Goal: Task Accomplishment & Management: Complete application form

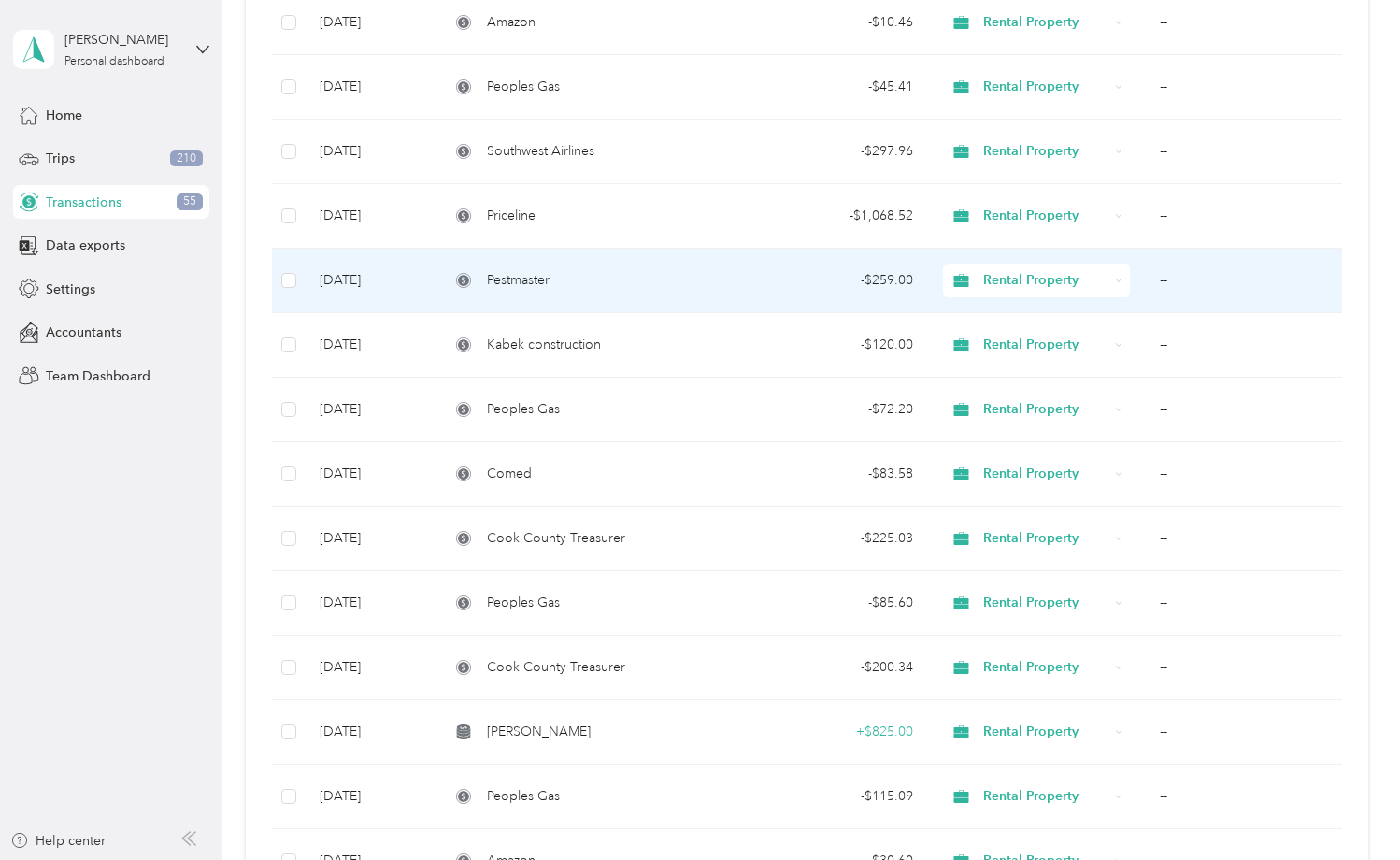
scroll to position [750, 0]
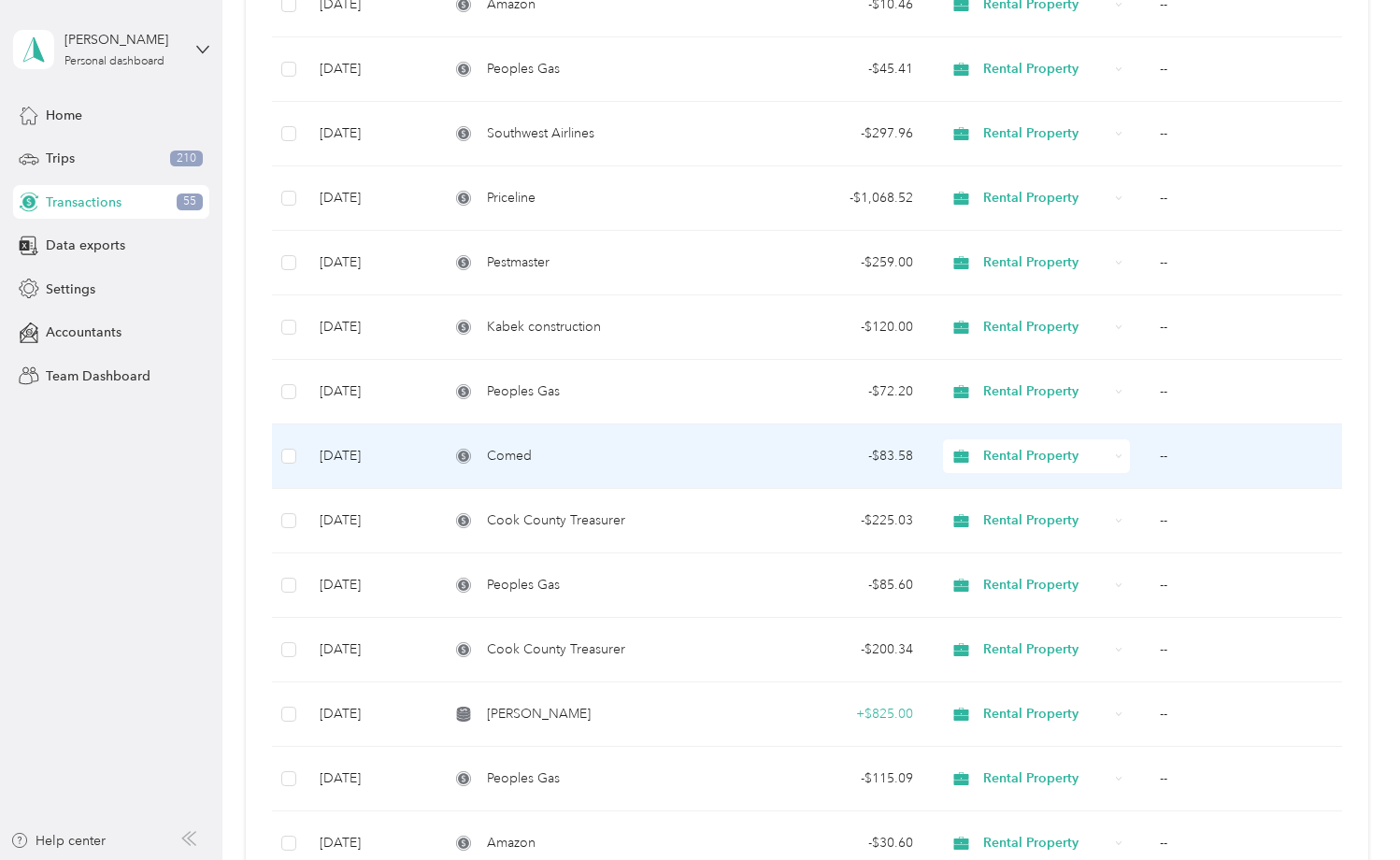
click at [521, 445] on td "Comed" at bounding box center [588, 456] width 309 height 65
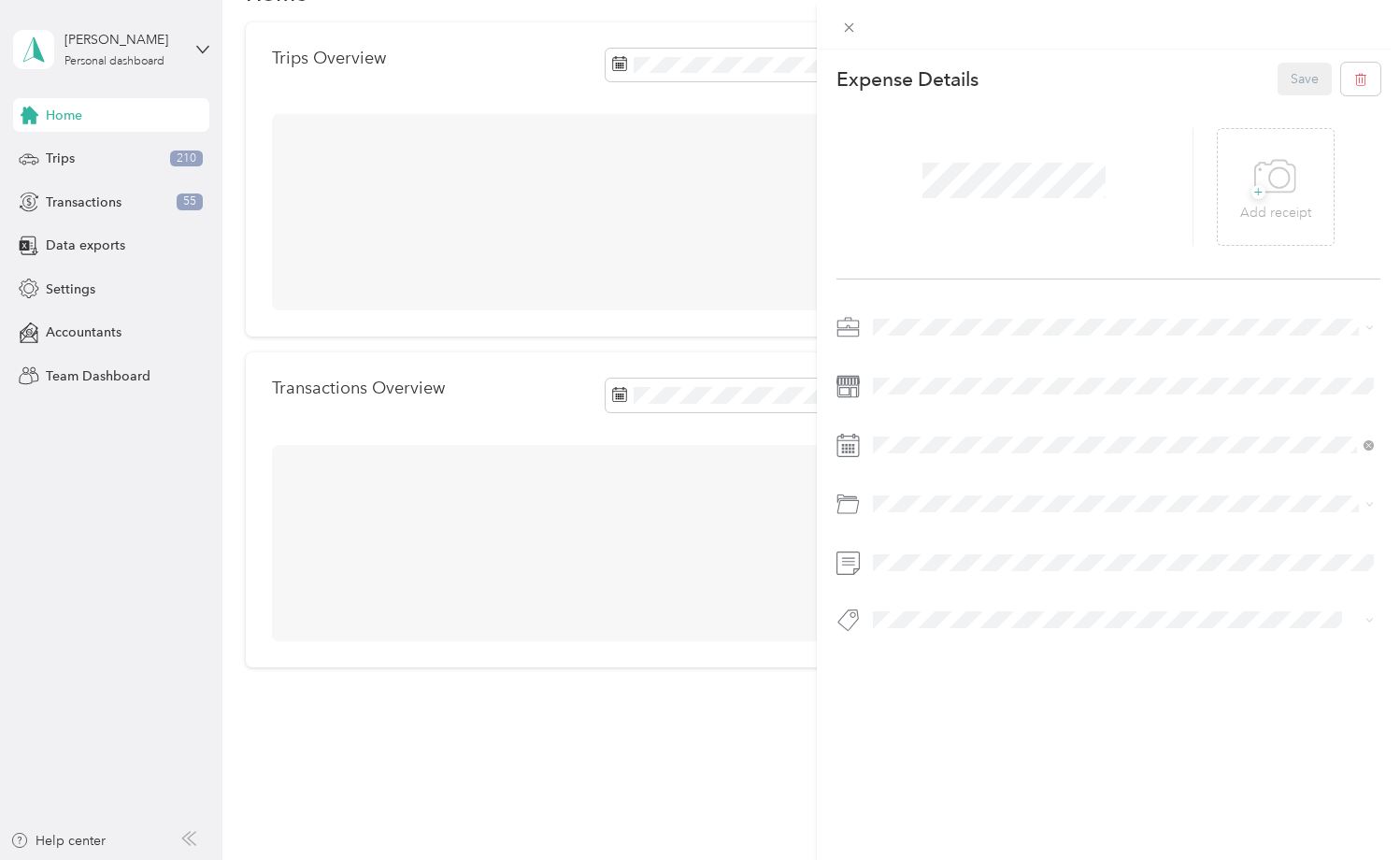
scroll to position [165, 0]
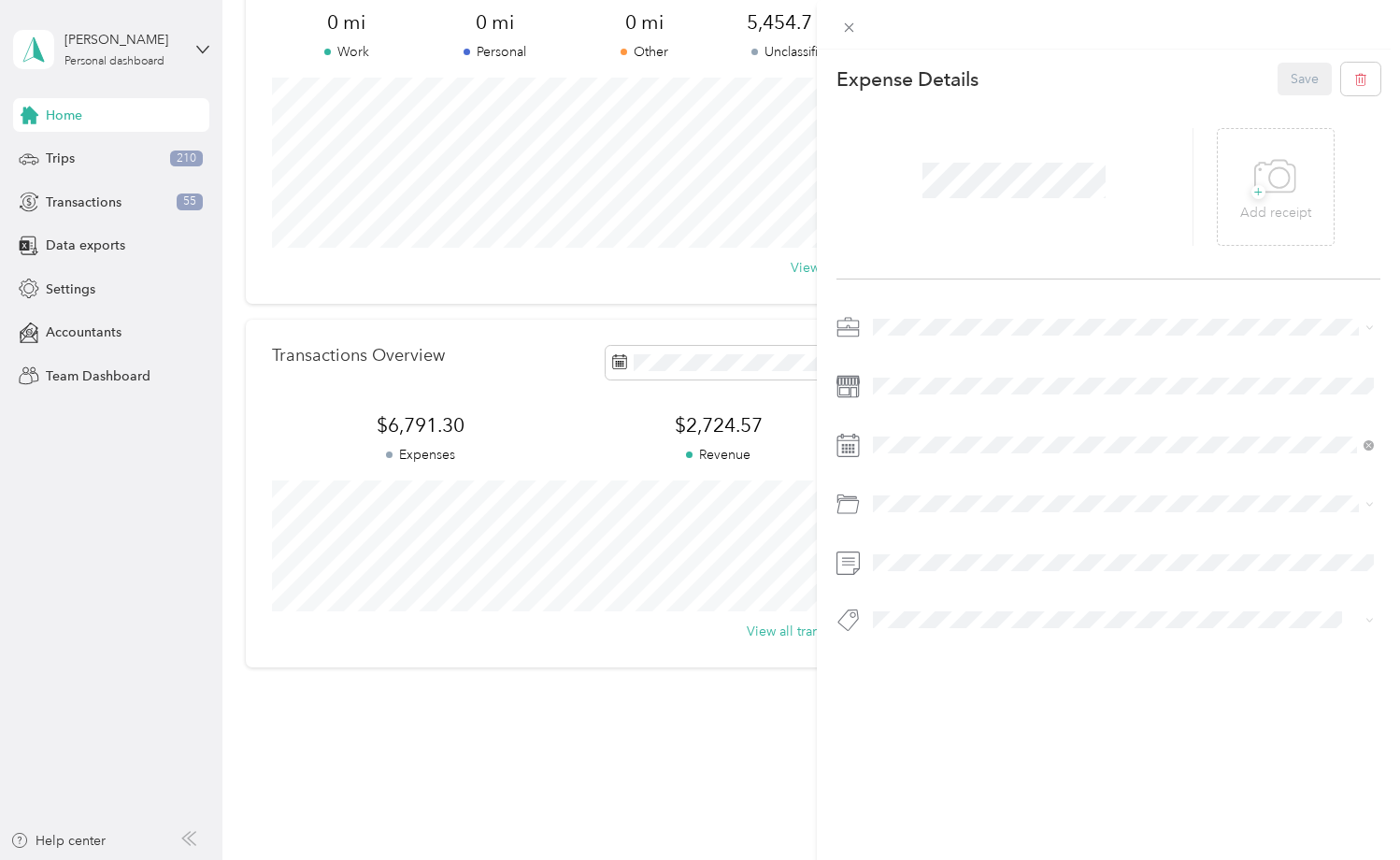
click at [102, 202] on div "This expense cannot be edited because it is either under review, approved, or p…" at bounding box center [700, 430] width 1400 height 860
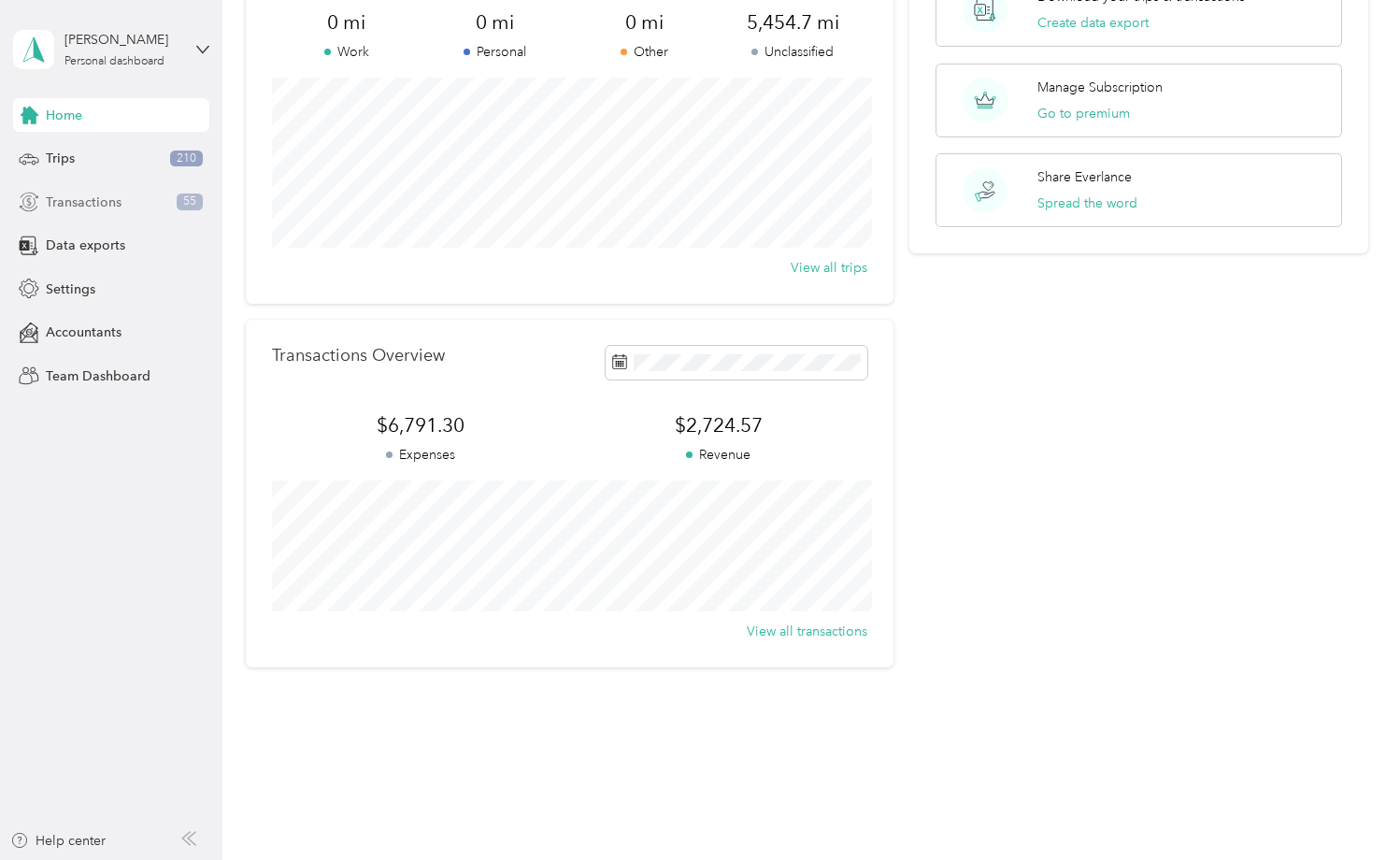
click at [106, 201] on span "Transactions" at bounding box center [84, 203] width 76 height 20
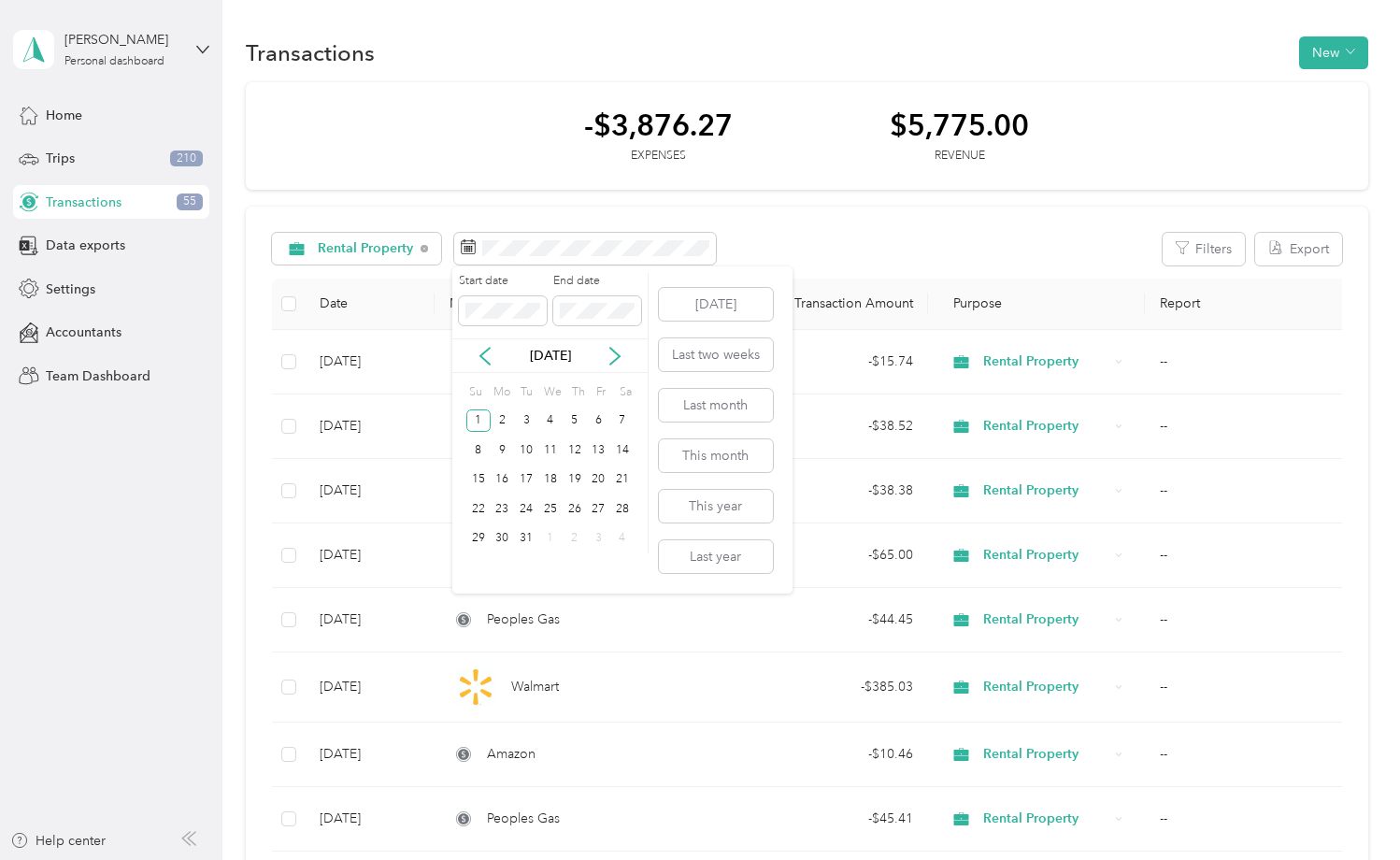
click at [781, 432] on div "Start date End date [DATE] Su Mo Tu We Th Fr Sa 1 2 3 4 5 6 7 8 9 10 11 12 13 1…" at bounding box center [622, 430] width 341 height 328
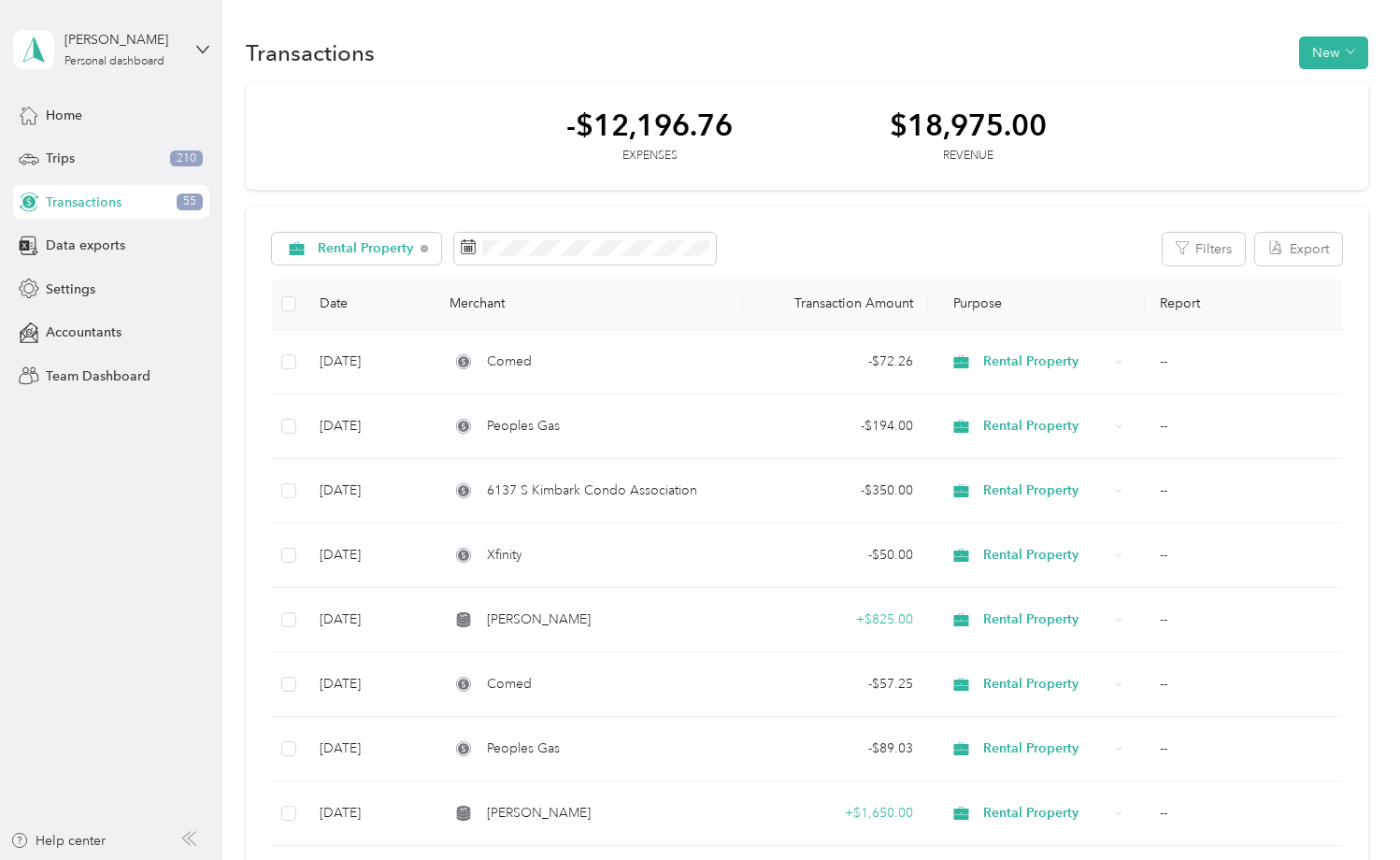
click at [1055, 237] on div "Rental Property Filters Export" at bounding box center [807, 249] width 1070 height 33
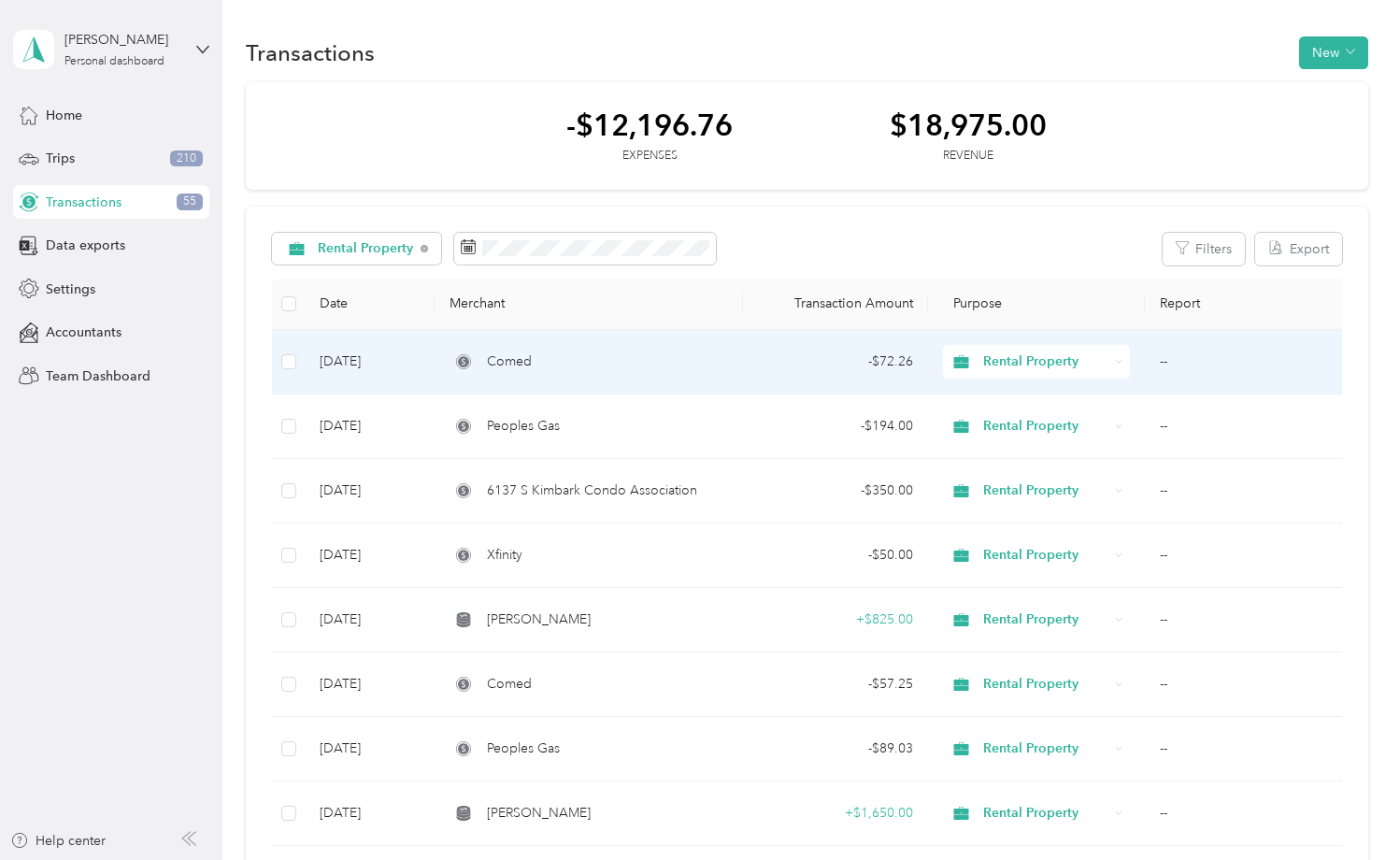
click at [735, 374] on td "Comed" at bounding box center [588, 362] width 309 height 65
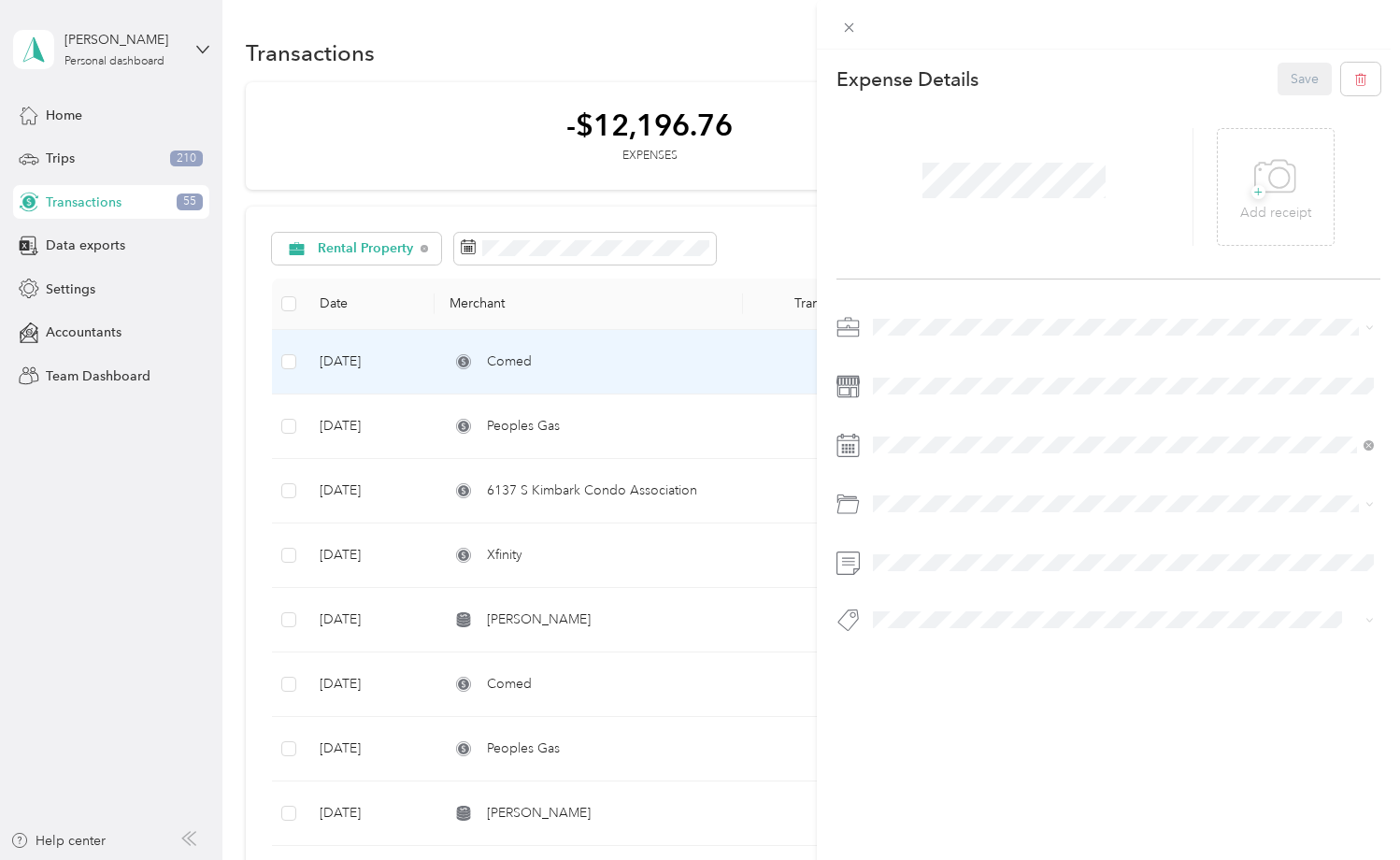
click at [667, 699] on div "This expense cannot be edited because it is either under review, approved, or p…" at bounding box center [700, 430] width 1400 height 860
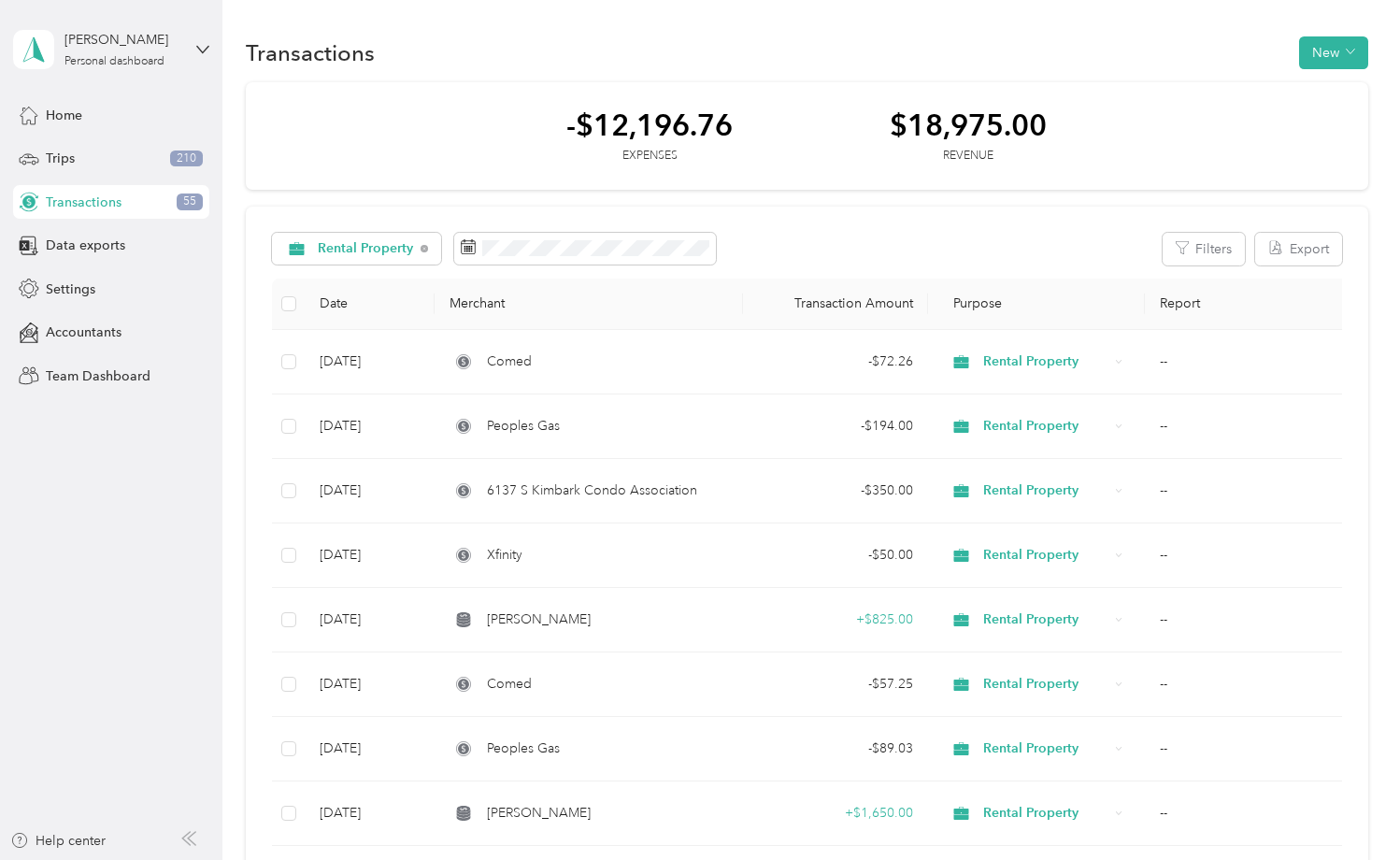
click at [692, 690] on div "Comed" at bounding box center [588, 684] width 279 height 21
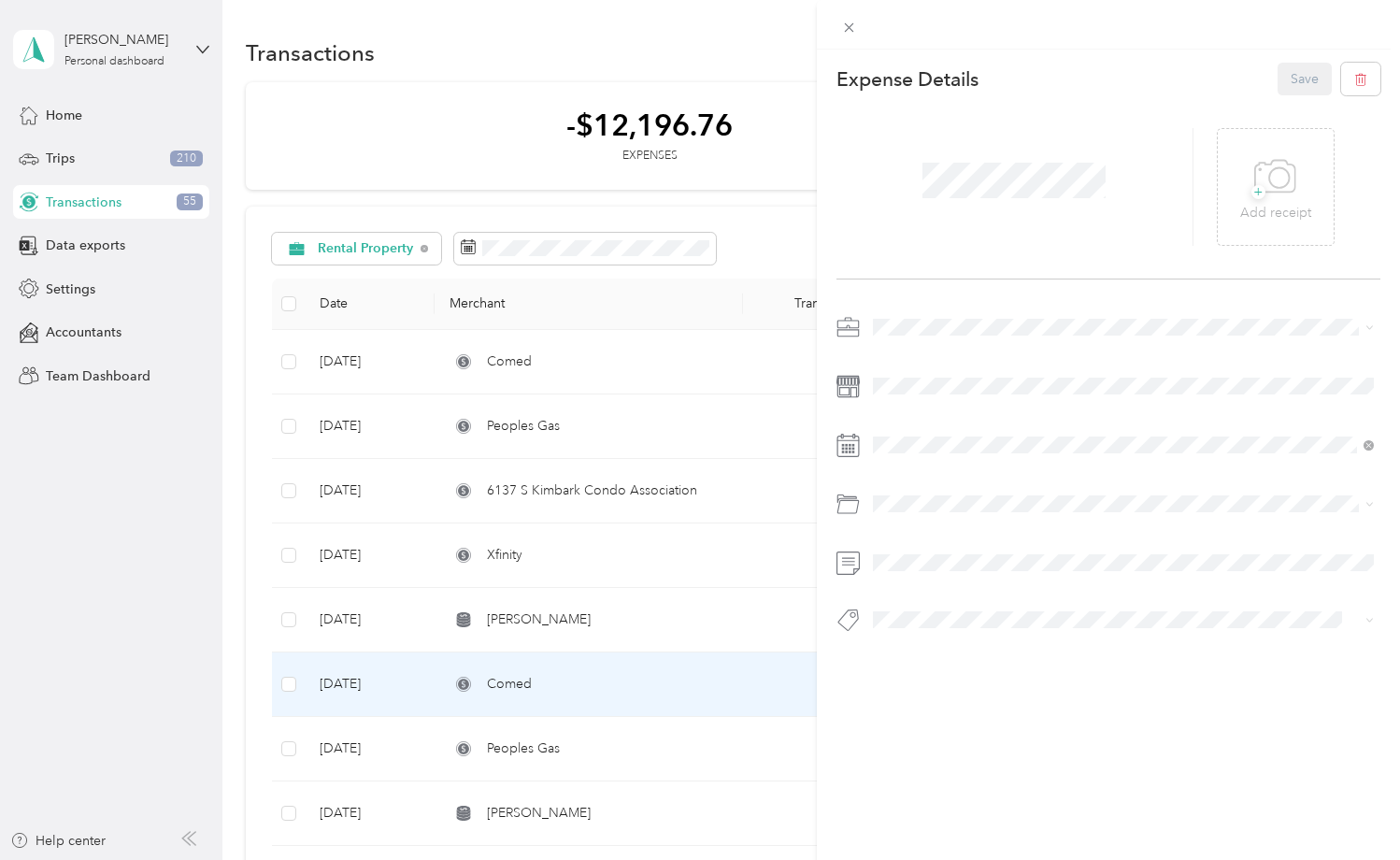
click at [691, 689] on div "This expense cannot be edited because it is either under review, approved, or p…" at bounding box center [700, 430] width 1400 height 860
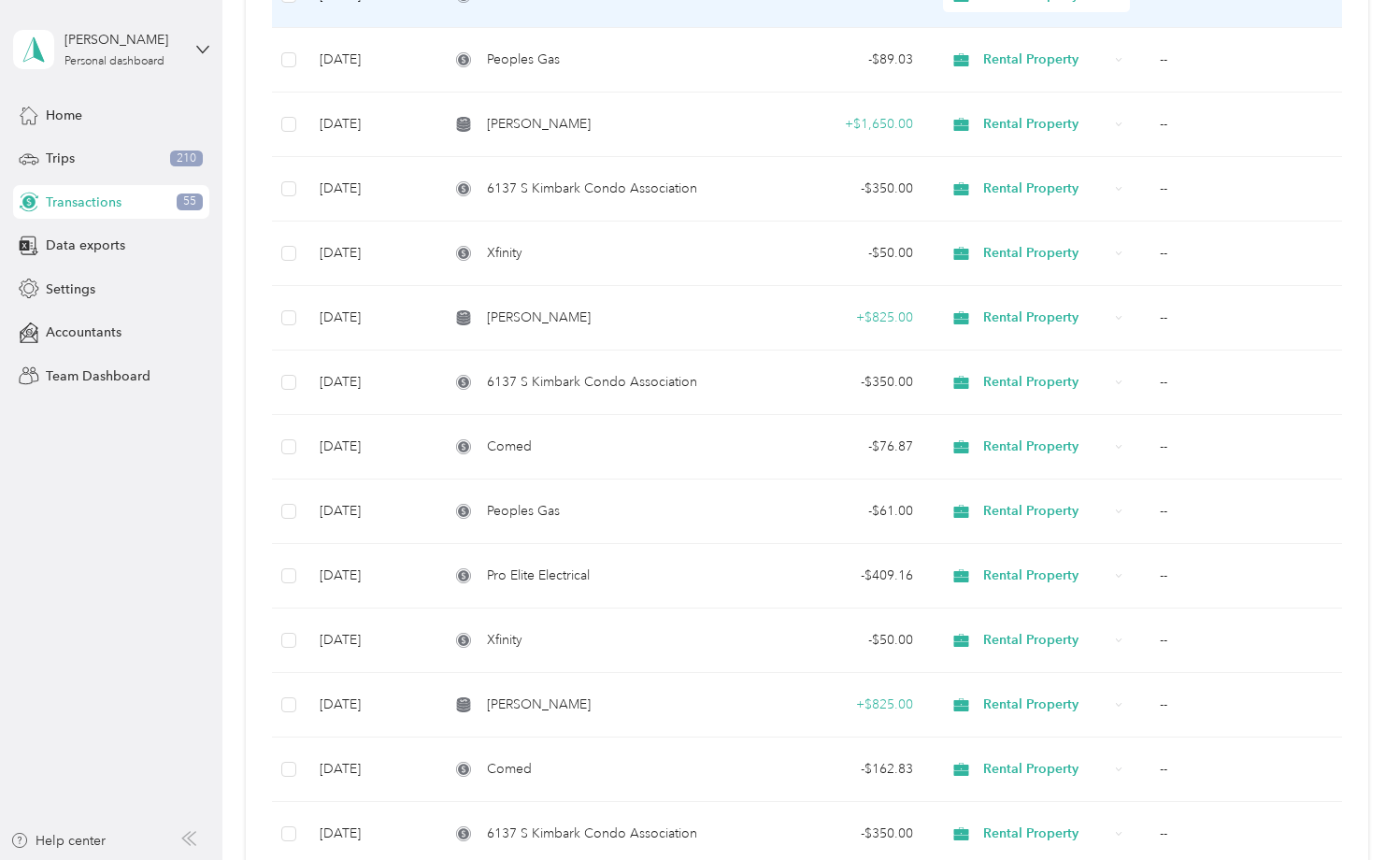
scroll to position [782, 0]
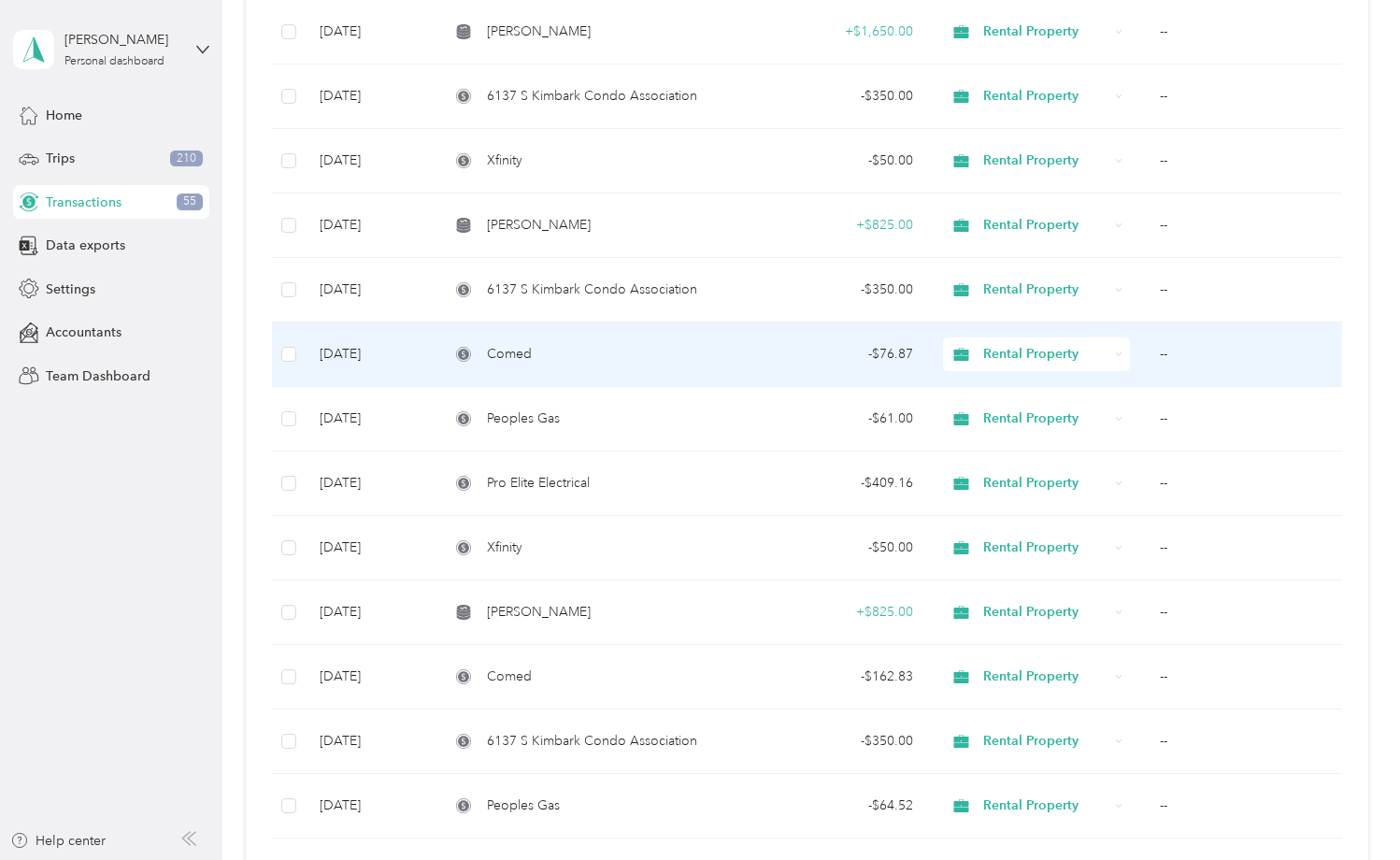
click at [685, 370] on td "Comed" at bounding box center [588, 355] width 309 height 65
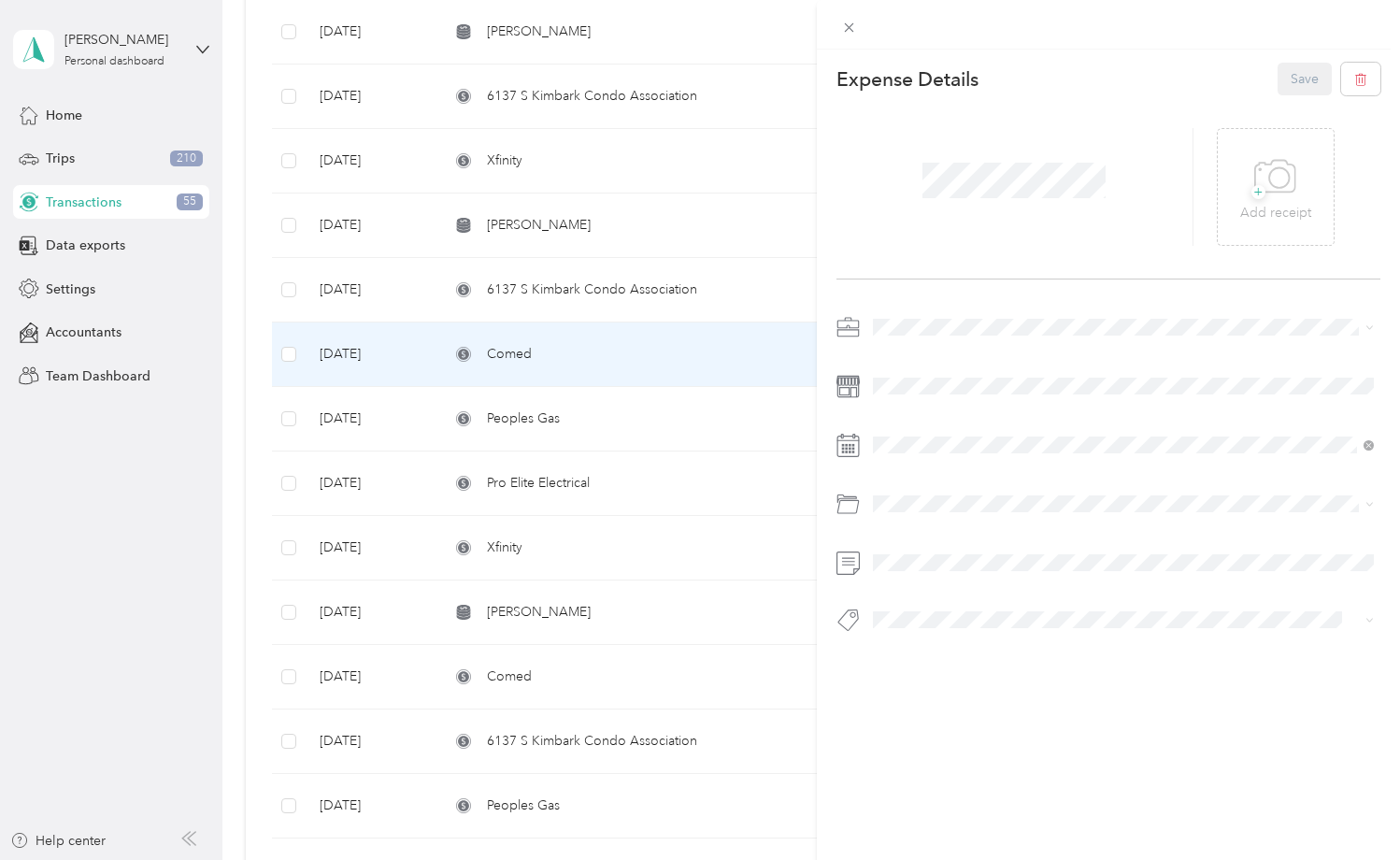
click at [685, 370] on div "This expense cannot be edited because it is either under review, approved, or p…" at bounding box center [700, 430] width 1400 height 860
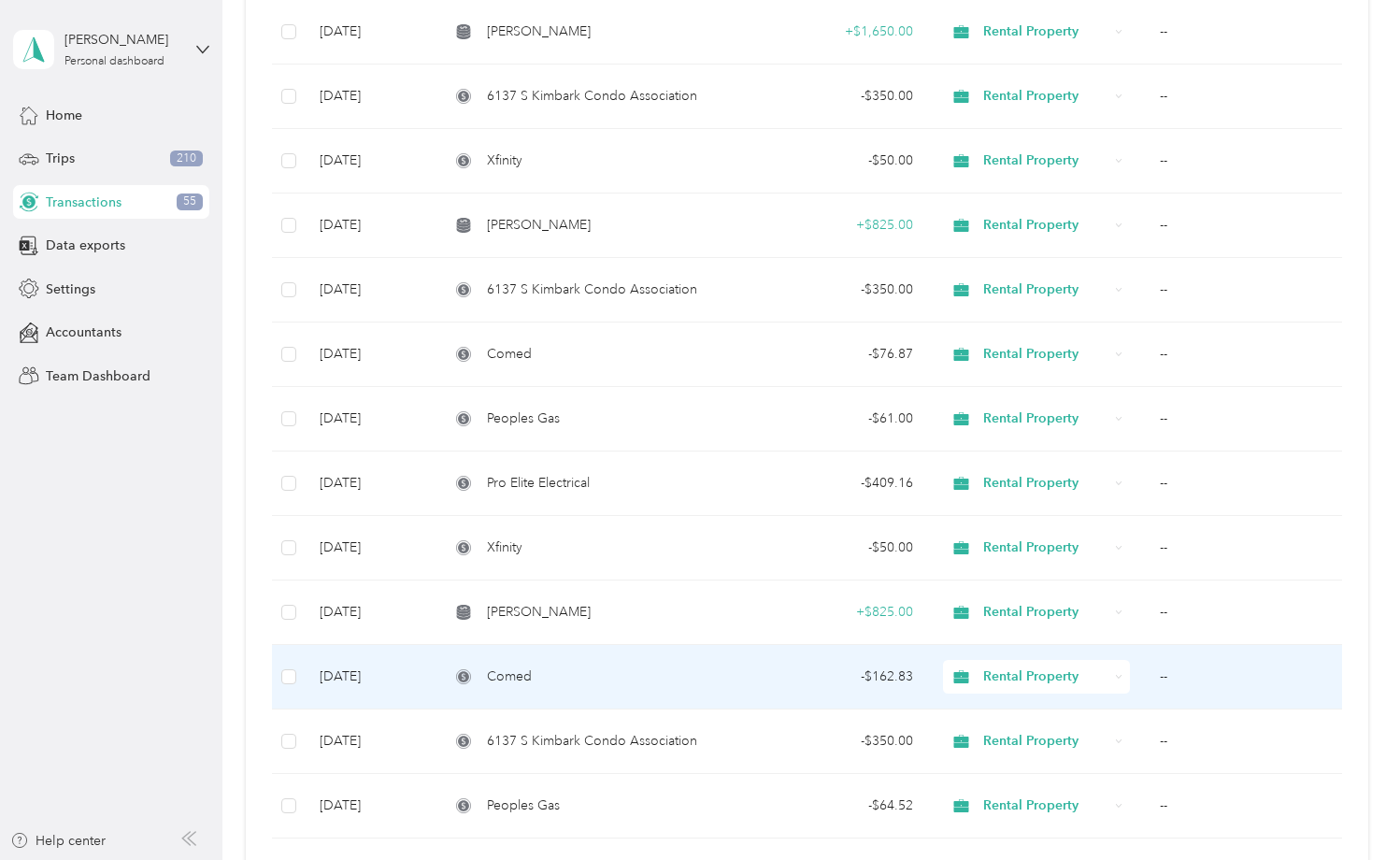
click at [684, 696] on td "Comed" at bounding box center [588, 677] width 309 height 65
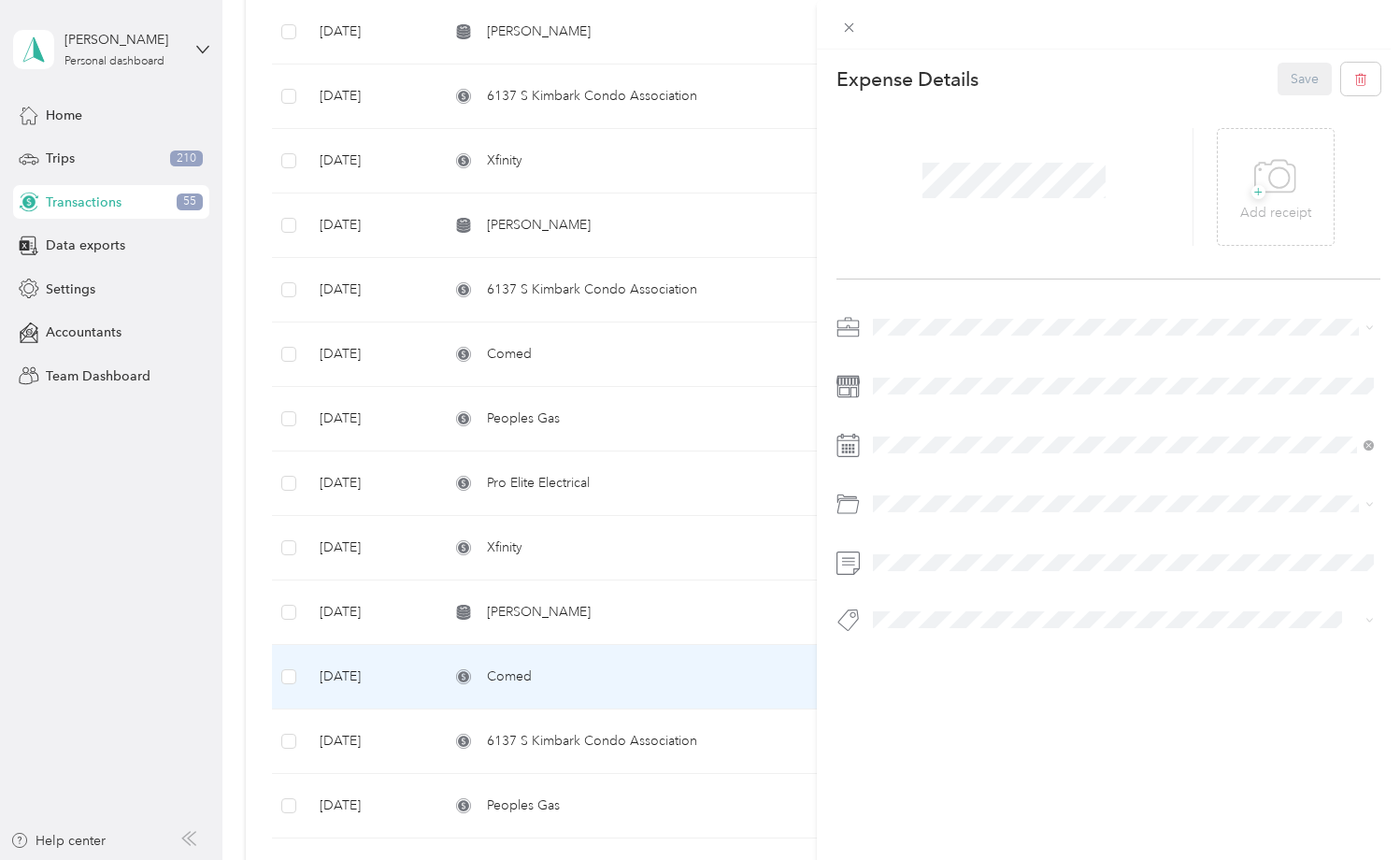
click at [684, 695] on div "This expense cannot be edited because it is either under review, approved, or p…" at bounding box center [700, 430] width 1400 height 860
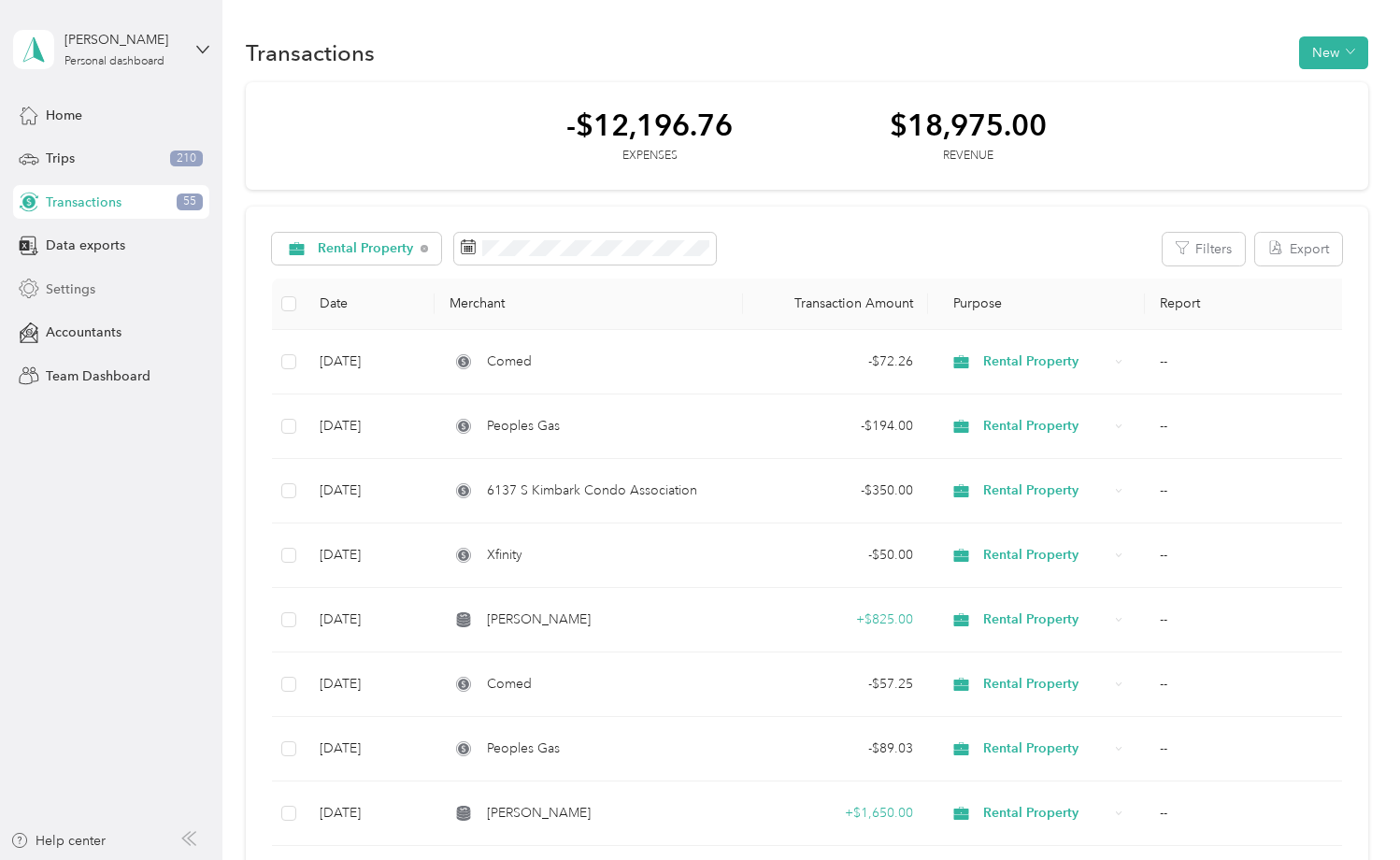
click at [94, 274] on div "Settings" at bounding box center [111, 289] width 197 height 34
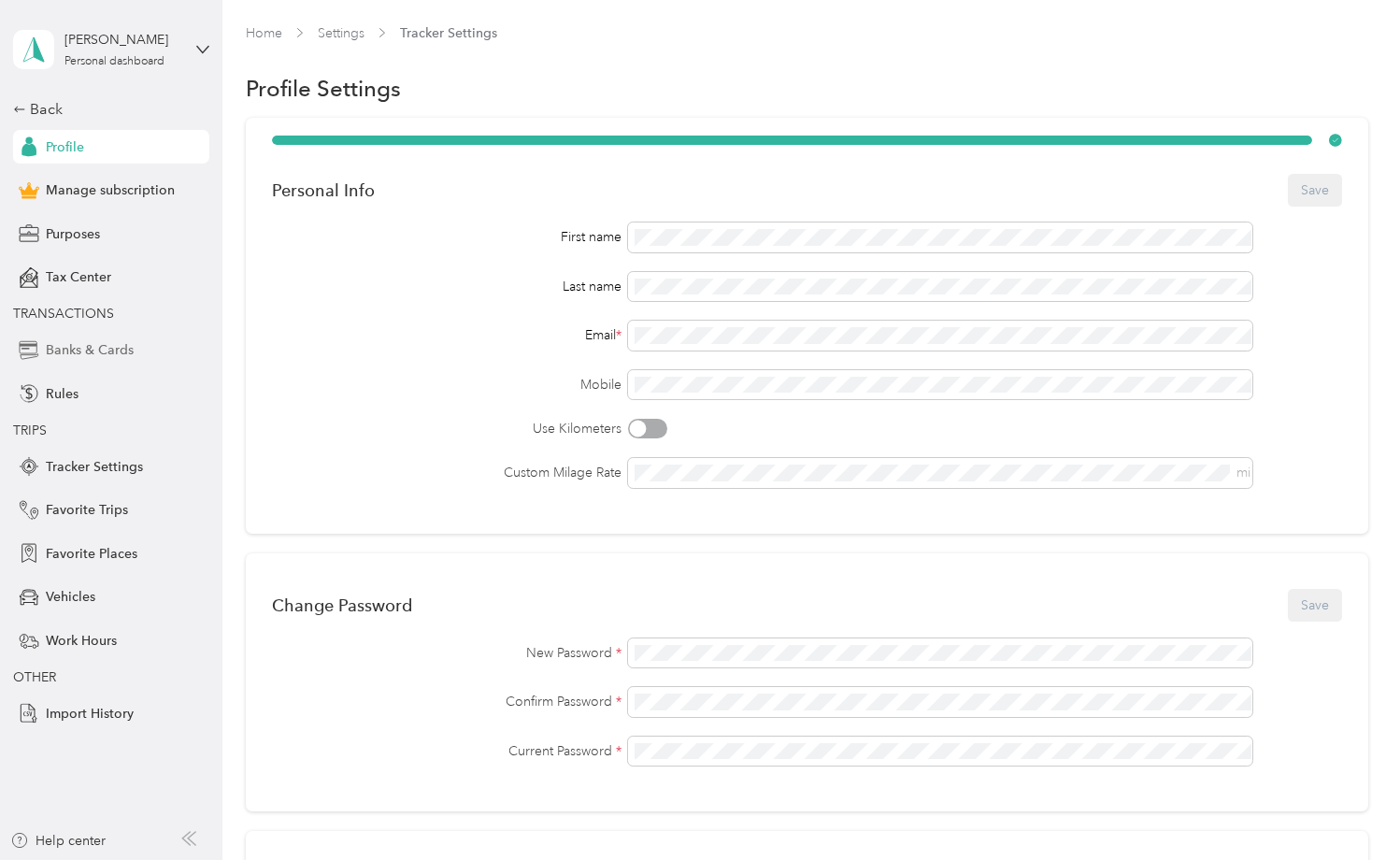
click at [106, 361] on div "Banks & Cards" at bounding box center [111, 351] width 197 height 34
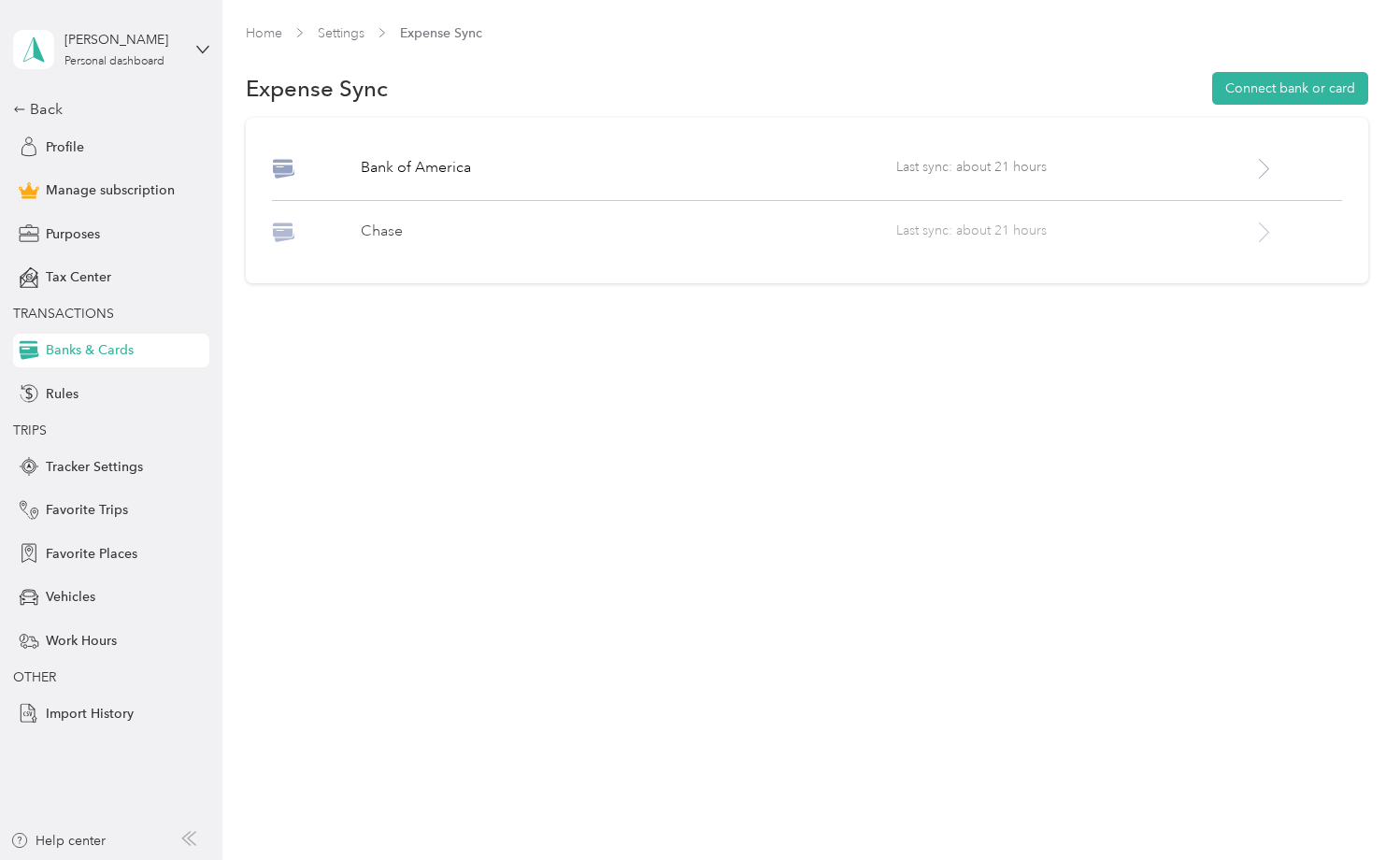
click at [866, 243] on div "Chase" at bounding box center [627, 232] width 534 height 23
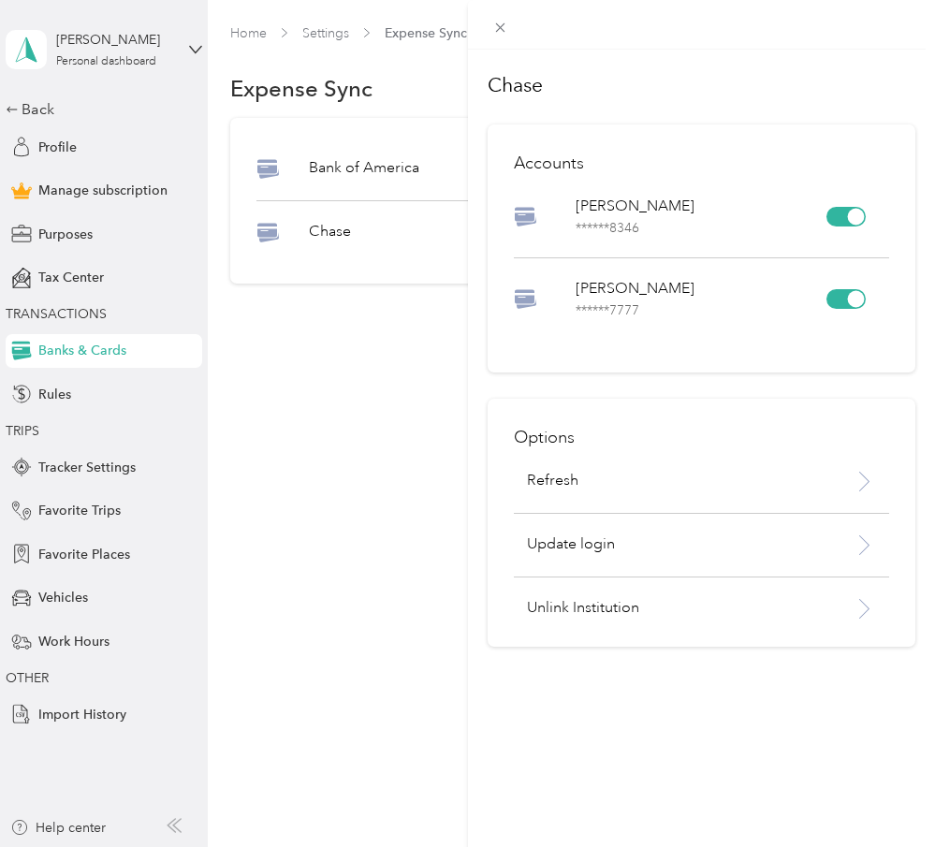
click at [31, 101] on div "Chase Accounts [PERSON_NAME] ****** 8346 [PERSON_NAME] ****** 7777 Options Refr…" at bounding box center [467, 423] width 935 height 847
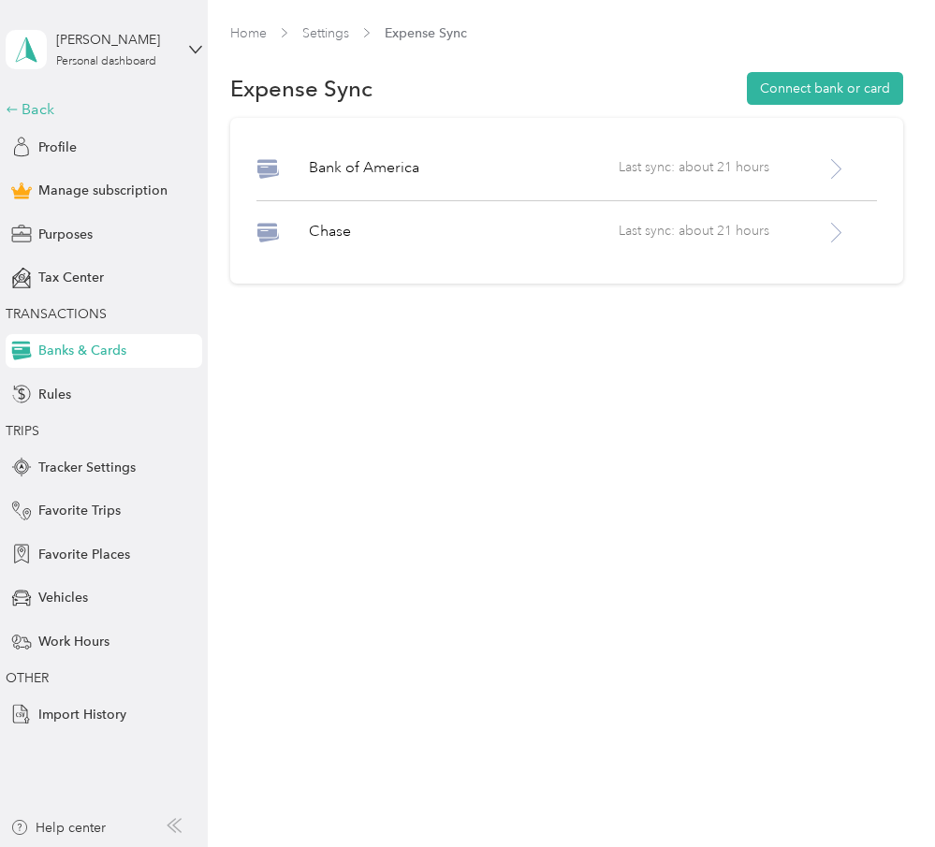
click at [31, 106] on div "Back" at bounding box center [99, 109] width 187 height 22
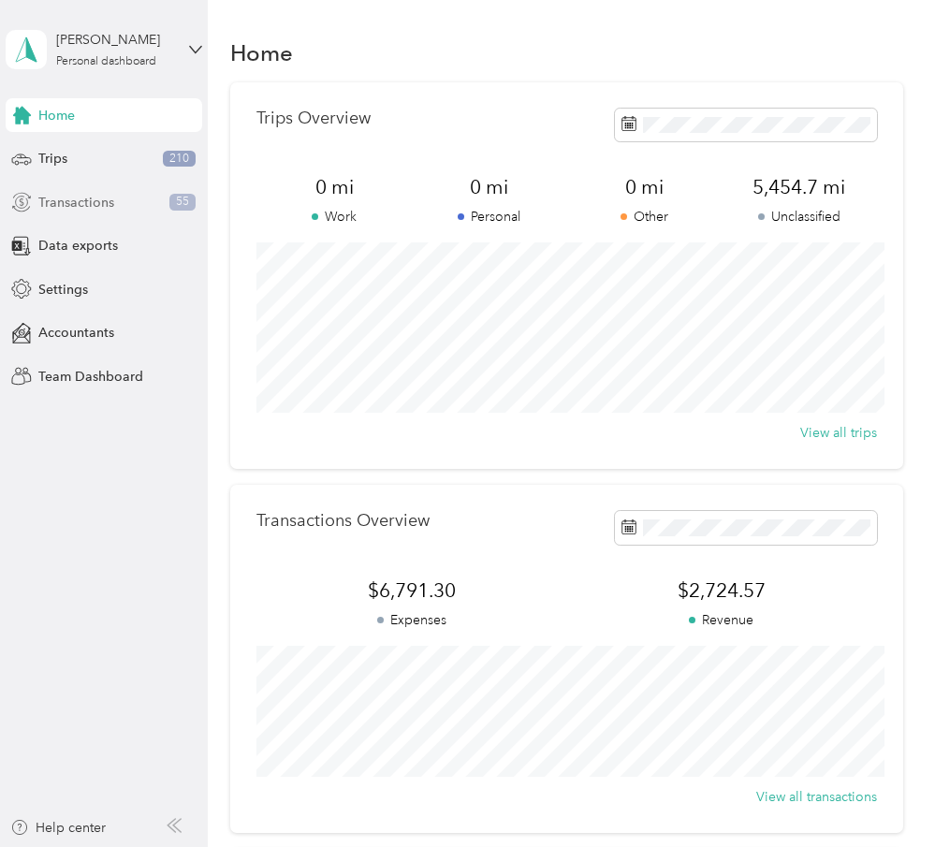
click at [103, 208] on span "Transactions" at bounding box center [76, 203] width 76 height 20
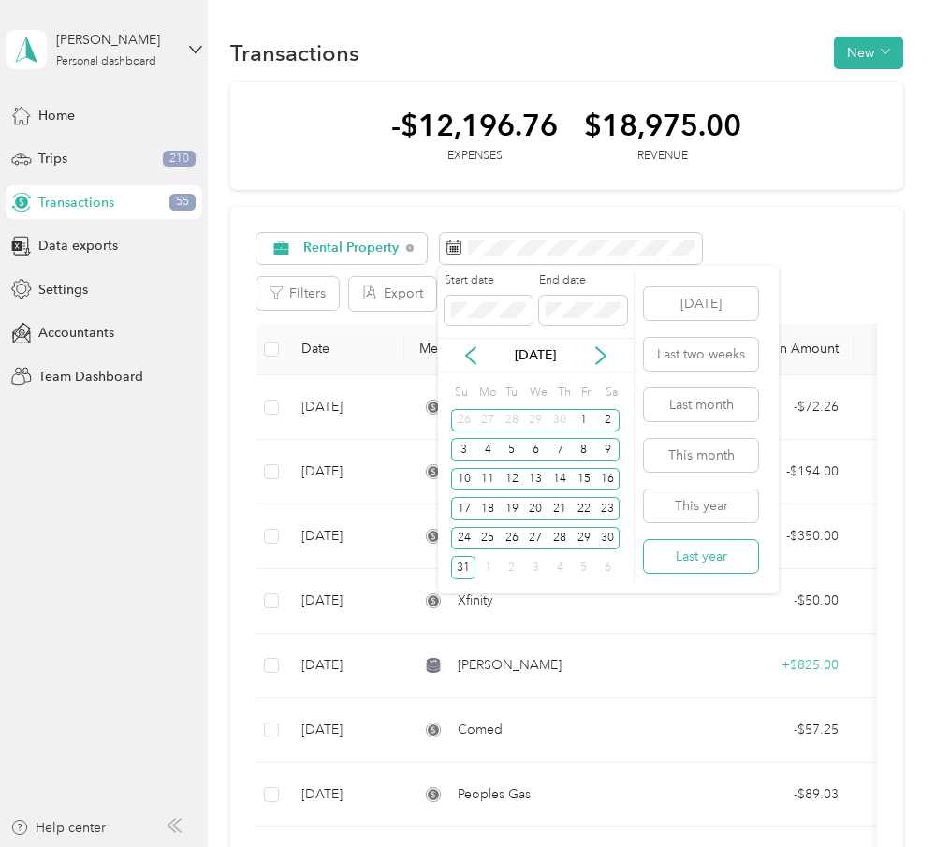
click at [701, 542] on button "Last year" at bounding box center [701, 556] width 114 height 33
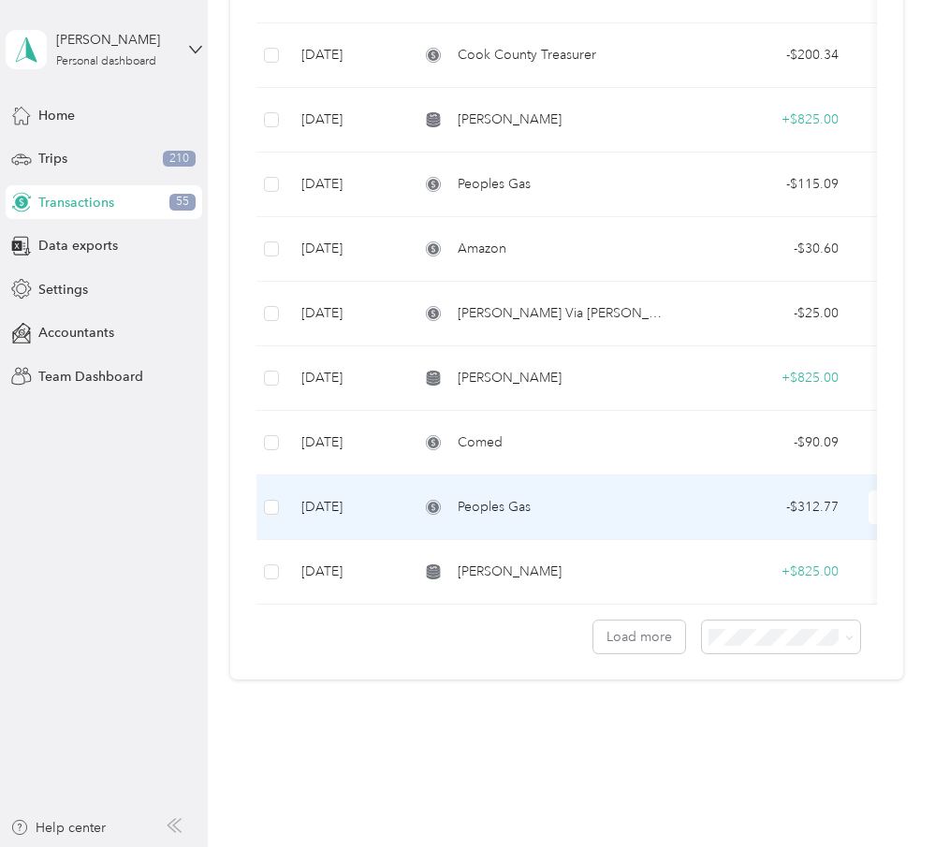
scroll to position [1397, 0]
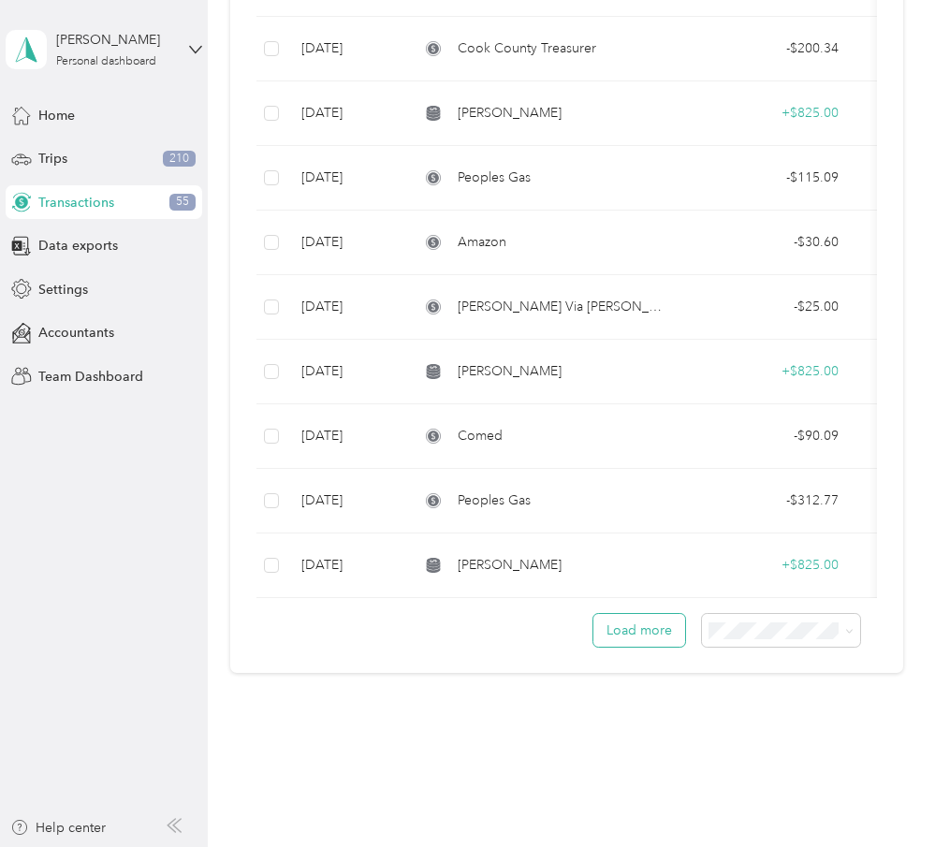
click at [670, 626] on button "Load more" at bounding box center [639, 630] width 92 height 33
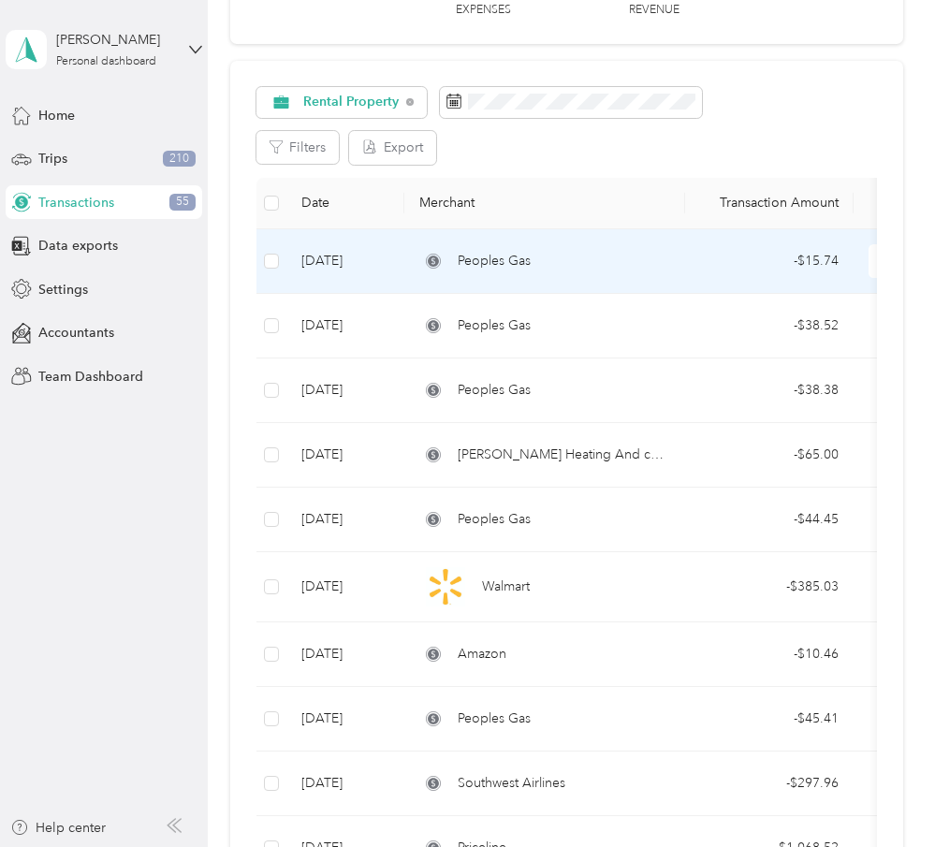
scroll to position [0, 0]
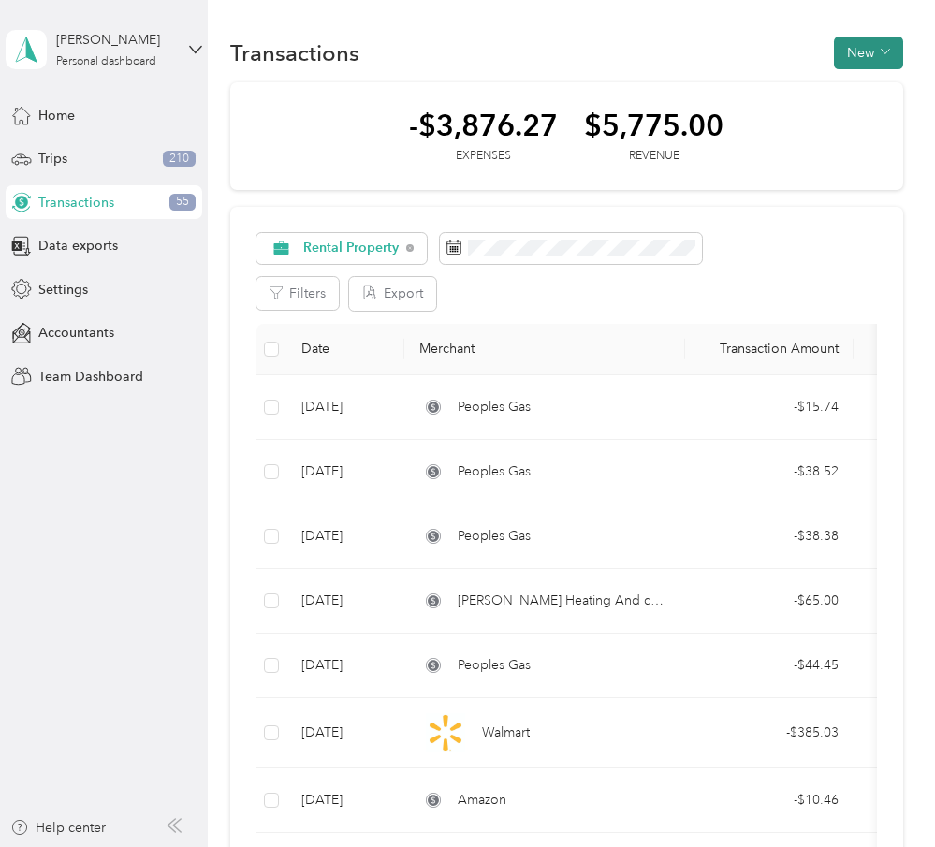
click at [890, 54] on icon "button" at bounding box center [885, 51] width 9 height 9
click at [883, 82] on span "Expense" at bounding box center [873, 89] width 51 height 20
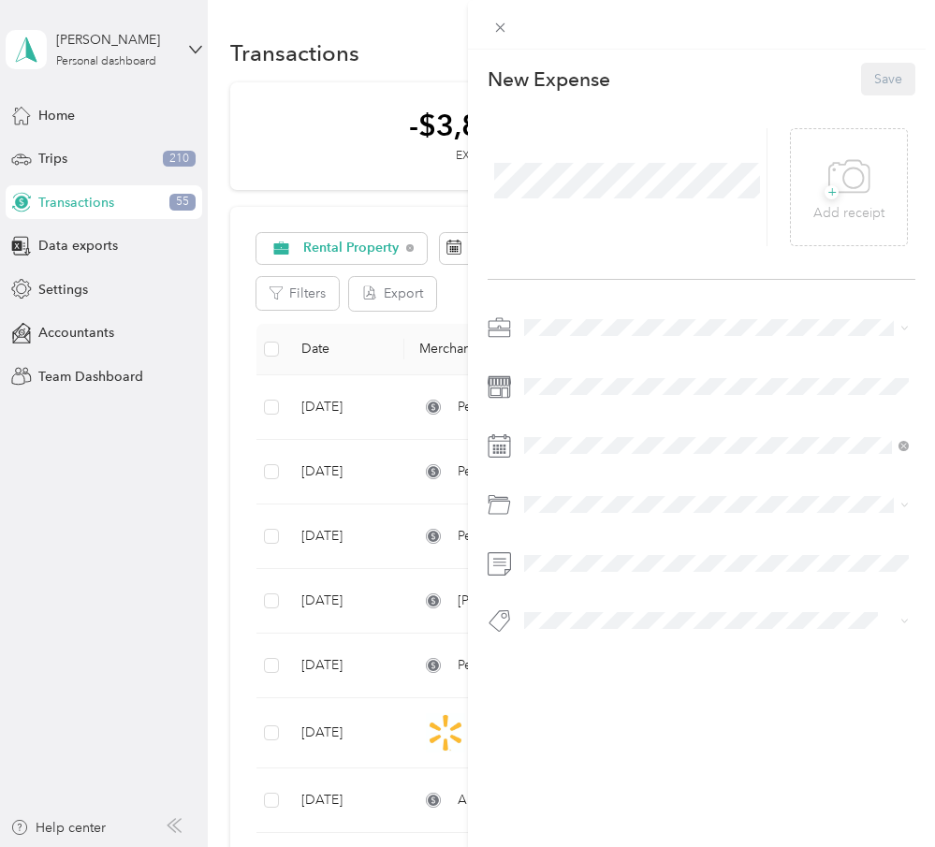
click at [533, 199] on span at bounding box center [627, 180] width 279 height 49
click at [643, 489] on div "Rental Property" at bounding box center [717, 492] width 373 height 20
click at [616, 400] on span at bounding box center [717, 387] width 399 height 30
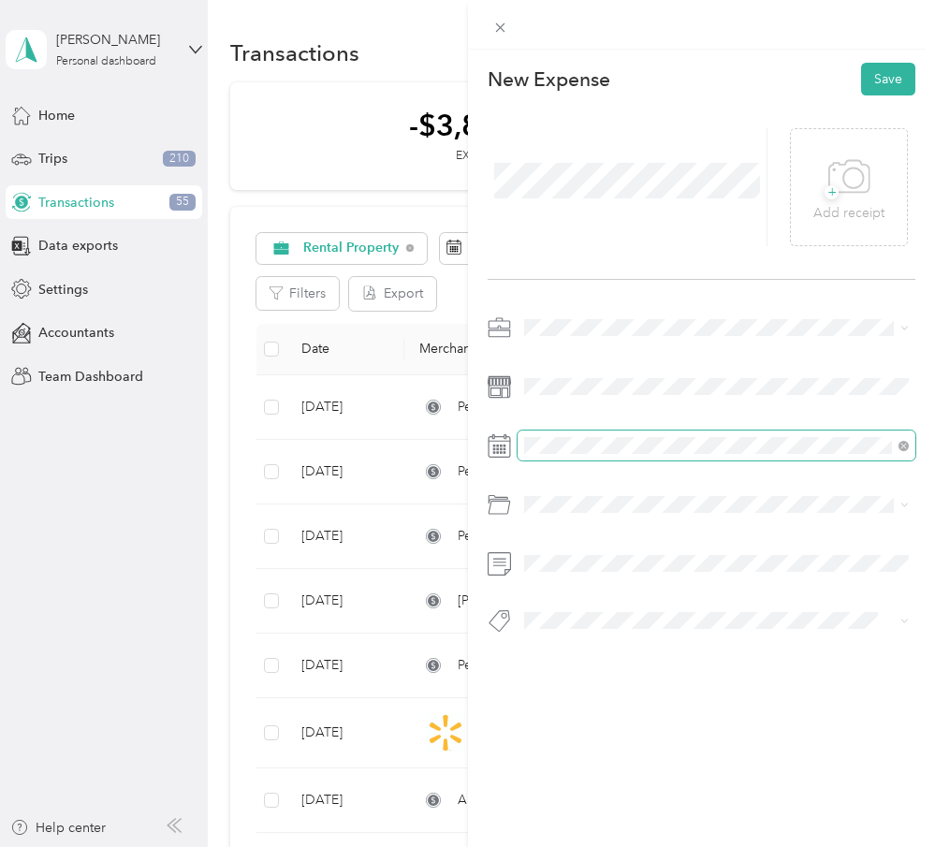
click at [620, 847] on div "This expense cannot be edited because it is either under review, approved, or p…" at bounding box center [463, 847] width 926 height 0
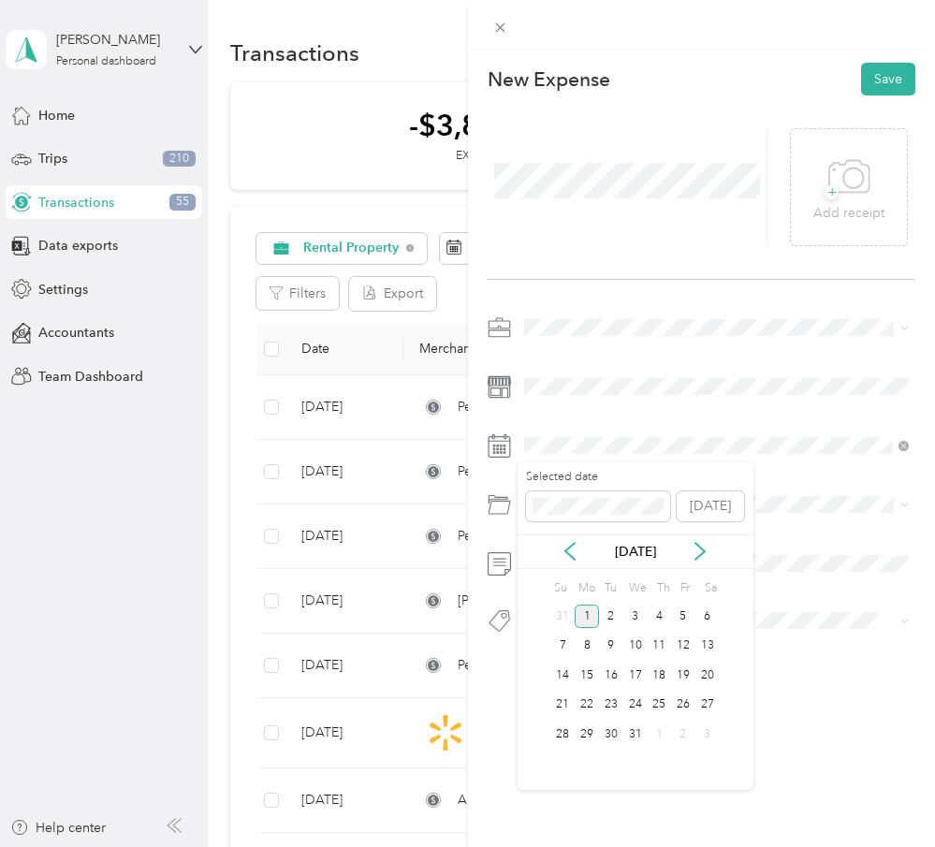
click at [583, 616] on div "1" at bounding box center [587, 616] width 24 height 23
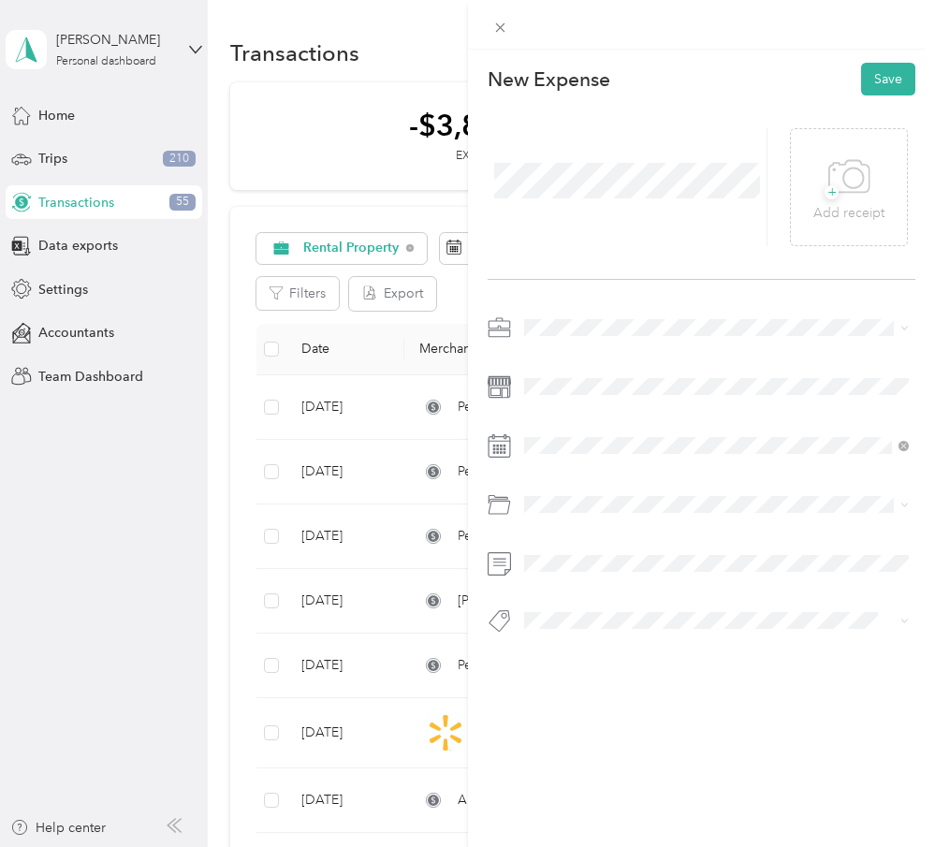
click at [625, 613] on span "Utilities/Internet Expense for Rental" at bounding box center [634, 613] width 206 height 16
click at [879, 75] on button "Save" at bounding box center [888, 79] width 54 height 33
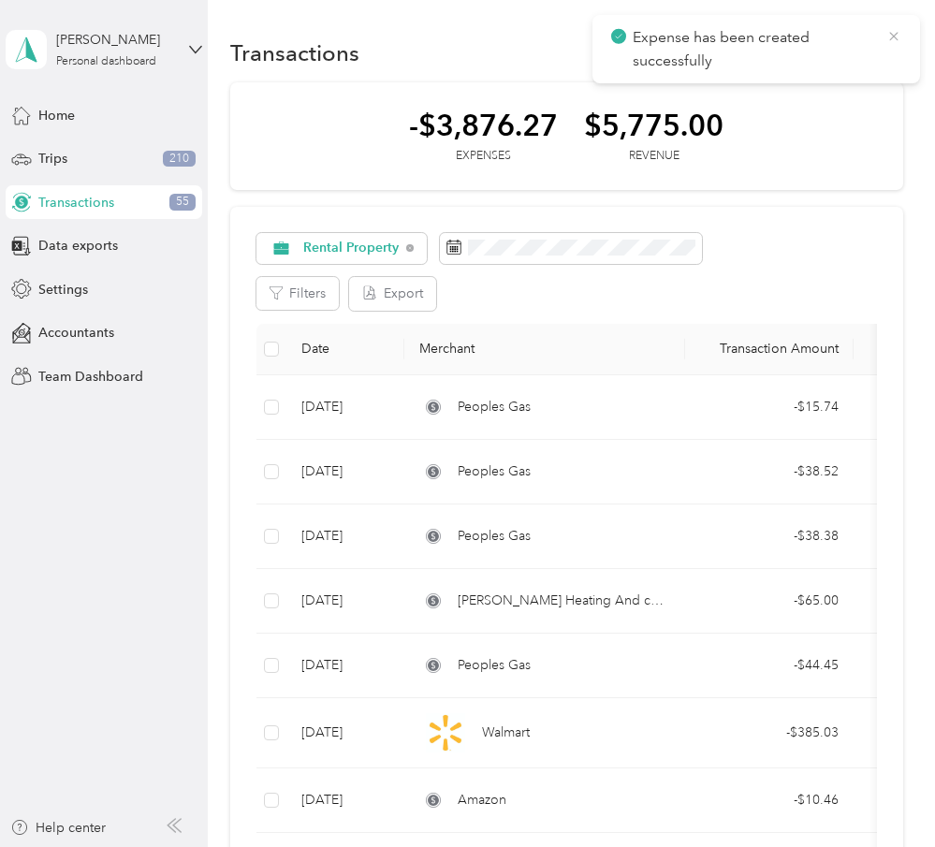
click at [895, 34] on icon at bounding box center [893, 36] width 8 height 8
click at [889, 57] on span "button" at bounding box center [885, 53] width 9 height 16
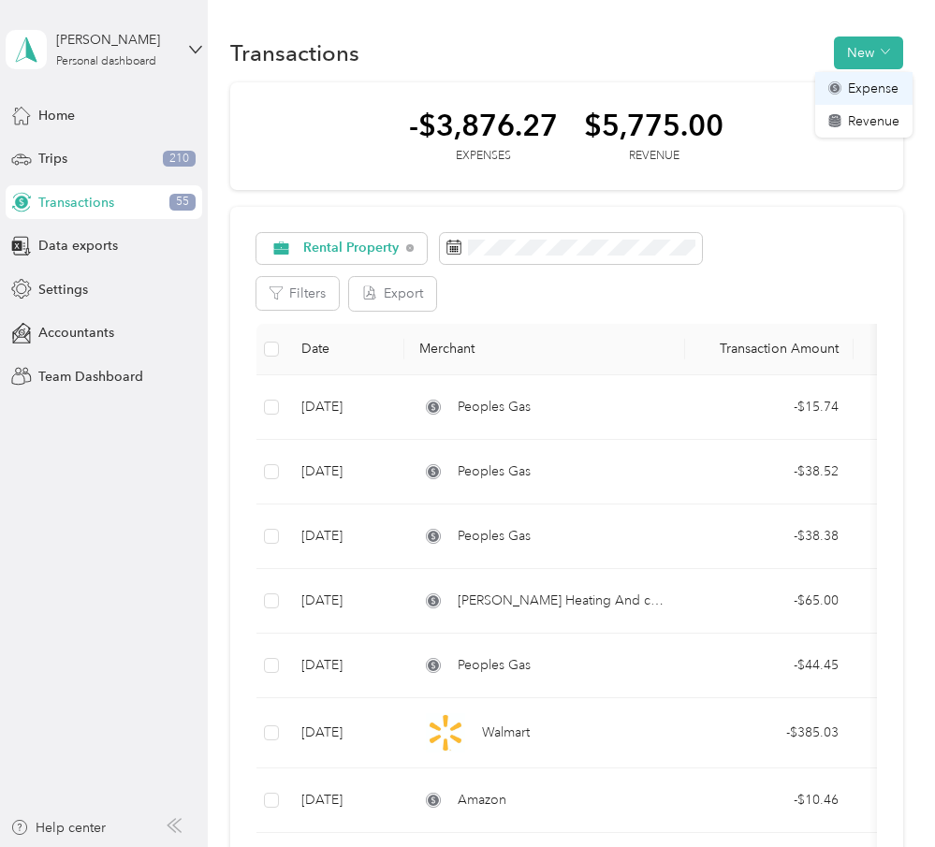
click at [871, 95] on span "Expense" at bounding box center [873, 89] width 51 height 20
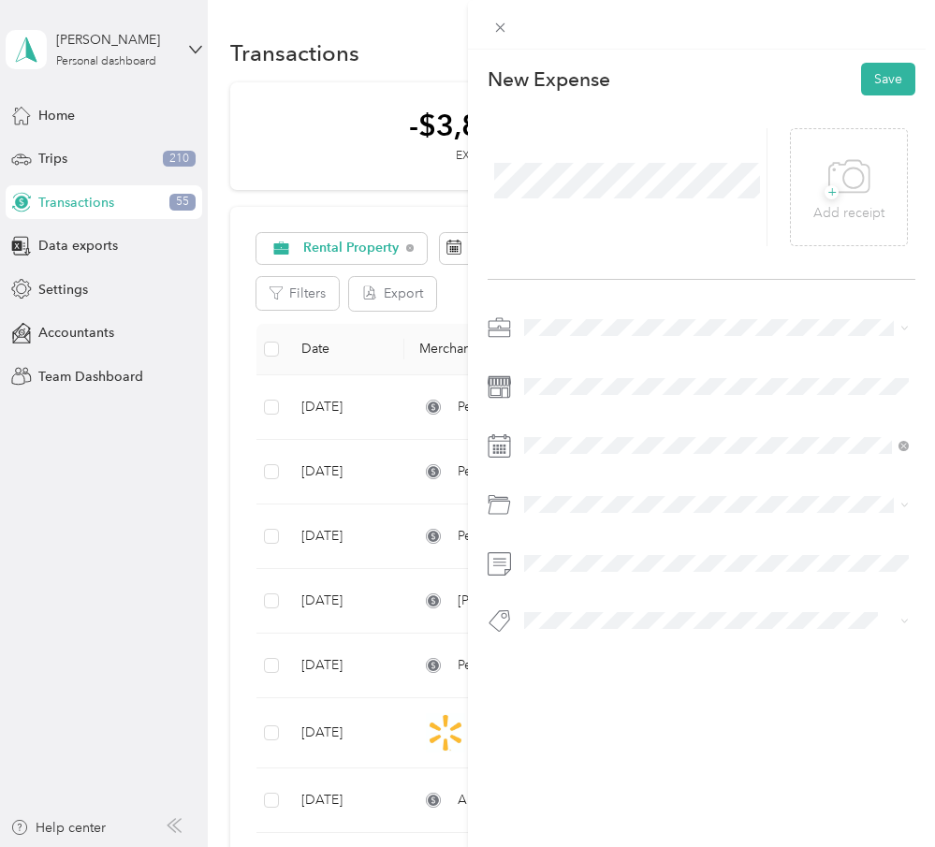
click at [524, 315] on span at bounding box center [717, 328] width 399 height 30
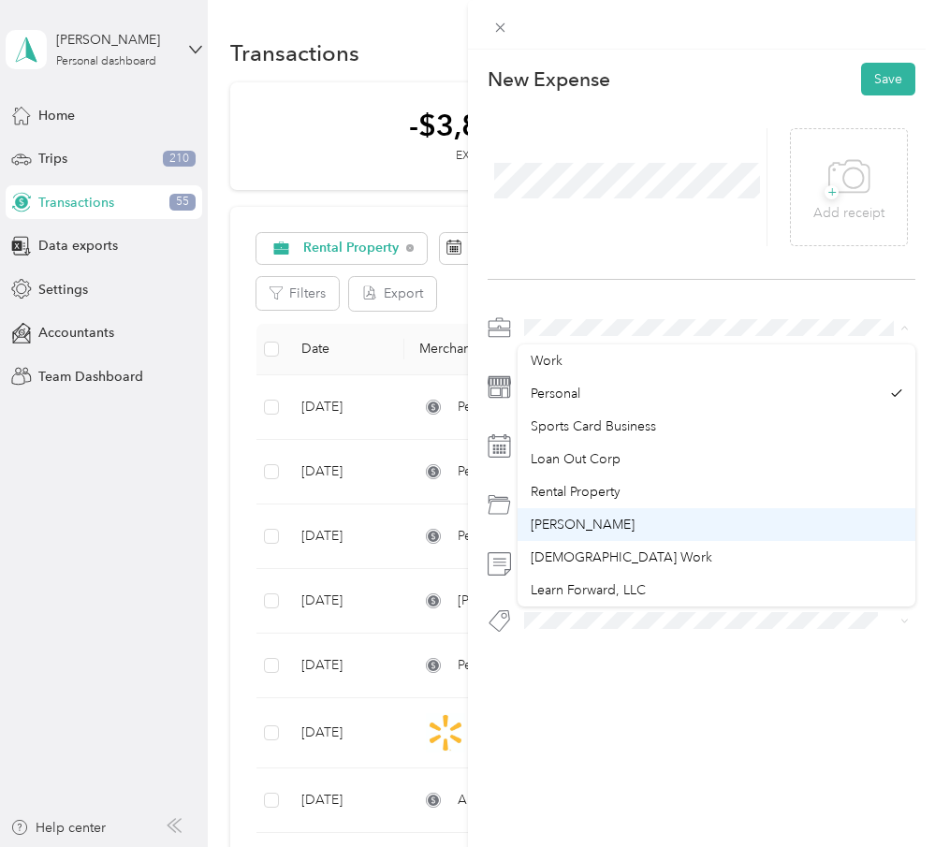
scroll to position [24, 0]
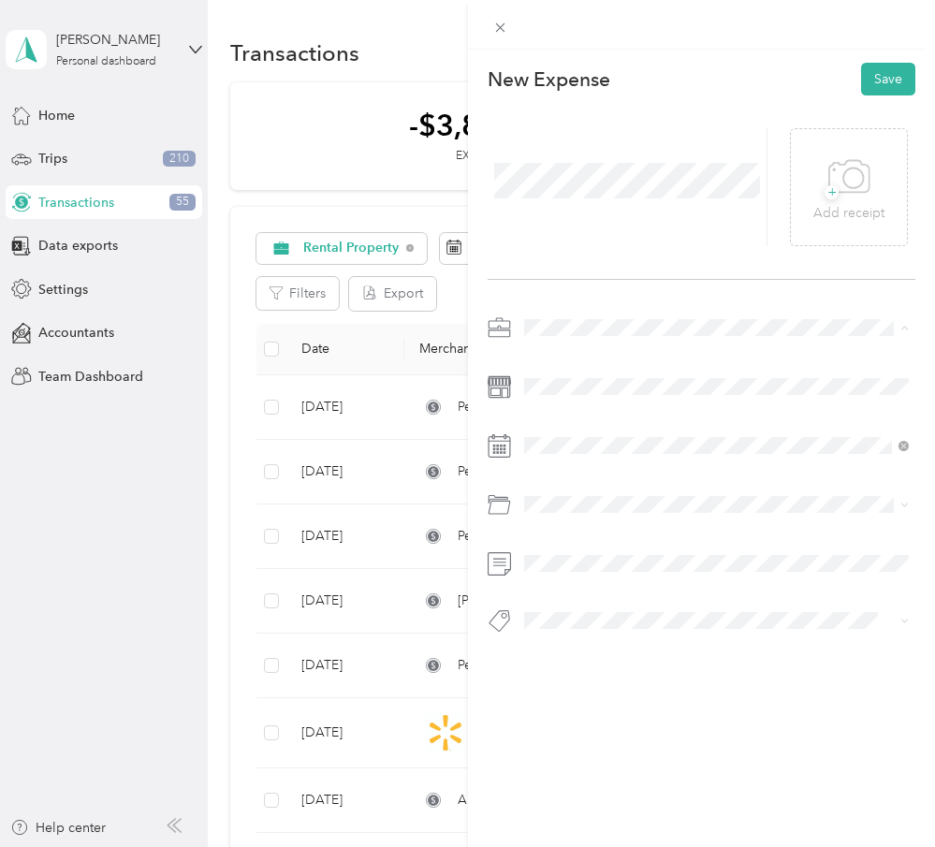
click at [716, 476] on ol "Work Personal Sports Card Business Loan Out Corp Rental Property [PERSON_NAME] …" at bounding box center [717, 475] width 399 height 262
click at [659, 616] on div "1" at bounding box center [659, 616] width 24 height 23
click at [697, 513] on span at bounding box center [717, 505] width 399 height 30
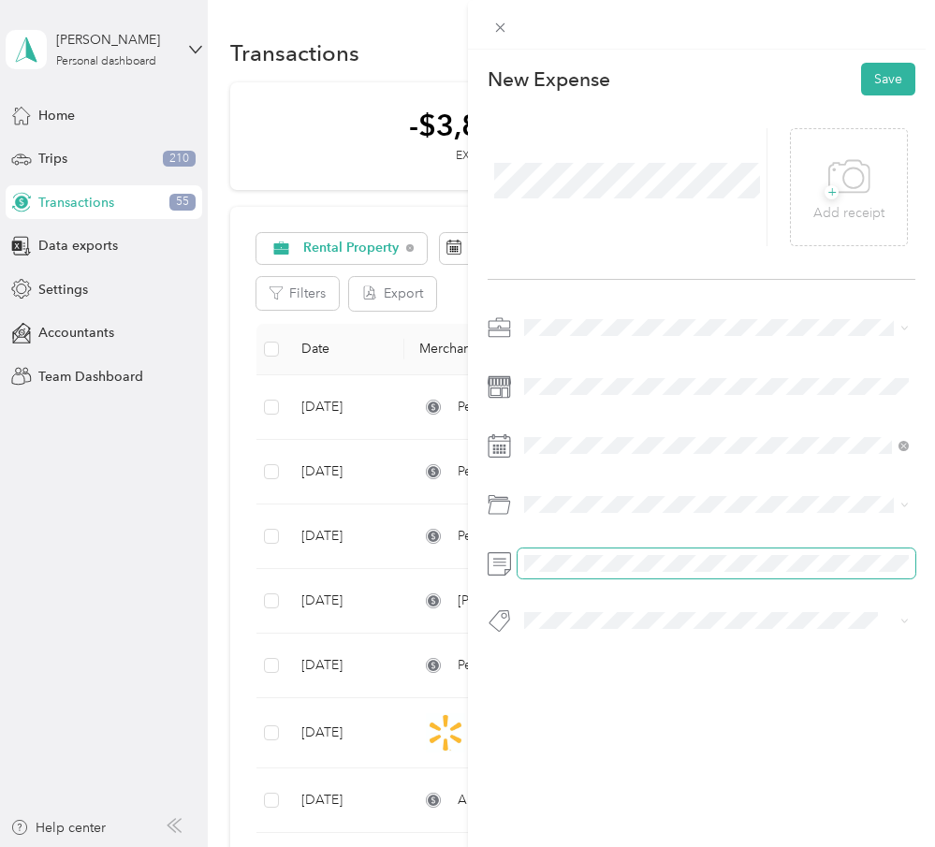
click at [689, 577] on span at bounding box center [717, 563] width 399 height 30
click at [880, 111] on div "+ Add receipt" at bounding box center [702, 187] width 429 height 184
click at [905, 67] on button "Save" at bounding box center [888, 79] width 54 height 33
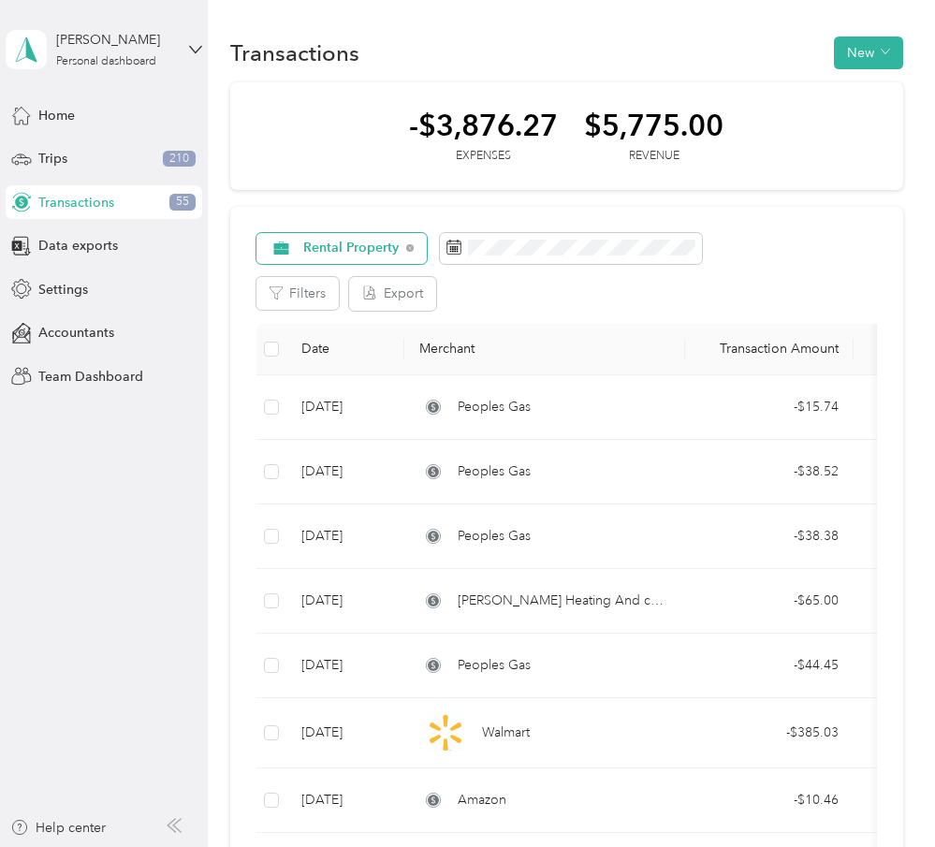
click at [370, 242] on span "Rental Property" at bounding box center [351, 247] width 96 height 13
click at [378, 386] on span "Personal" at bounding box center [397, 381] width 188 height 20
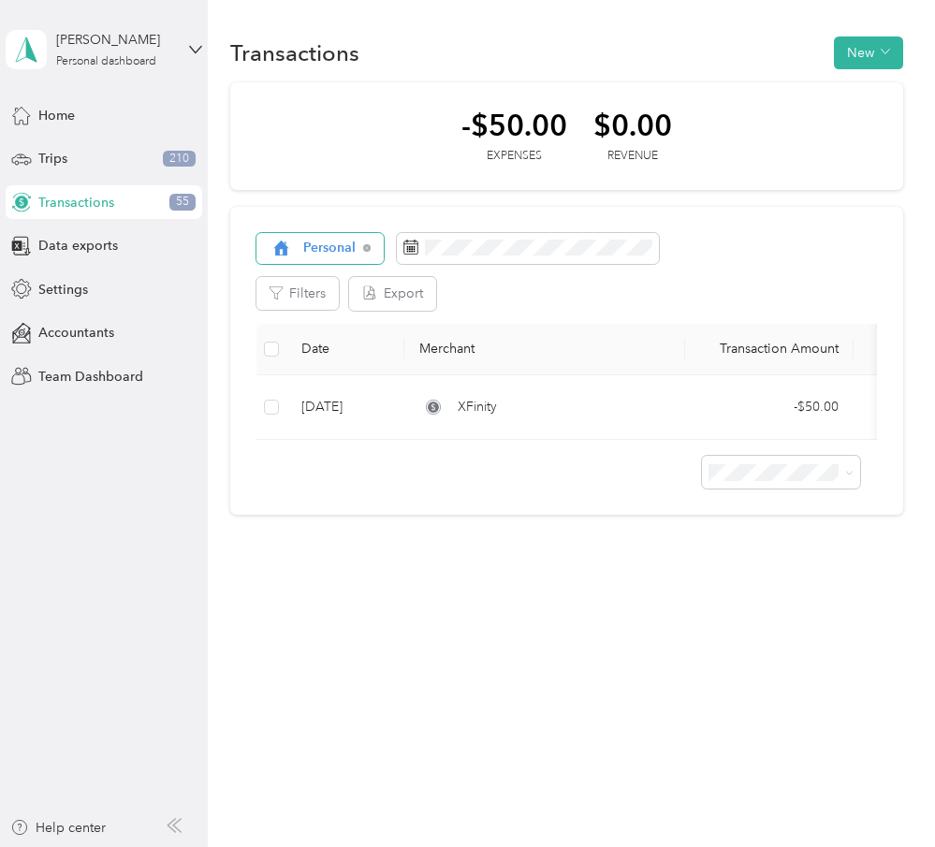
click at [361, 247] on div "Personal" at bounding box center [319, 249] width 127 height 32
click at [411, 475] on span "Rental Property" at bounding box center [397, 479] width 188 height 20
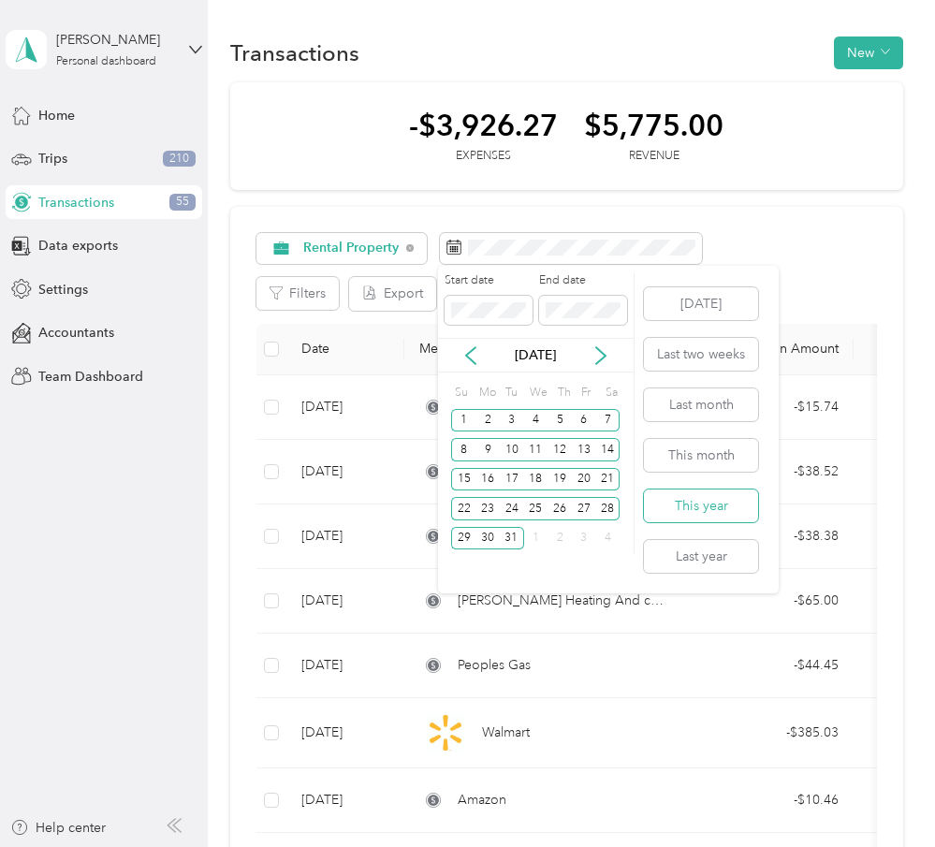
click at [695, 519] on button "This year" at bounding box center [701, 506] width 114 height 33
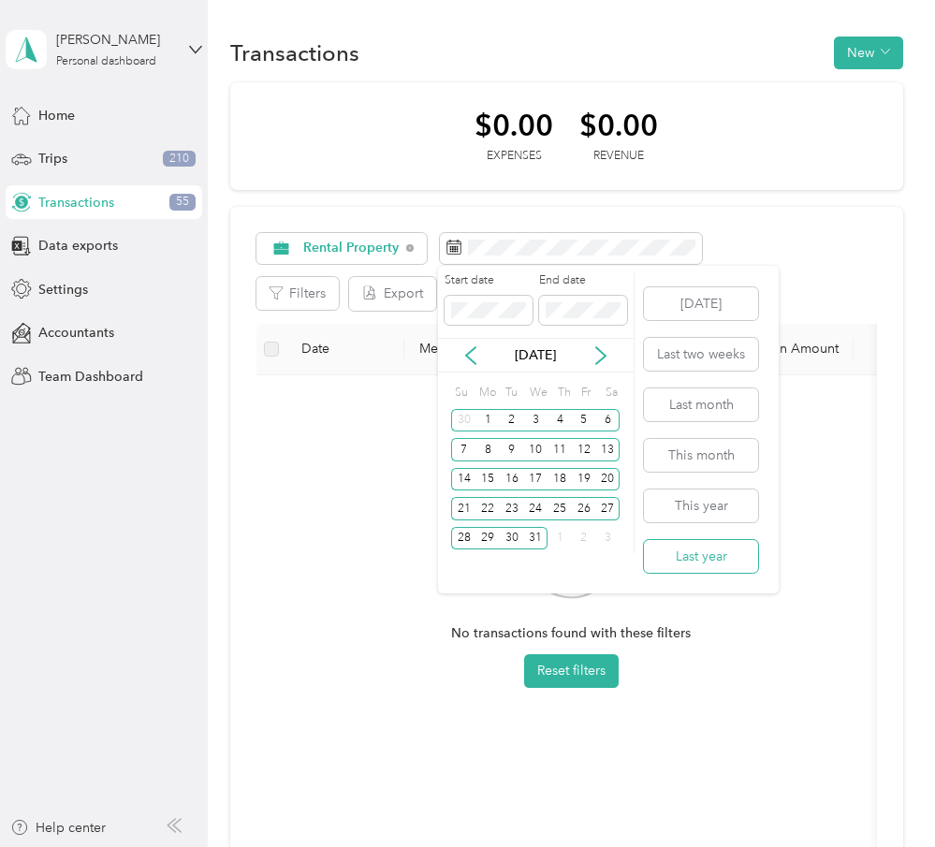
click at [712, 552] on button "Last year" at bounding box center [701, 556] width 114 height 33
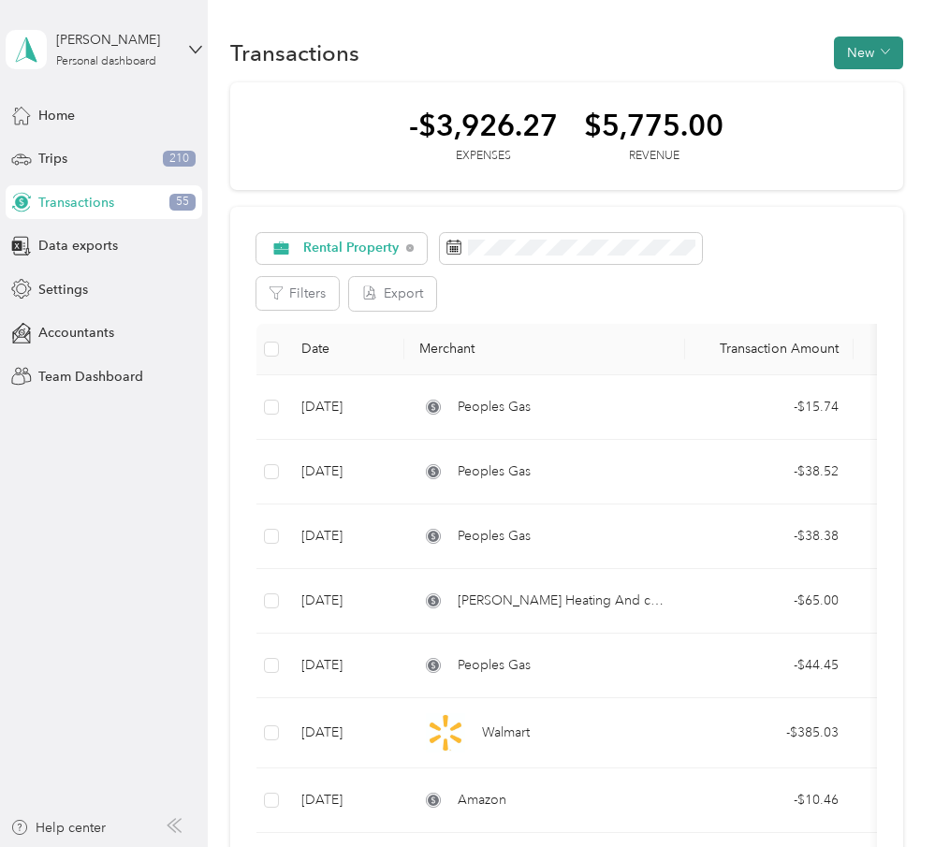
click at [891, 62] on button "New" at bounding box center [868, 53] width 69 height 33
click at [885, 86] on span "Expense" at bounding box center [873, 89] width 51 height 20
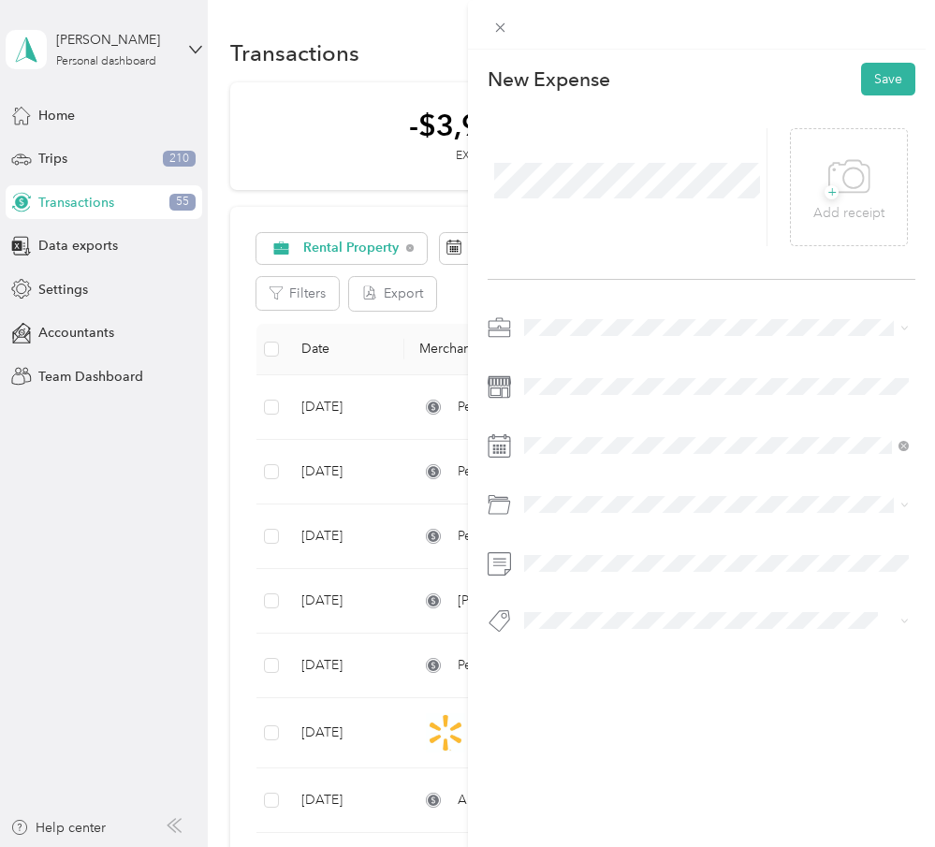
click at [618, 495] on div "Rental Property" at bounding box center [717, 486] width 373 height 20
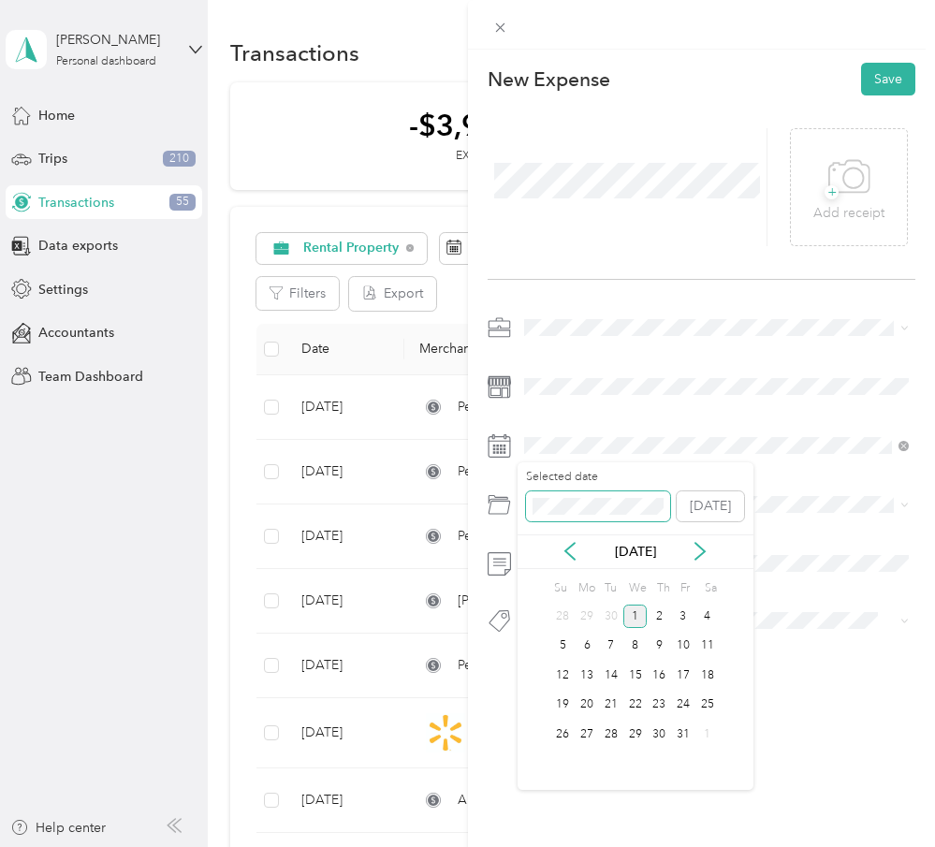
click at [594, 495] on span at bounding box center [598, 506] width 144 height 30
click at [659, 618] on div "1" at bounding box center [659, 616] width 24 height 23
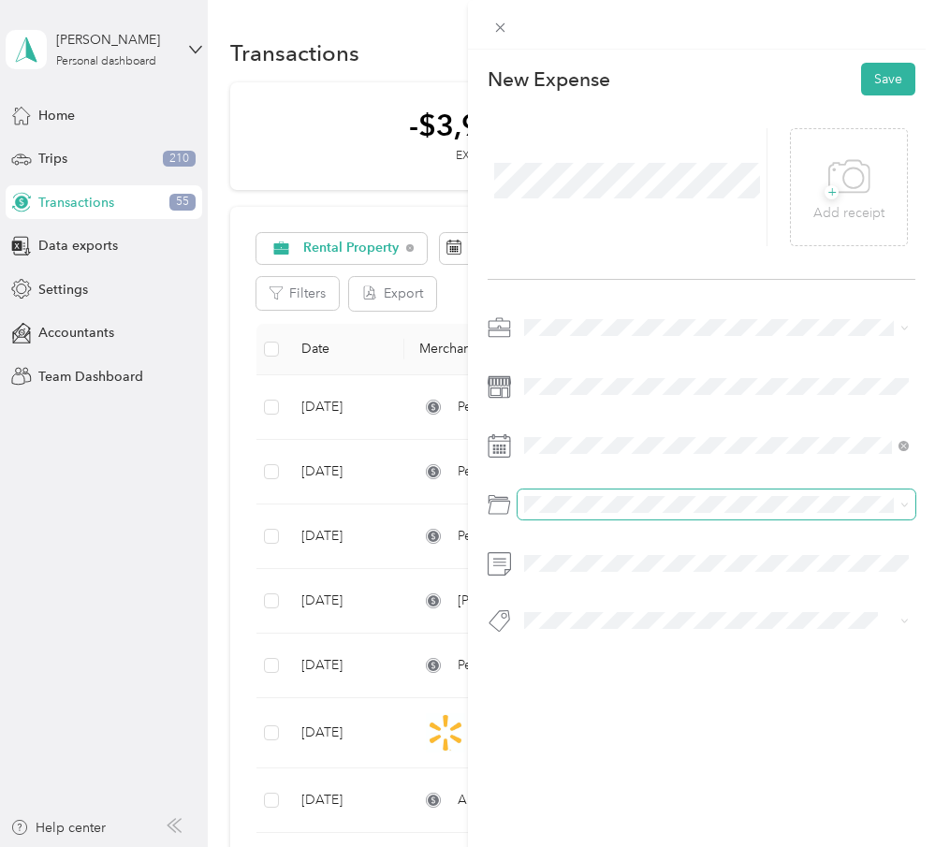
click at [604, 515] on span at bounding box center [717, 505] width 399 height 30
click at [636, 635] on li "Utilities/Internet Expense for Rental" at bounding box center [717, 645] width 399 height 33
click at [897, 74] on button "Save" at bounding box center [888, 79] width 54 height 33
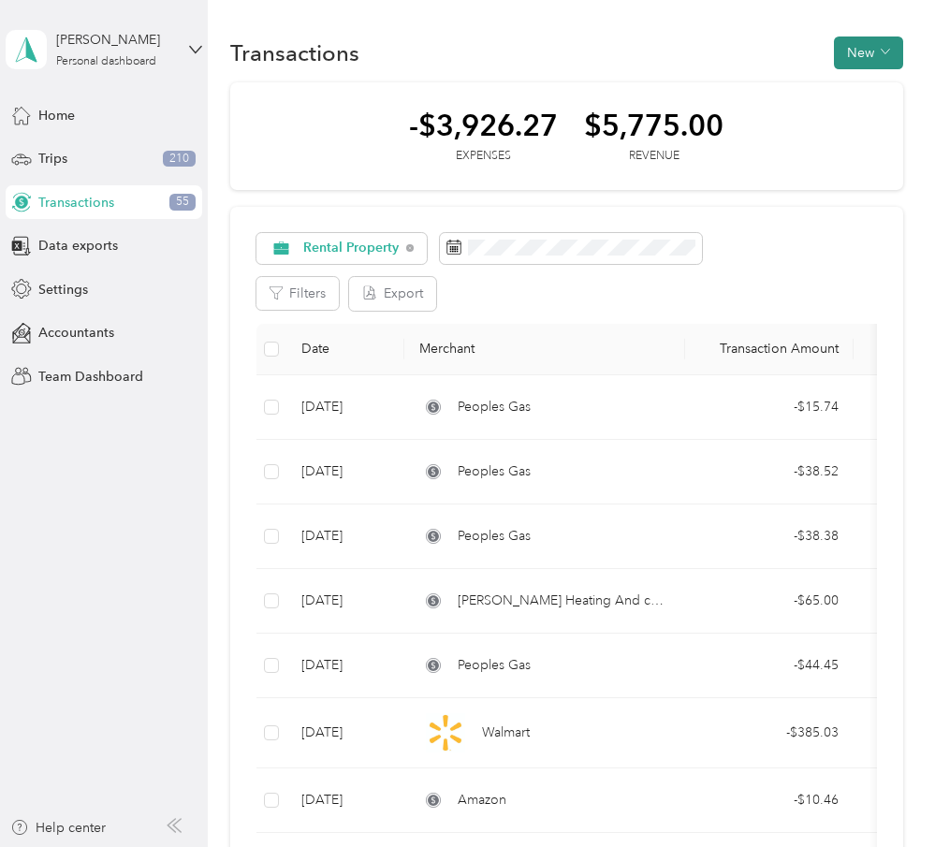
click at [884, 52] on button "New" at bounding box center [868, 53] width 69 height 33
click at [875, 96] on span "Expense" at bounding box center [873, 89] width 51 height 20
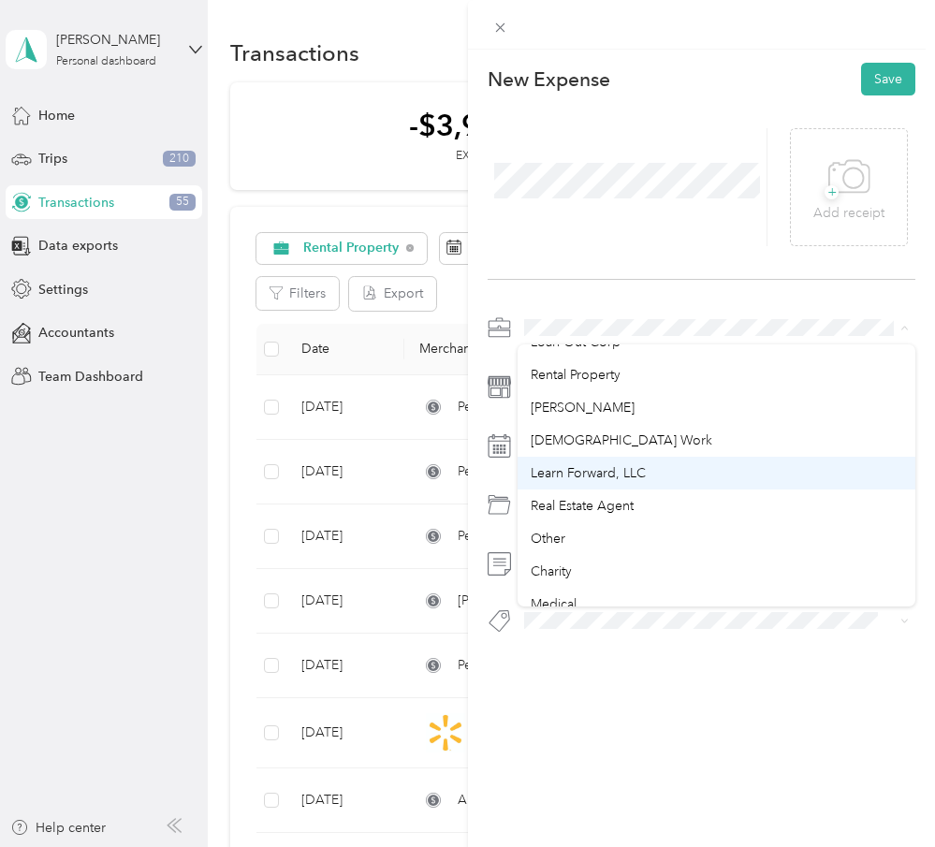
scroll to position [32, 0]
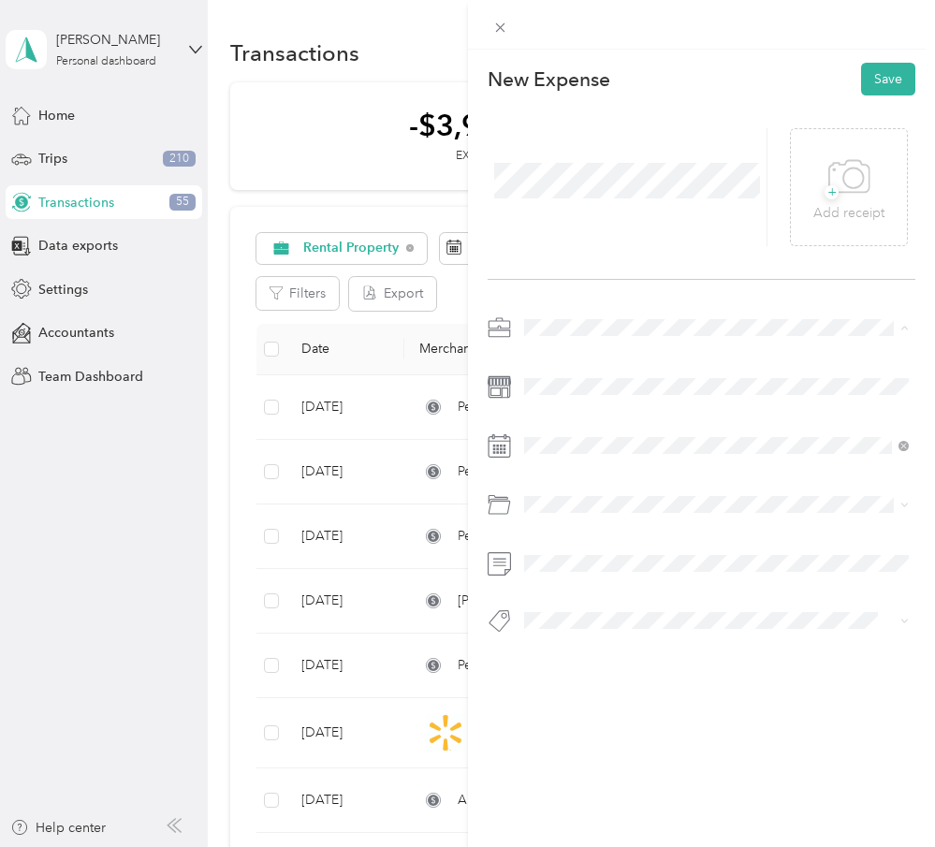
click at [667, 464] on li "Rental Property" at bounding box center [717, 460] width 399 height 33
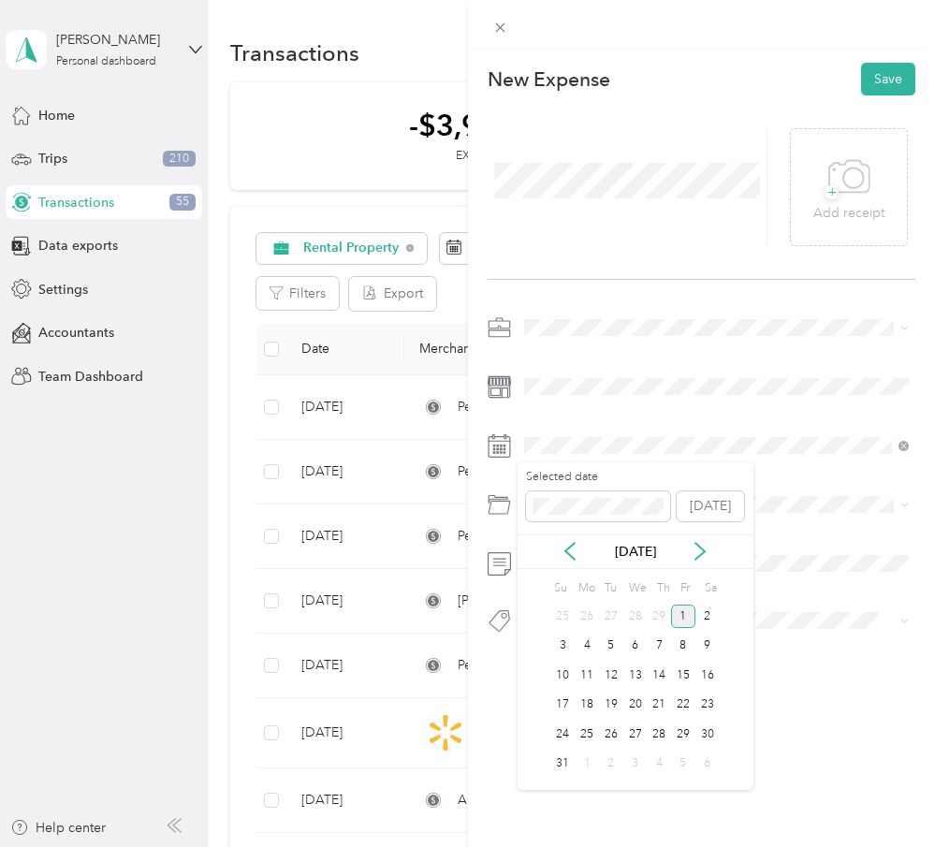
click at [683, 609] on div "1" at bounding box center [683, 616] width 24 height 23
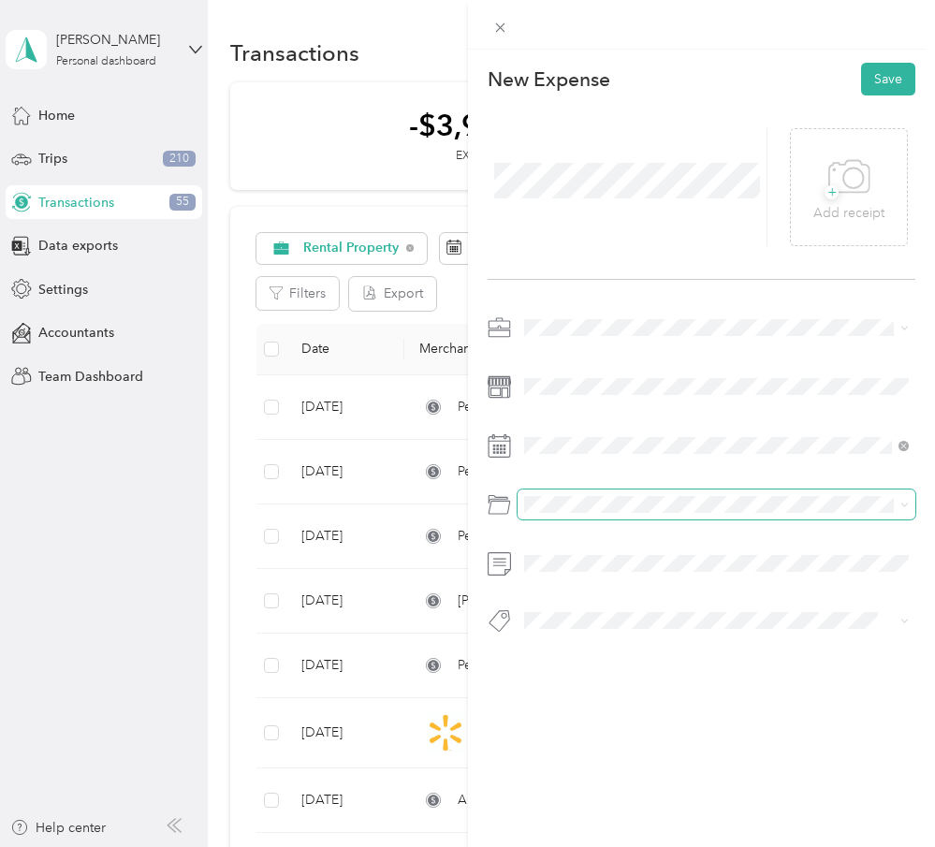
click at [608, 490] on span at bounding box center [717, 505] width 399 height 30
click at [650, 617] on div "Utilities/Internet Expense for Rental" at bounding box center [717, 613] width 373 height 20
click at [891, 84] on button "Save" at bounding box center [888, 79] width 54 height 33
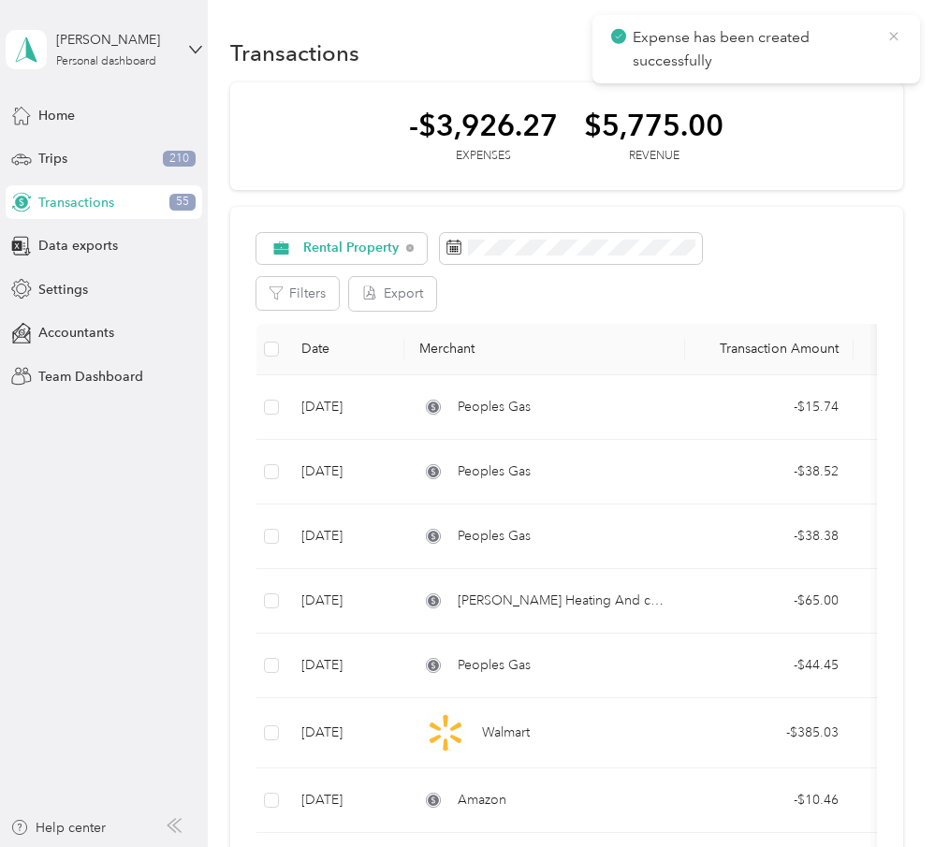
click at [897, 33] on icon at bounding box center [893, 36] width 8 height 8
click at [887, 49] on button "New" at bounding box center [868, 53] width 69 height 33
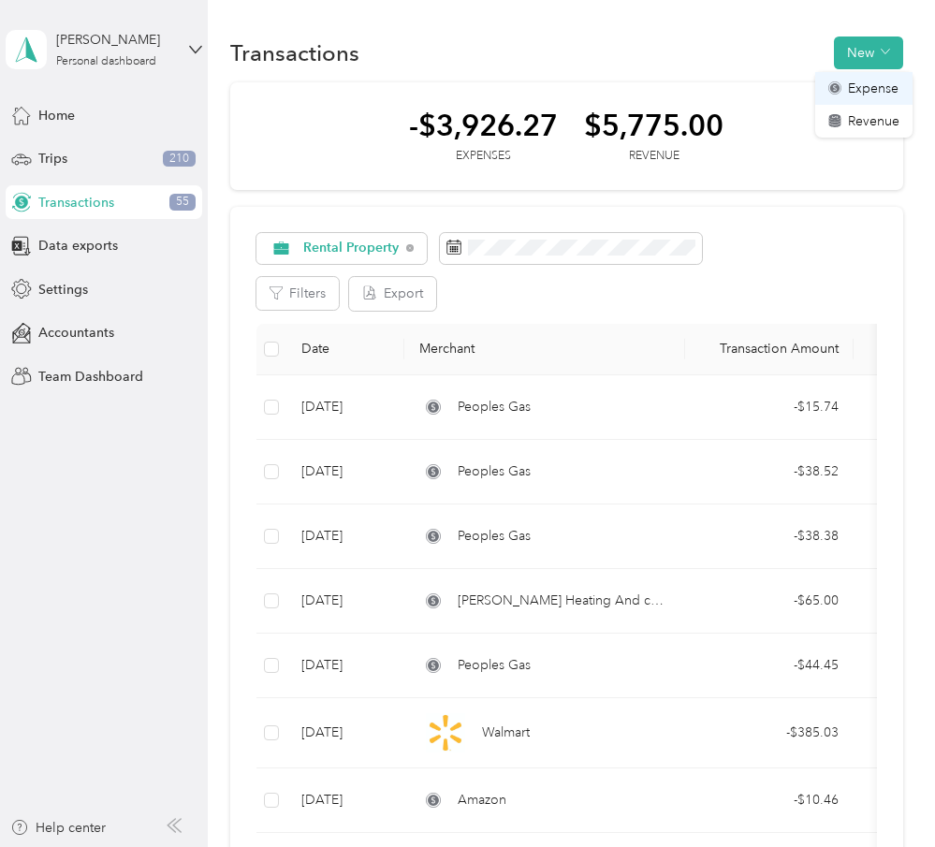
click at [875, 93] on span "Expense" at bounding box center [873, 89] width 51 height 20
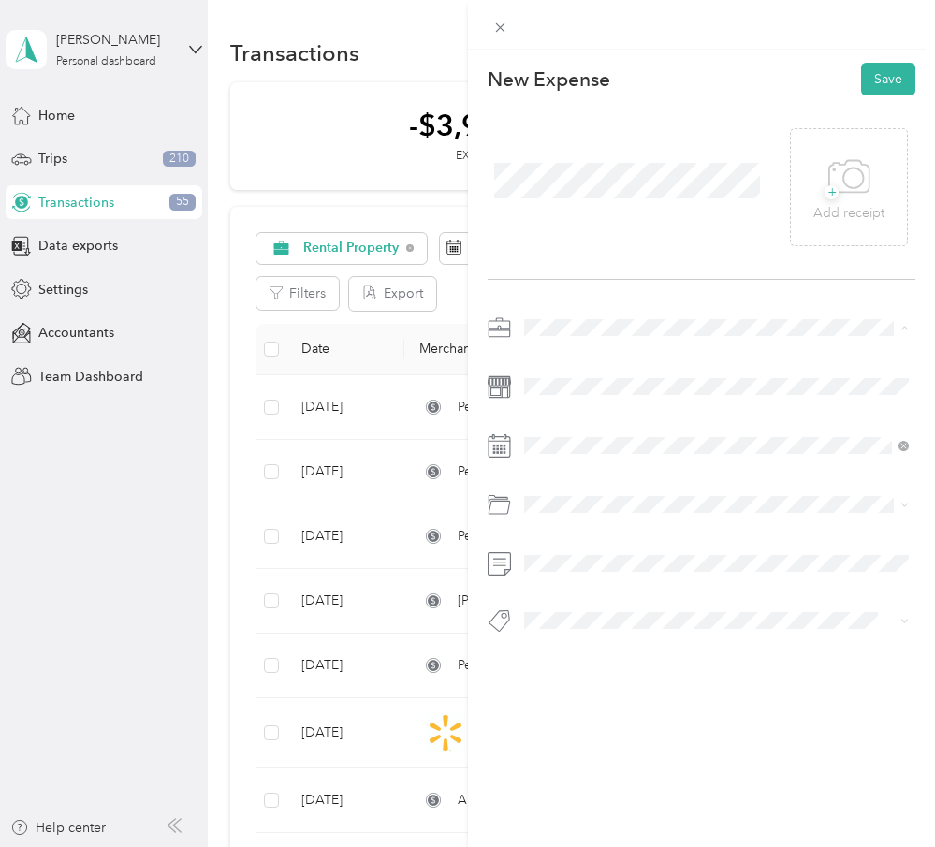
click at [656, 495] on div "Rental Property" at bounding box center [717, 492] width 373 height 20
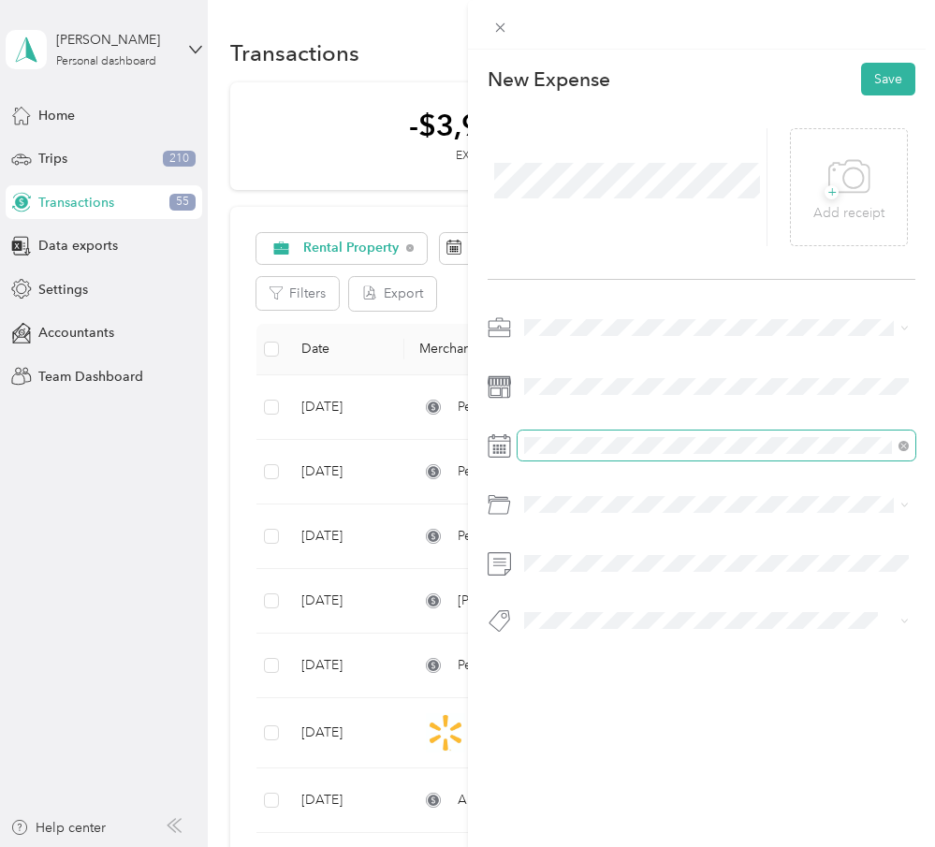
click at [619, 455] on span at bounding box center [717, 446] width 399 height 30
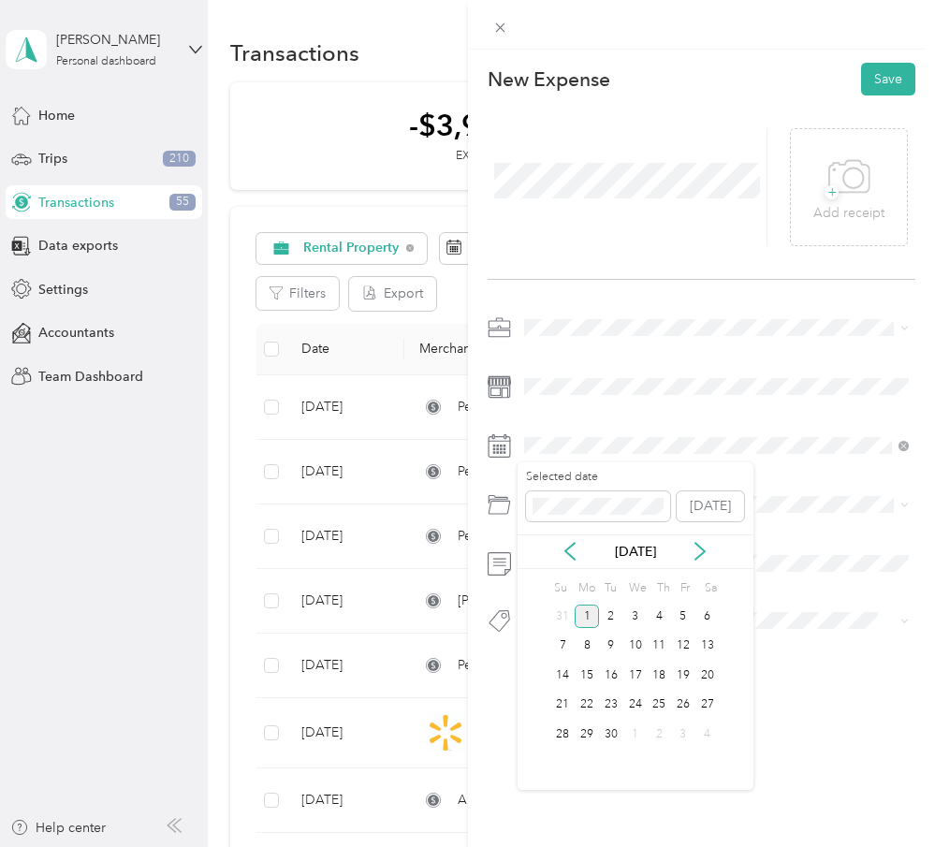
click at [589, 608] on div "1" at bounding box center [587, 616] width 24 height 23
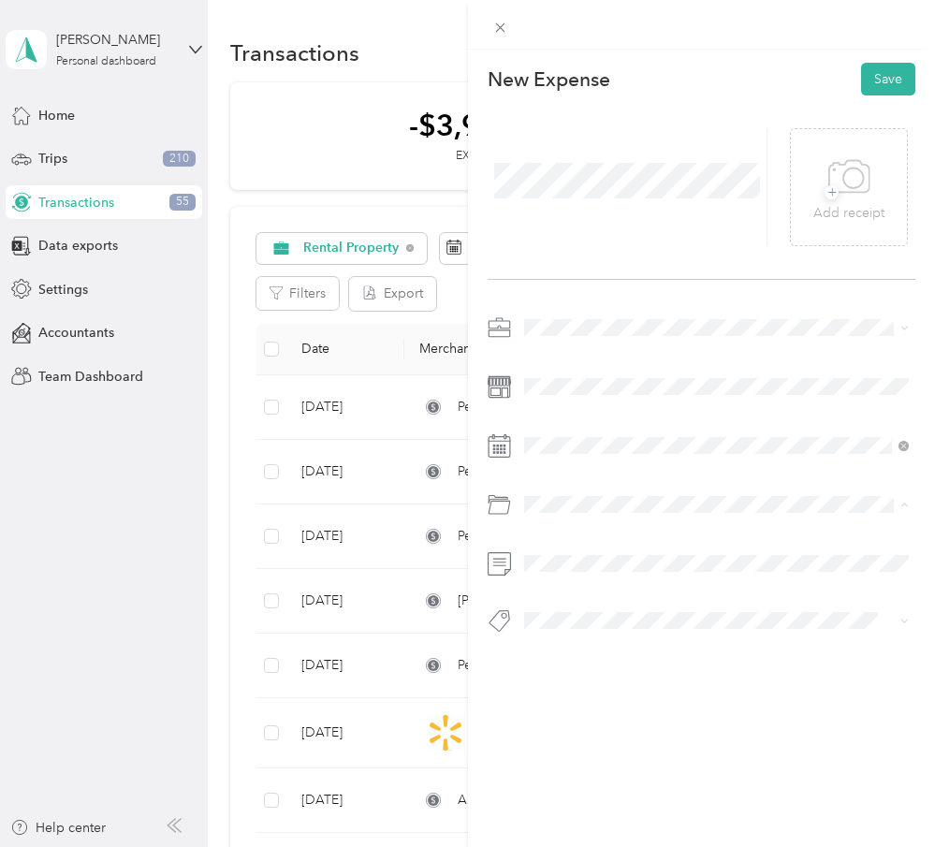
click at [653, 617] on div "Utilities/Internet Expense for Rental" at bounding box center [717, 613] width 373 height 20
click at [894, 84] on button "Save" at bounding box center [888, 79] width 54 height 33
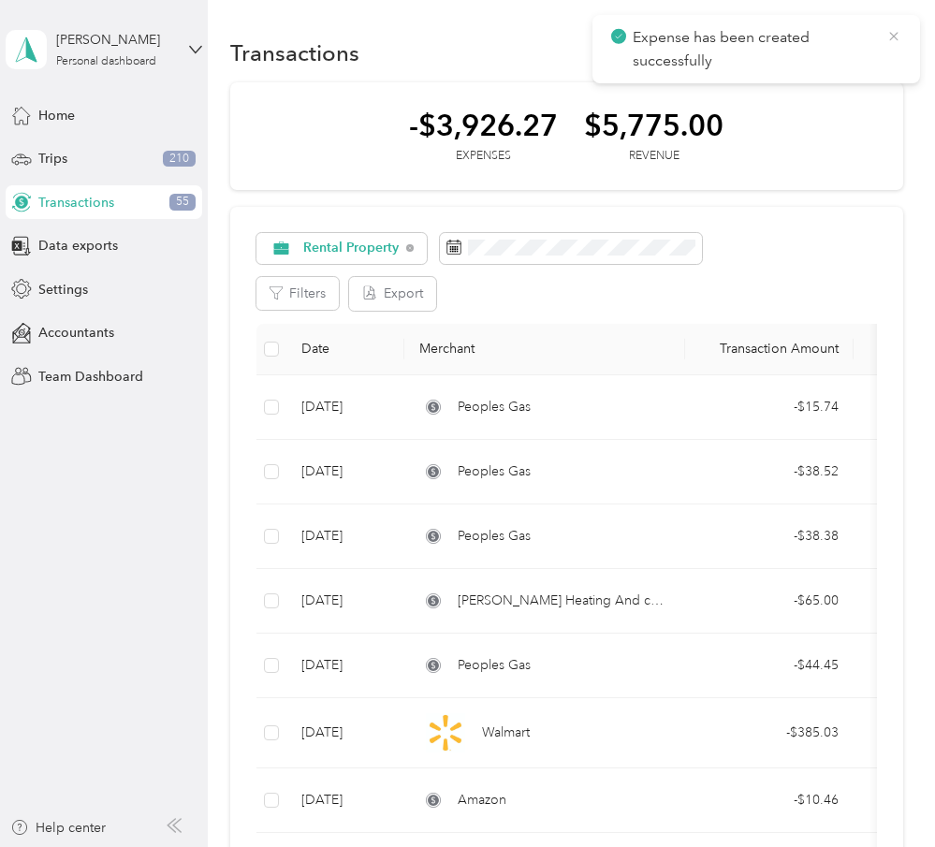
click at [890, 31] on icon at bounding box center [893, 36] width 15 height 17
click at [891, 42] on button "New" at bounding box center [868, 53] width 69 height 33
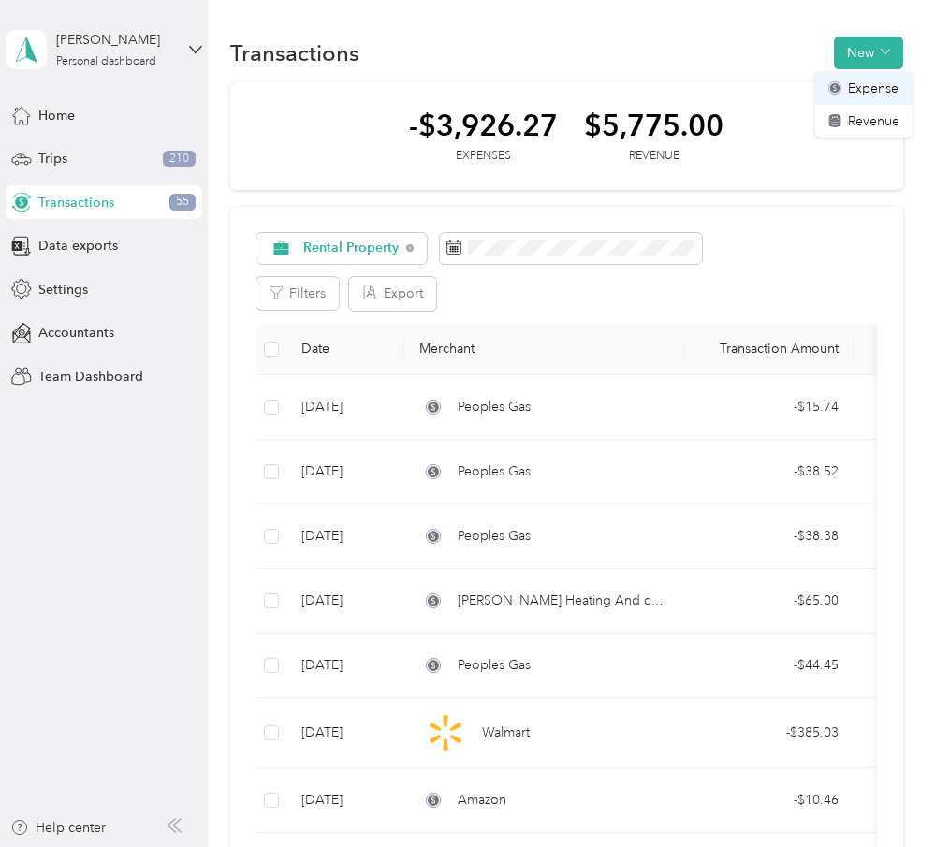
click at [885, 82] on span "Expense" at bounding box center [873, 89] width 51 height 20
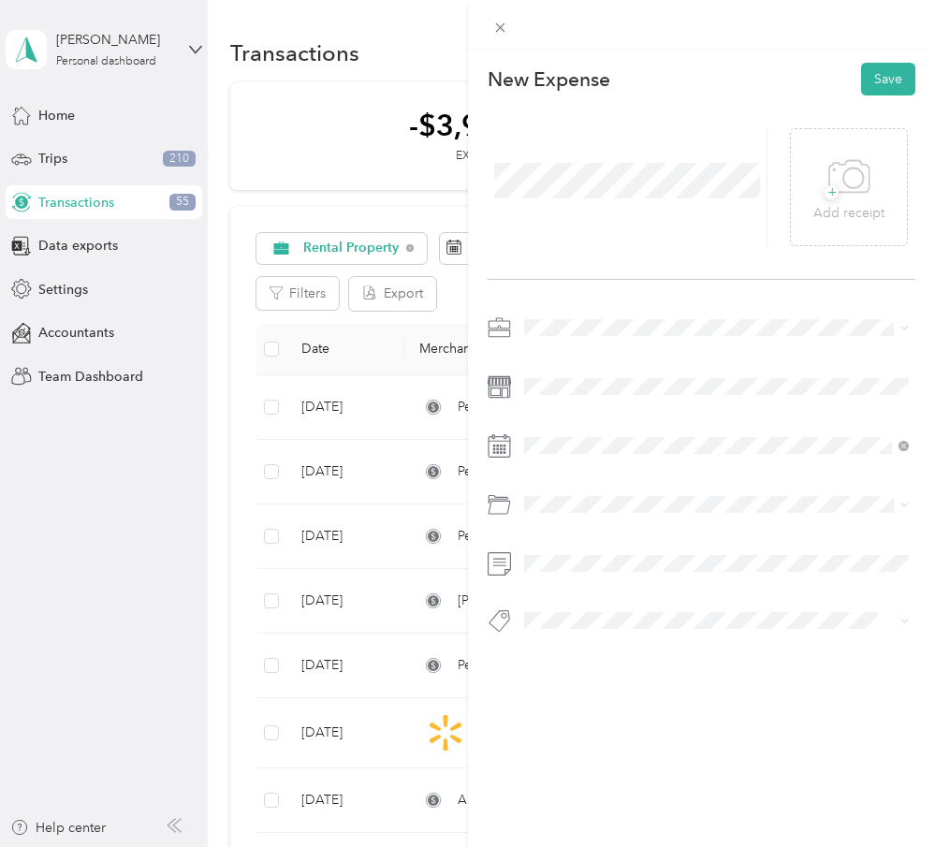
click at [662, 493] on div "Rental Property" at bounding box center [717, 486] width 373 height 20
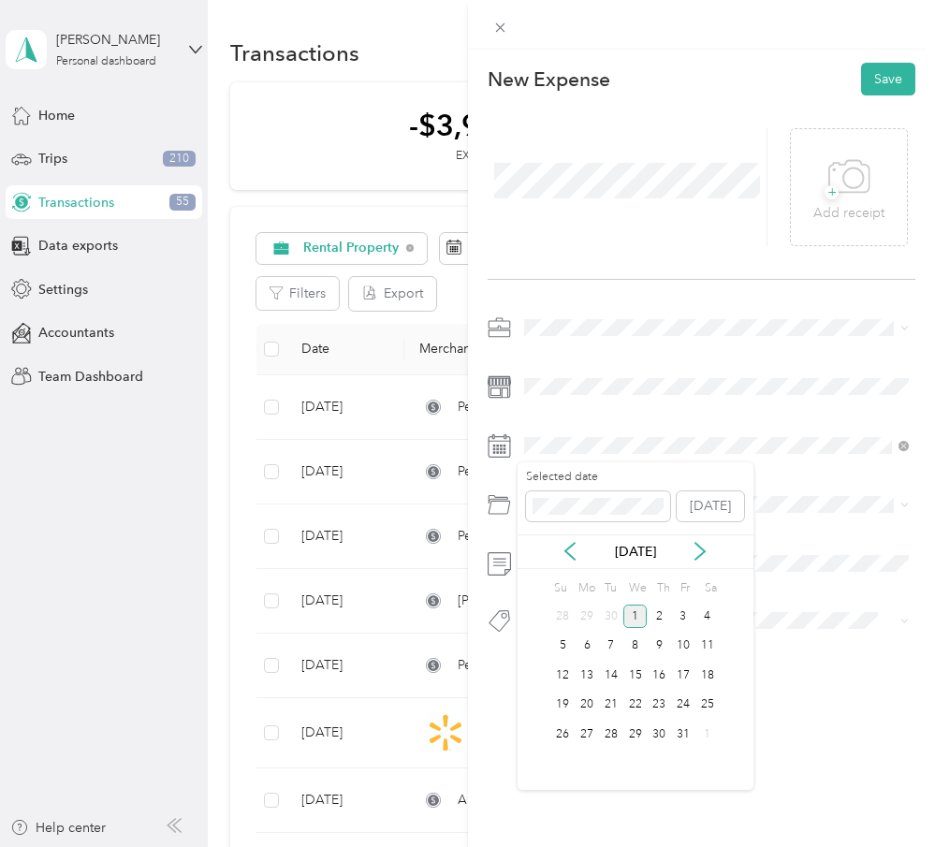
click at [640, 616] on div "1" at bounding box center [635, 616] width 24 height 23
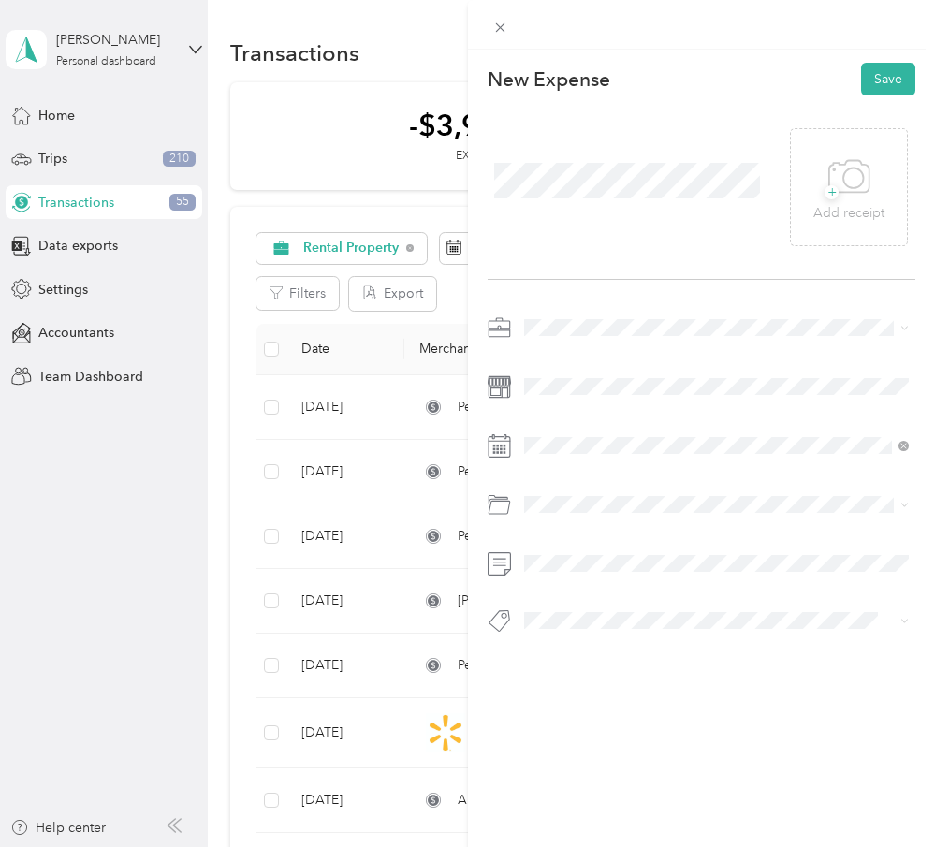
click at [607, 515] on div "Selected date [DATE]" at bounding box center [636, 493] width 236 height 66
click at [602, 509] on span at bounding box center [598, 497] width 144 height 30
click at [563, 505] on span at bounding box center [598, 497] width 144 height 30
click at [562, 551] on div "[DATE]" at bounding box center [636, 542] width 236 height 35
click at [562, 571] on div "Su" at bounding box center [560, 579] width 18 height 26
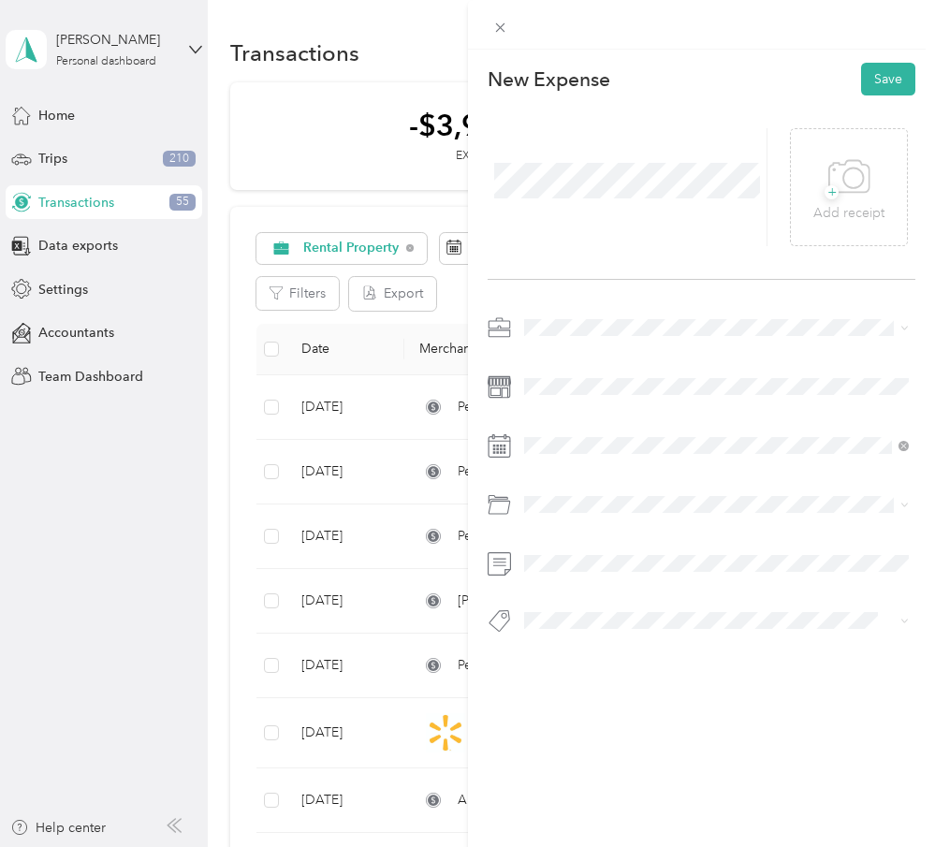
click at [665, 348] on div at bounding box center [702, 480] width 429 height 334
click at [635, 625] on ol "Custom categories Inventory Utilities/Internet Expense for Rental Default categ…" at bounding box center [717, 612] width 399 height 183
click at [643, 516] on div "Selected date [DATE]" at bounding box center [636, 493] width 236 height 66
click at [640, 507] on span at bounding box center [598, 497] width 144 height 30
click at [527, 502] on div "Selected date [DATE]" at bounding box center [636, 493] width 236 height 66
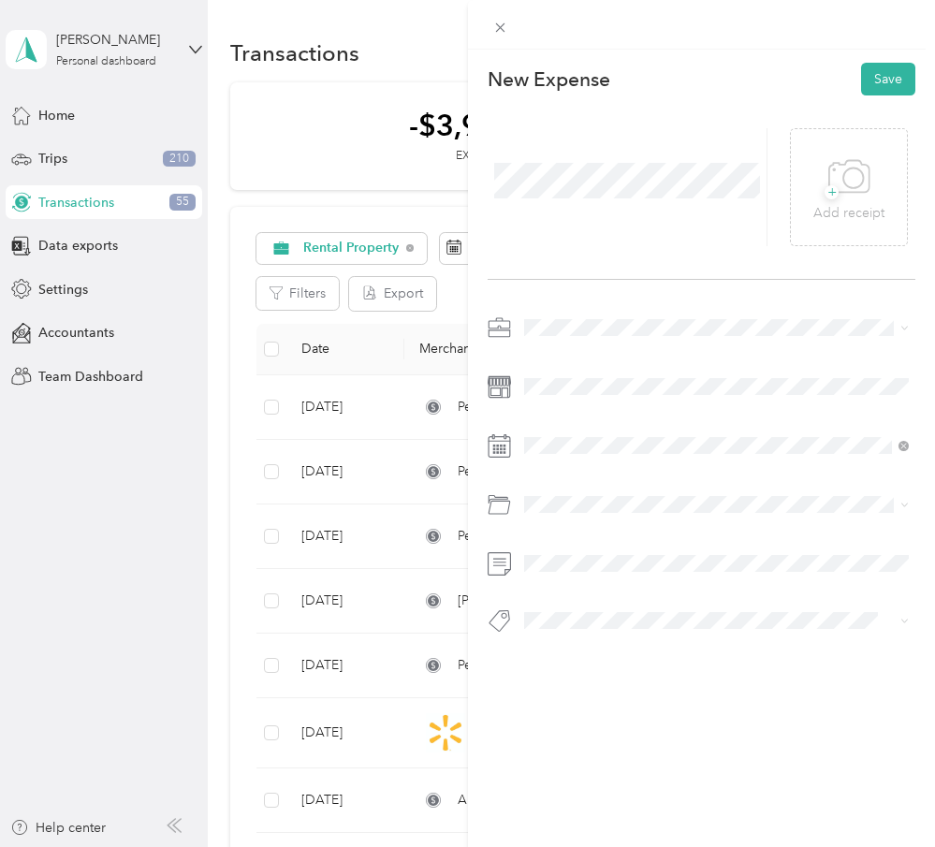
click at [551, 566] on div "Su" at bounding box center [560, 579] width 18 height 26
click at [904, 79] on button "Save" at bounding box center [888, 79] width 54 height 33
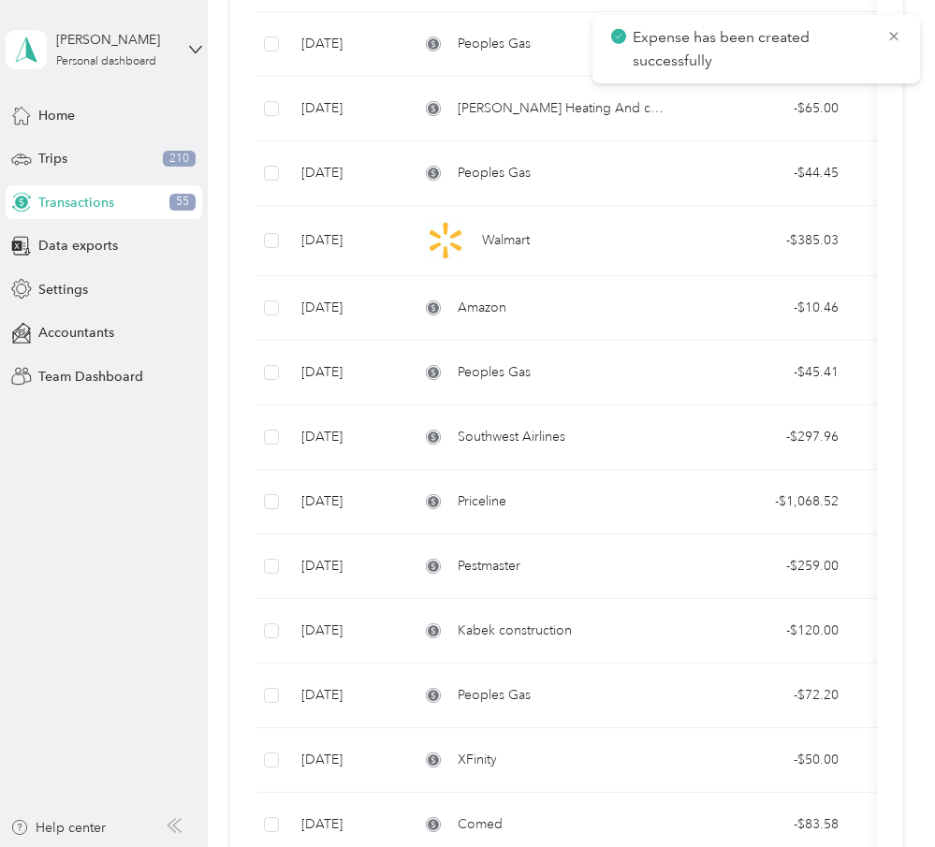
scroll to position [789, 0]
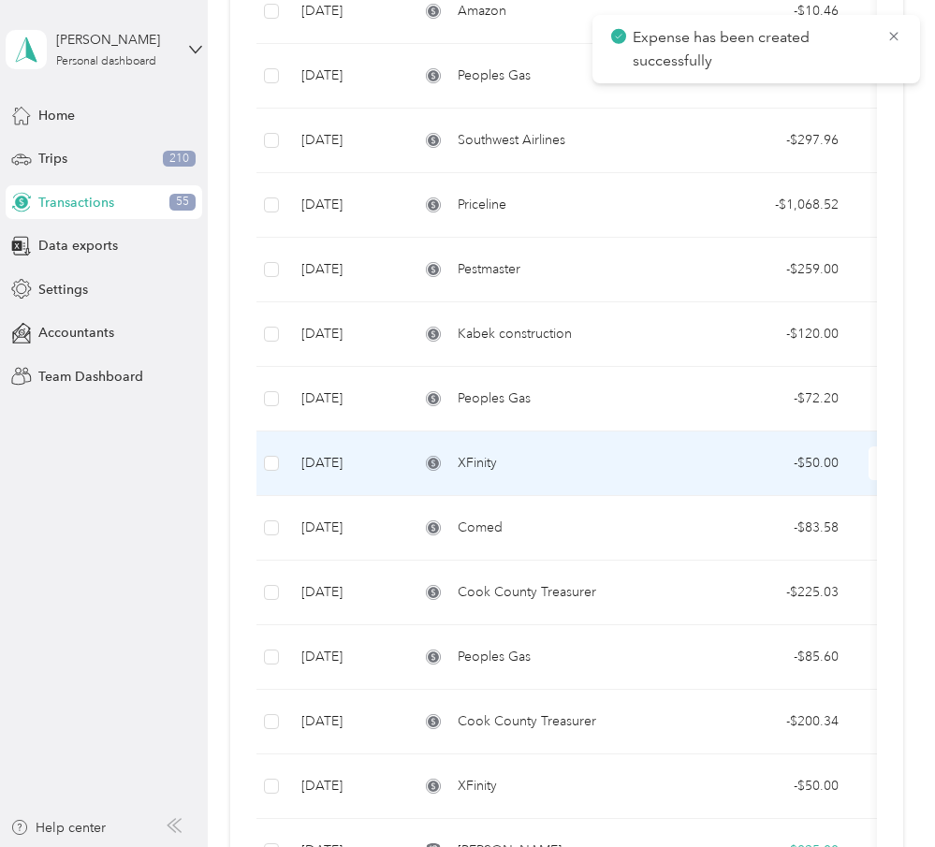
click at [578, 454] on div "XFinity" at bounding box center [544, 463] width 251 height 21
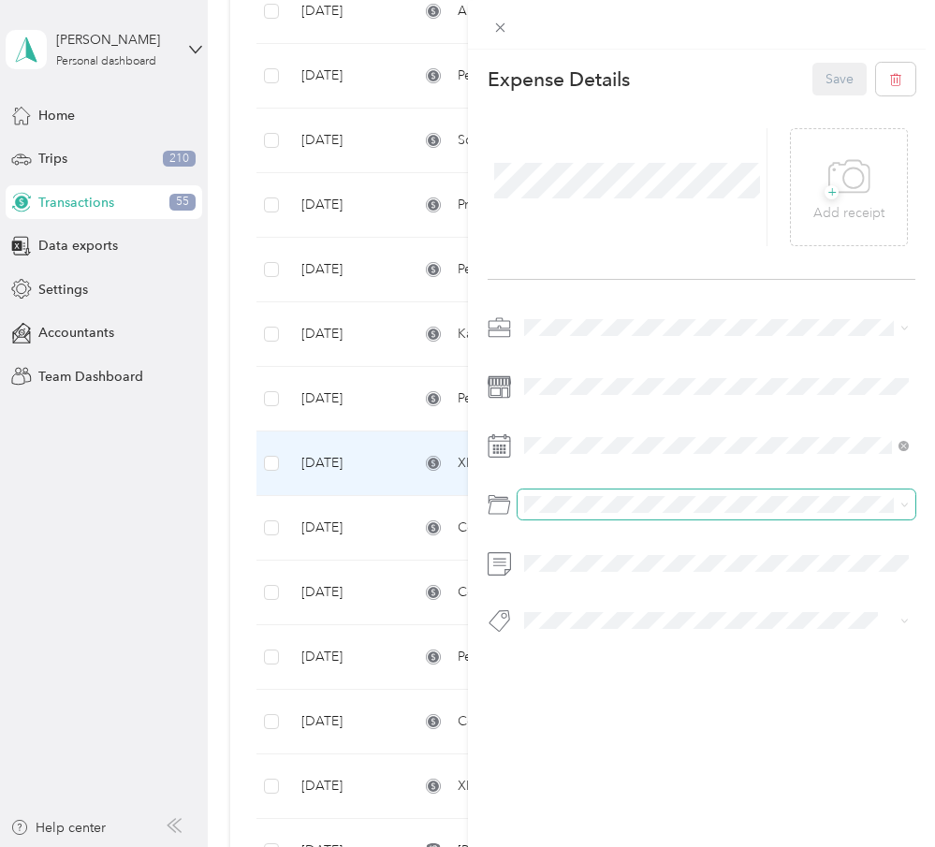
click at [582, 494] on span at bounding box center [717, 505] width 399 height 30
click at [607, 607] on span "Utilities/Internet Expense for Rental" at bounding box center [634, 613] width 206 height 16
click at [848, 79] on button "Save" at bounding box center [839, 79] width 54 height 33
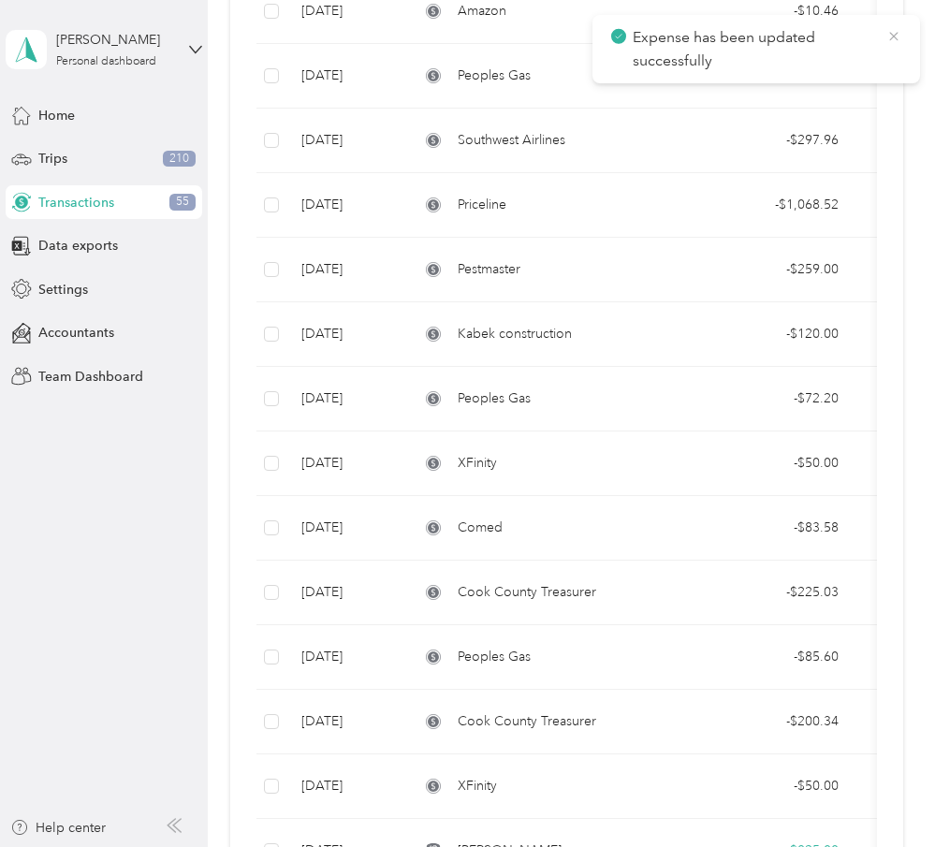
click at [898, 36] on icon at bounding box center [893, 36] width 15 height 17
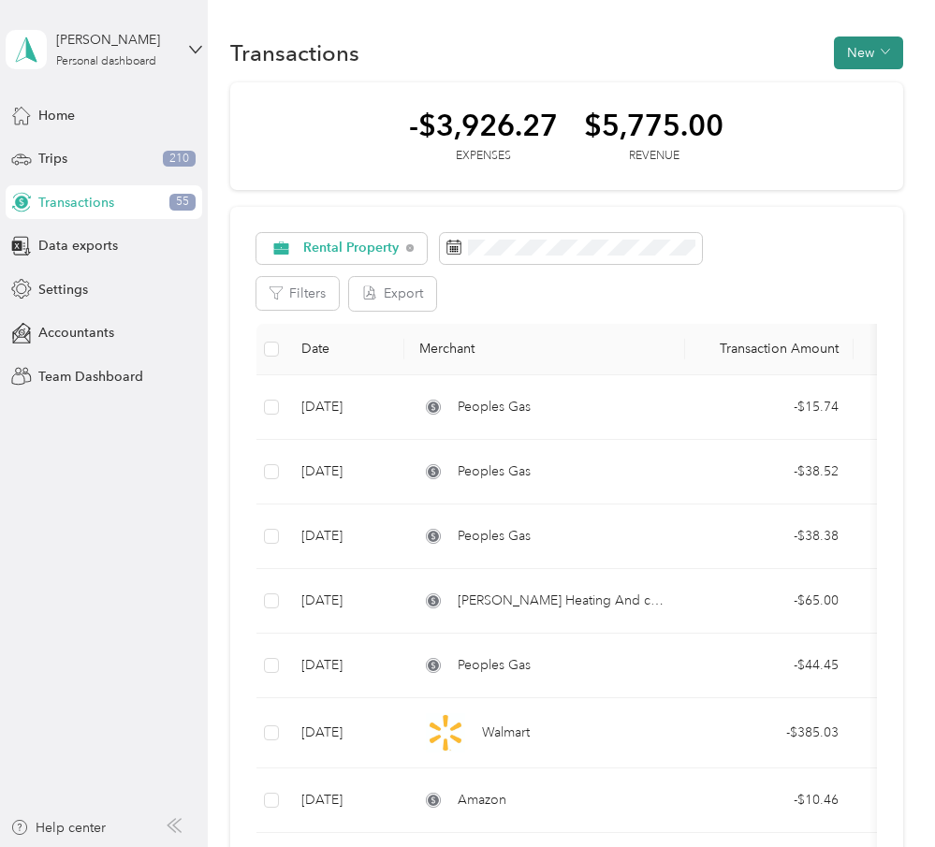
click at [884, 58] on button "New" at bounding box center [868, 53] width 69 height 33
click at [885, 91] on span "Expense" at bounding box center [873, 89] width 51 height 20
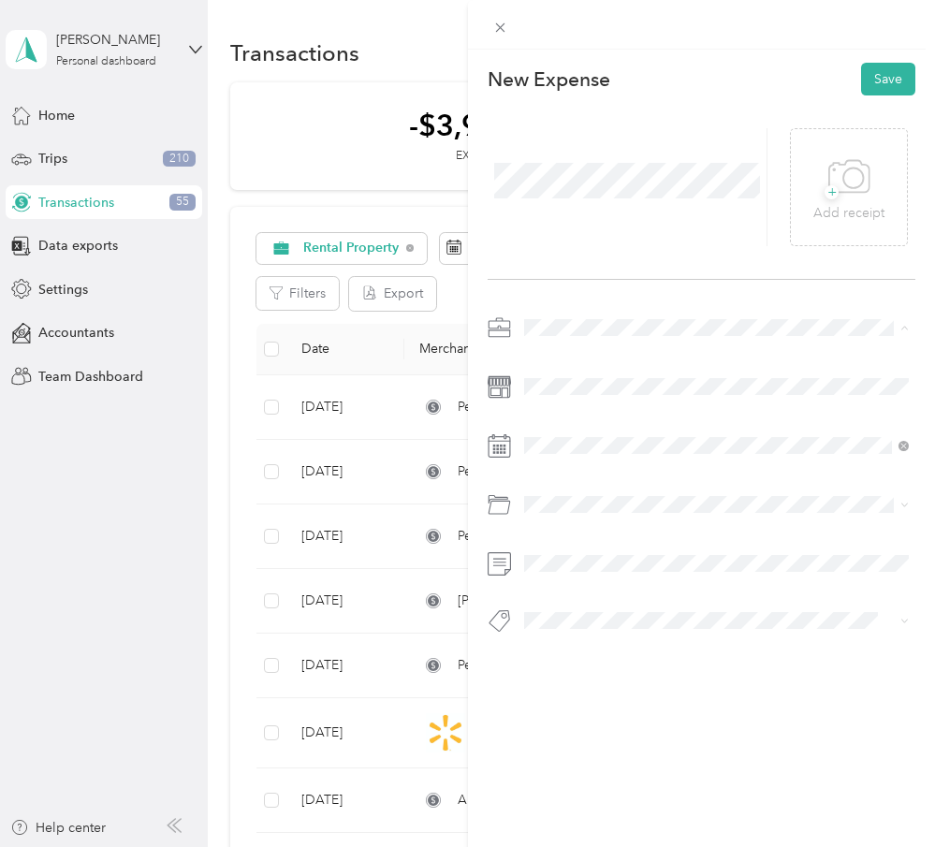
click at [674, 478] on li "Rental Property" at bounding box center [717, 491] width 399 height 33
click at [620, 395] on span at bounding box center [717, 387] width 399 height 30
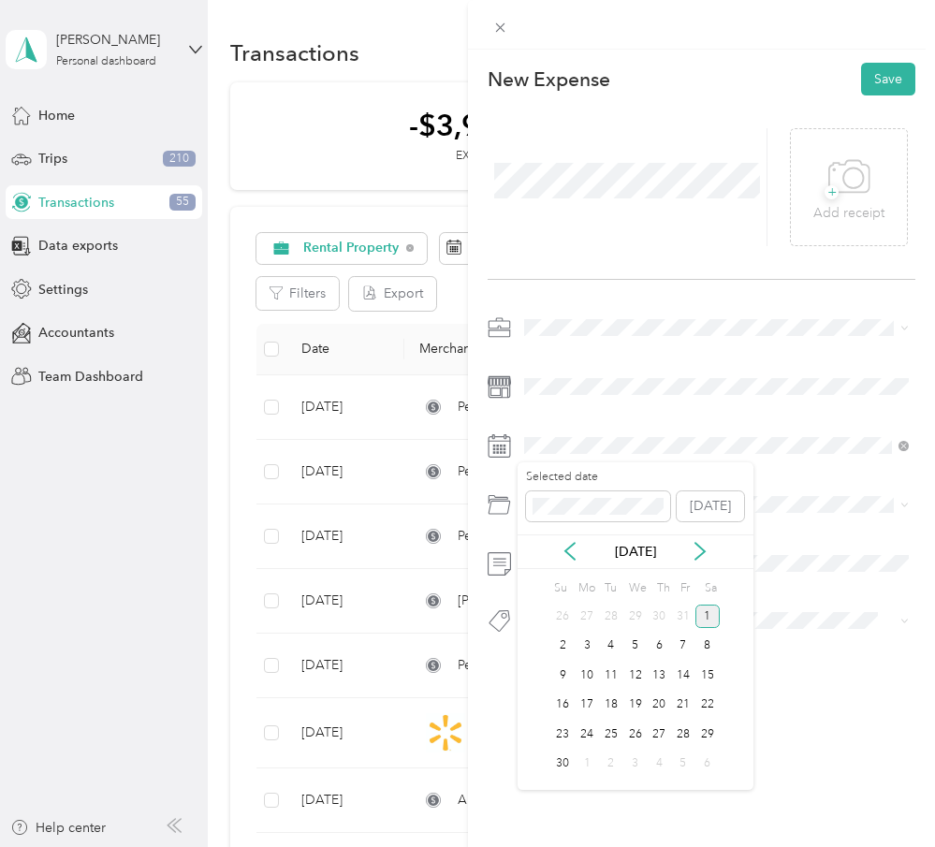
click at [711, 617] on div "1" at bounding box center [707, 616] width 24 height 23
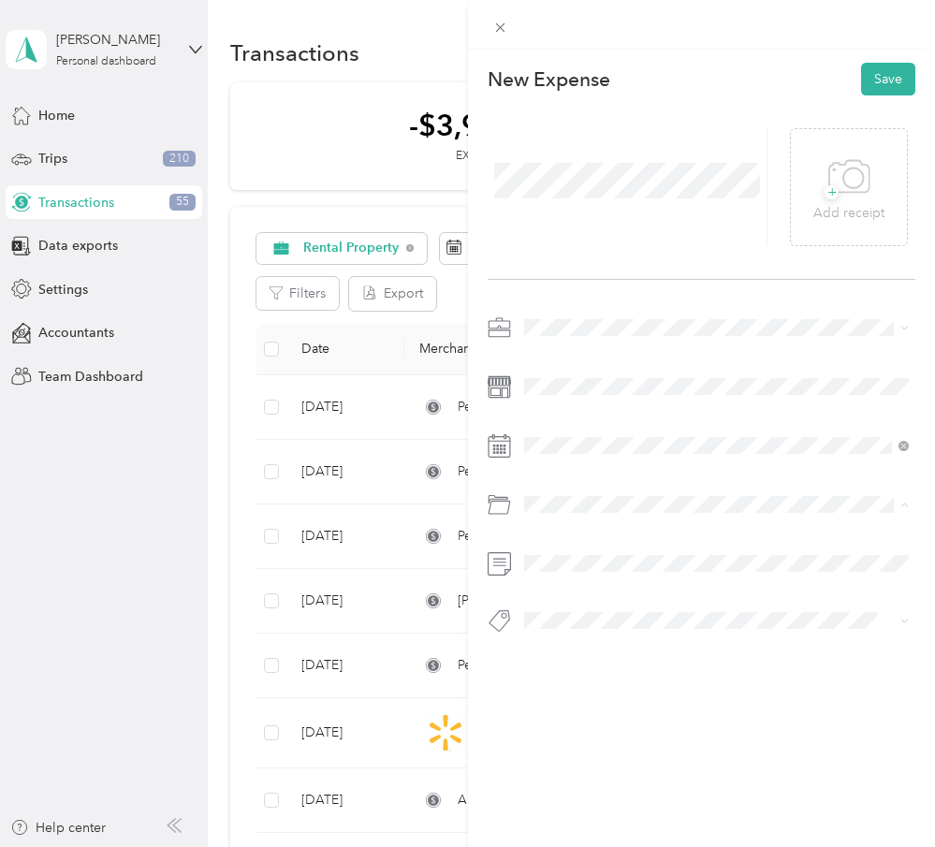
click at [718, 601] on li "Utilities/Internet Expense for Rental" at bounding box center [717, 612] width 399 height 33
click at [886, 69] on button "Save" at bounding box center [888, 79] width 54 height 33
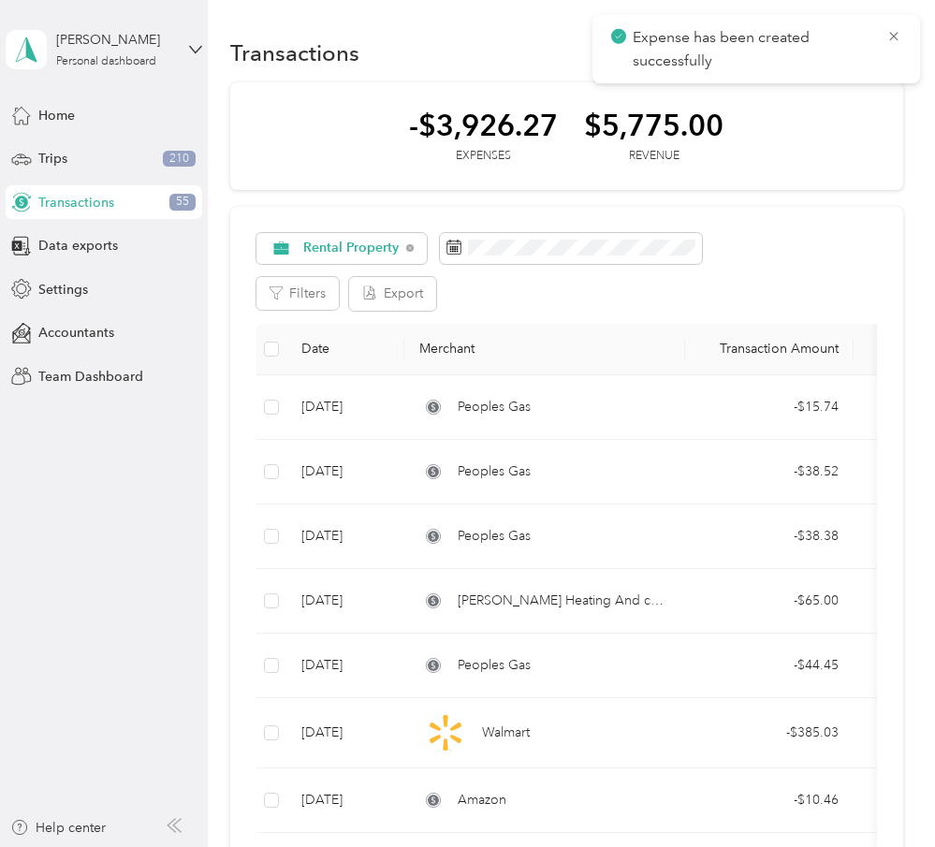
click at [896, 45] on span "Expense has been created successfully" at bounding box center [756, 49] width 290 height 46
click at [896, 38] on icon at bounding box center [893, 36] width 8 height 8
click at [881, 50] on button "New" at bounding box center [868, 53] width 69 height 33
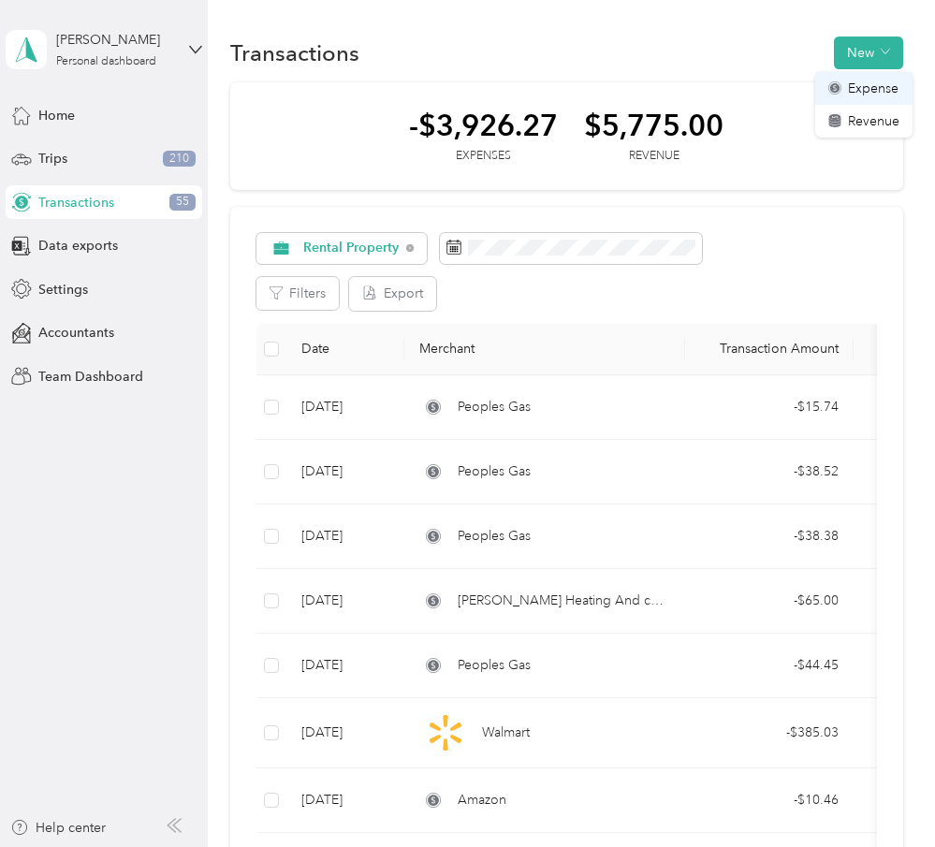
click at [881, 88] on span "Expense" at bounding box center [873, 89] width 51 height 20
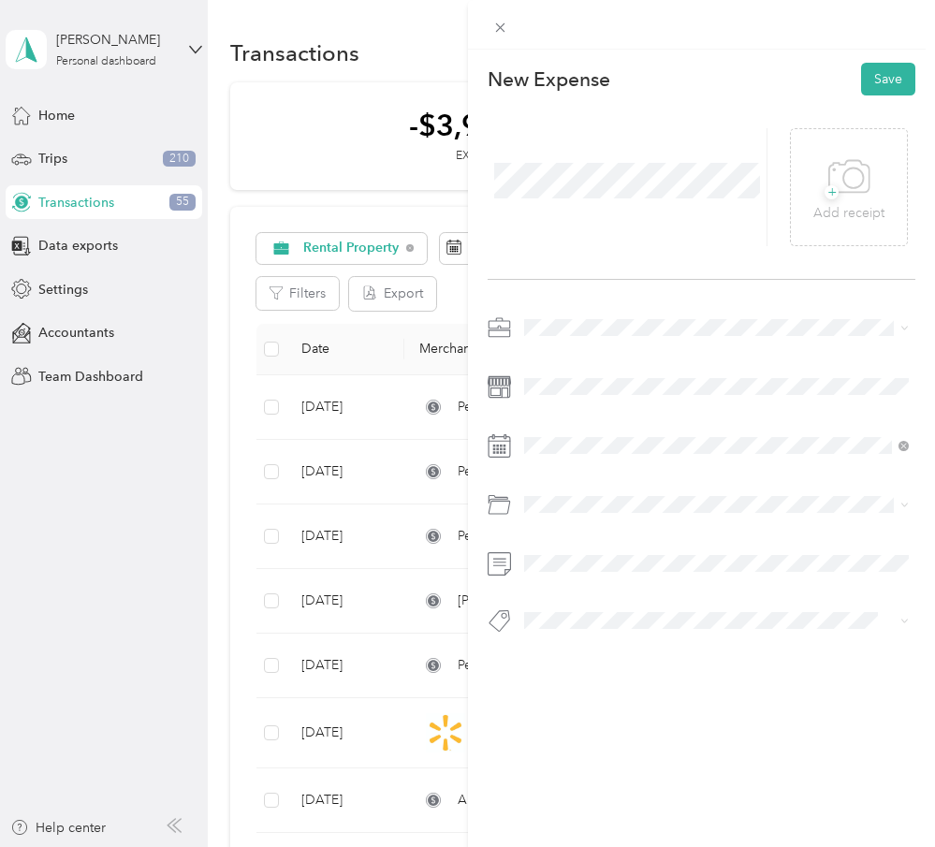
click at [534, 313] on span at bounding box center [717, 328] width 399 height 30
click at [622, 484] on div "Rental Property" at bounding box center [717, 492] width 373 height 20
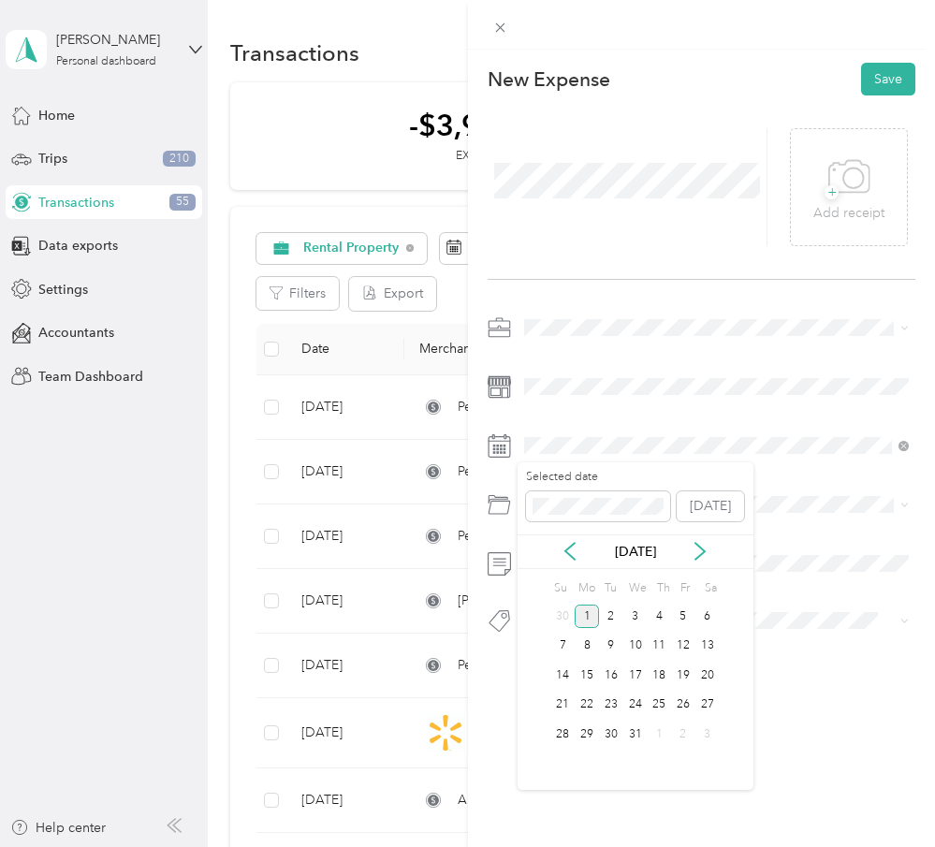
click at [590, 626] on div "1" at bounding box center [587, 616] width 24 height 23
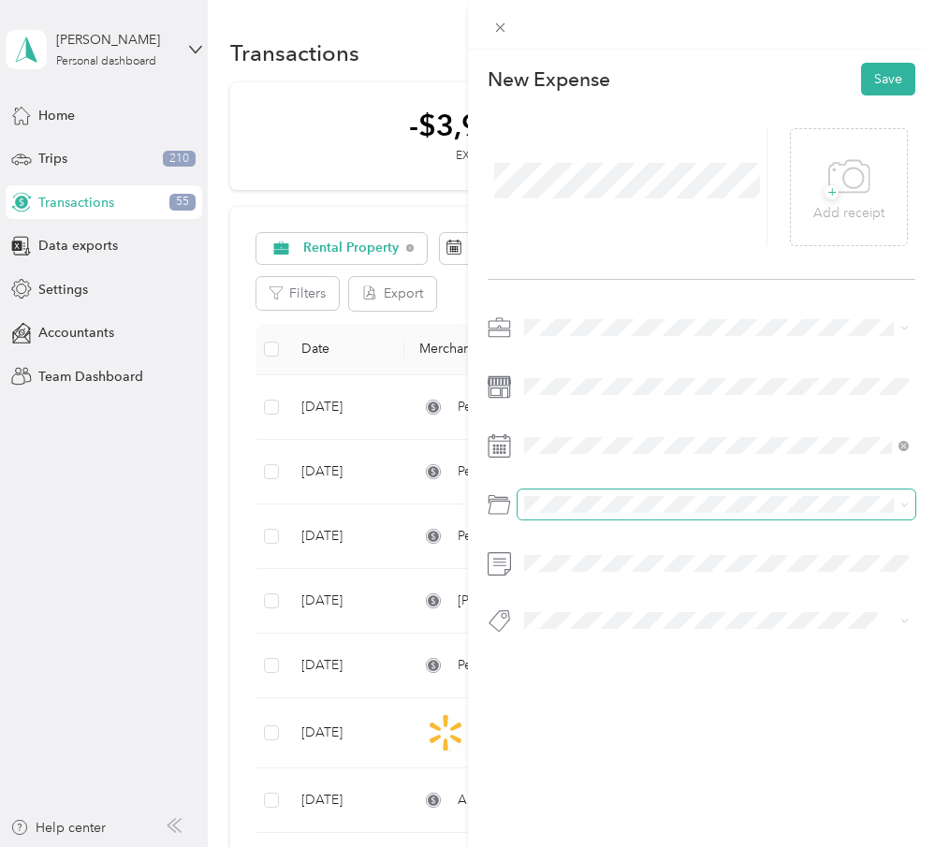
click at [591, 512] on span at bounding box center [717, 505] width 399 height 30
click at [640, 602] on li "Utilities/Internet Expense for Rental" at bounding box center [717, 612] width 399 height 33
click at [878, 77] on button "Save" at bounding box center [888, 79] width 54 height 33
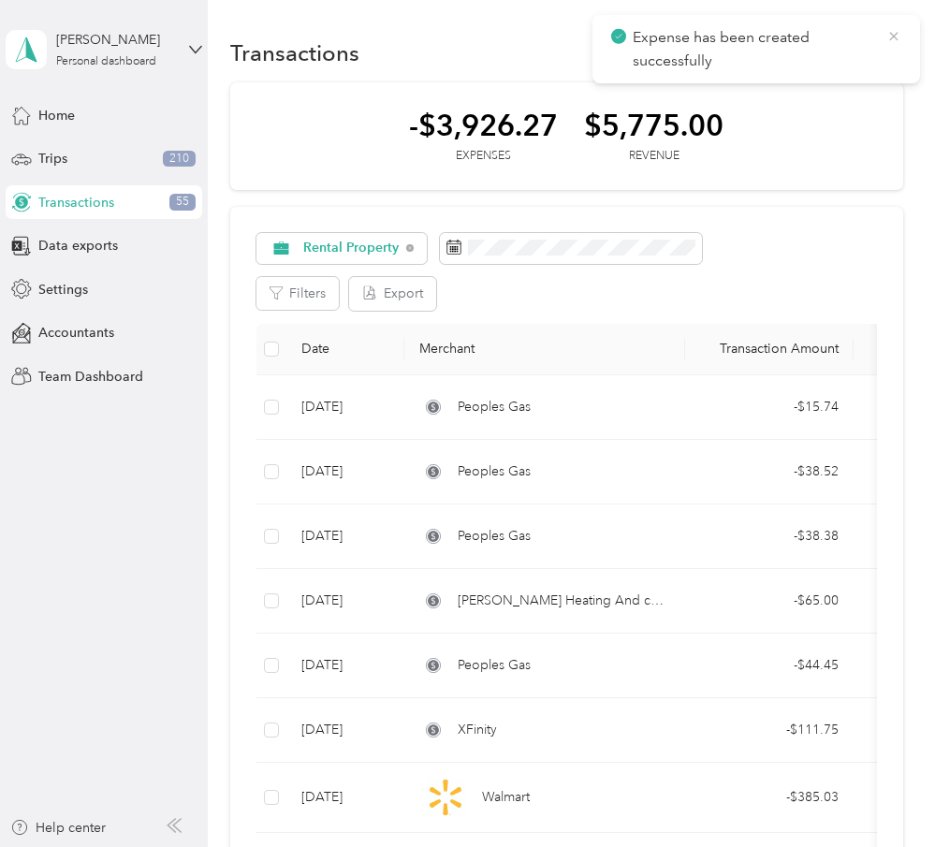
click at [889, 42] on icon at bounding box center [893, 36] width 15 height 17
click at [889, 61] on button "New" at bounding box center [868, 53] width 69 height 33
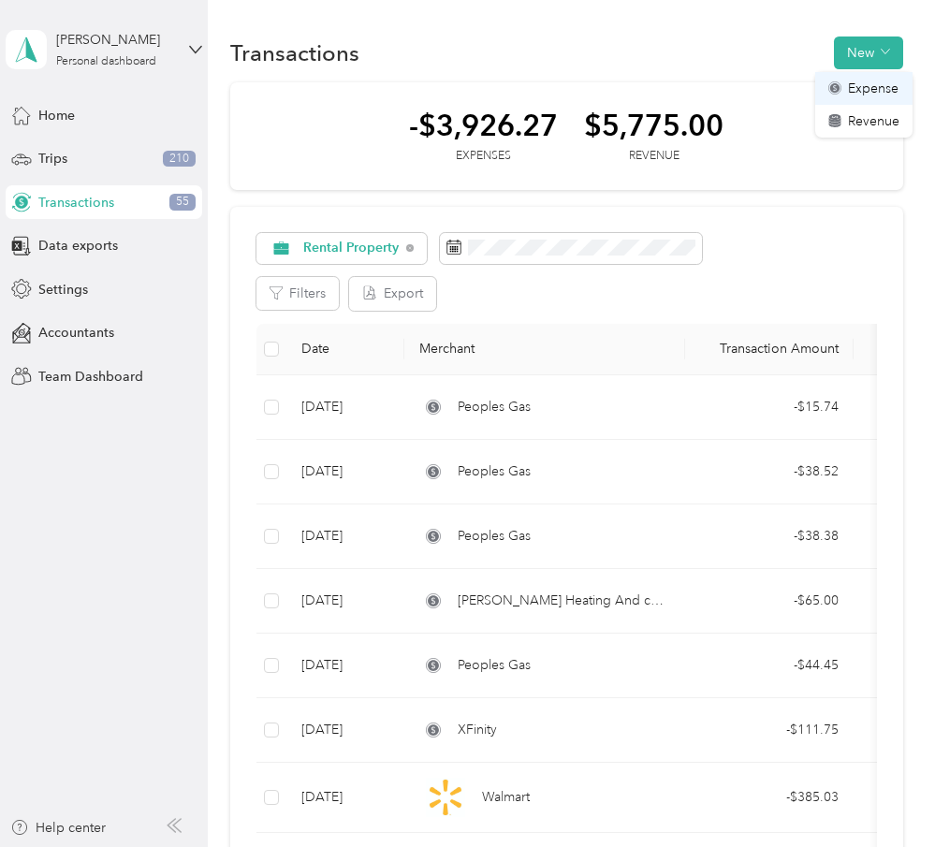
click at [884, 89] on span "Expense" at bounding box center [873, 89] width 51 height 20
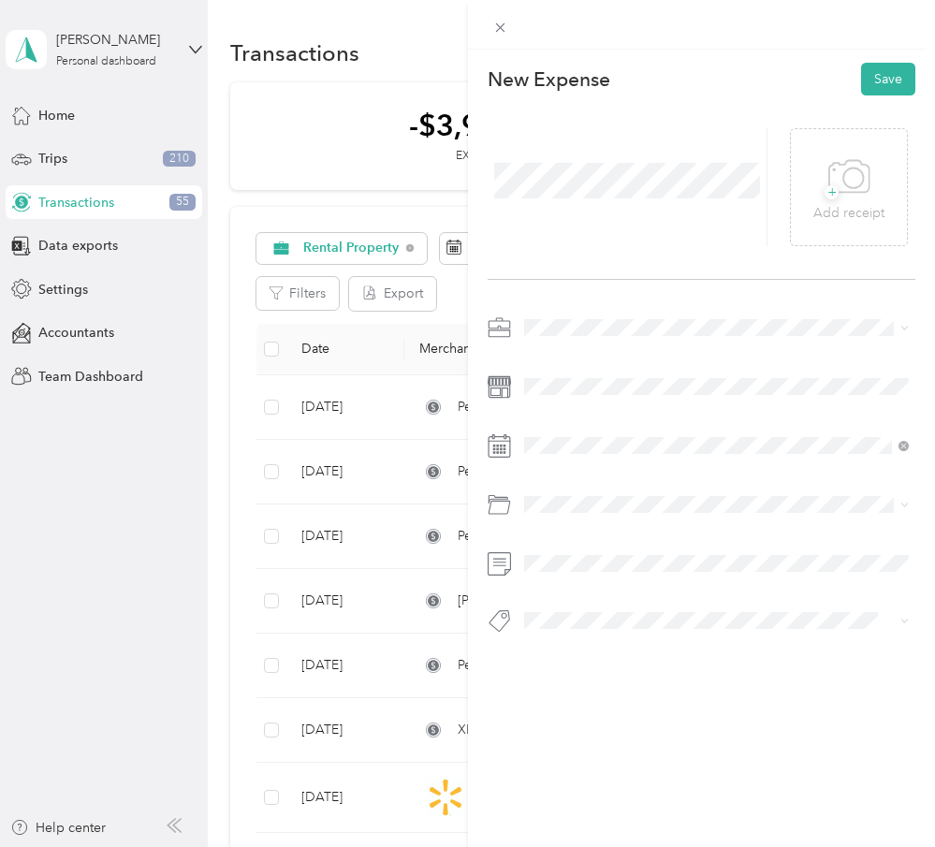
click at [556, 340] on span at bounding box center [717, 328] width 399 height 30
click at [560, 337] on span at bounding box center [717, 328] width 399 height 30
click at [648, 490] on div "Rental Property" at bounding box center [717, 492] width 373 height 20
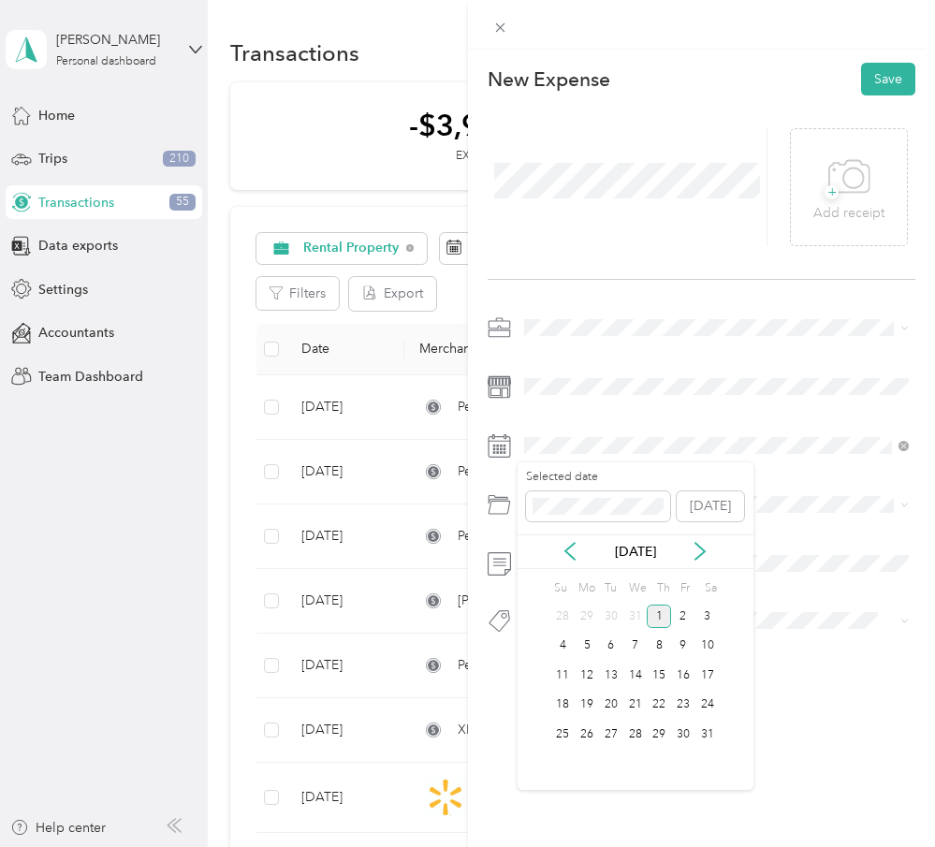
click at [657, 617] on div "1" at bounding box center [659, 616] width 24 height 23
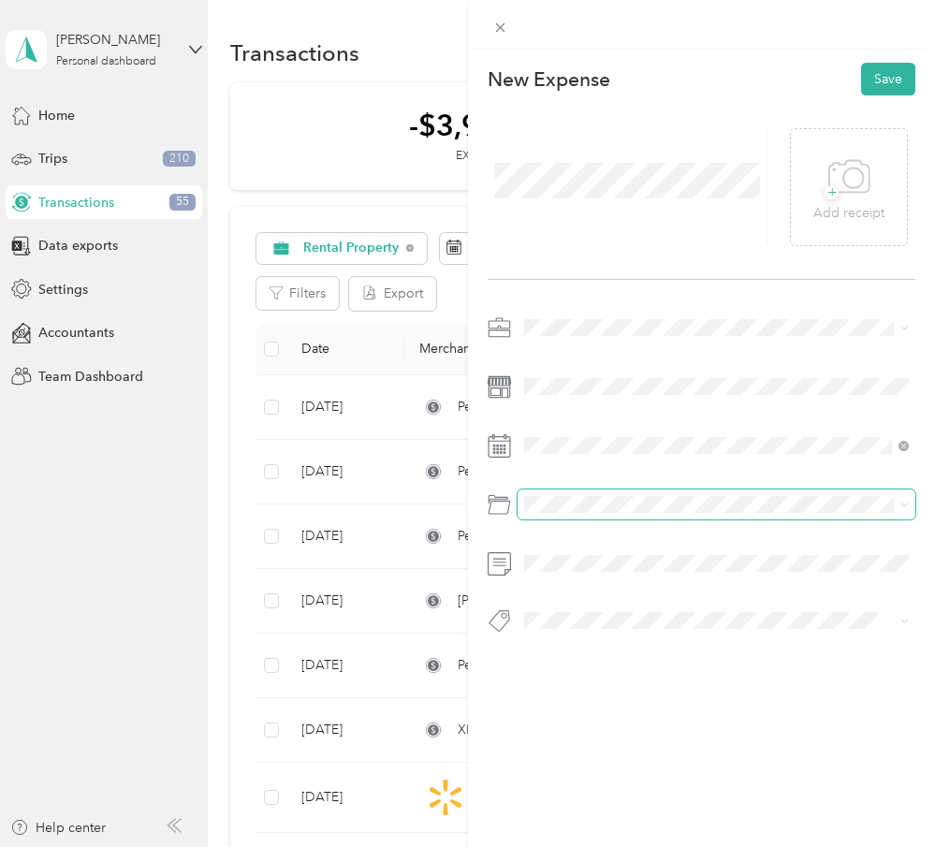
click at [631, 513] on span at bounding box center [717, 505] width 399 height 30
click at [629, 512] on span at bounding box center [717, 505] width 399 height 30
click at [637, 544] on div at bounding box center [702, 480] width 429 height 334
click at [647, 619] on div "Utilities/Internet Expense for Rental" at bounding box center [717, 613] width 373 height 20
click at [885, 75] on button "Save" at bounding box center [888, 79] width 54 height 33
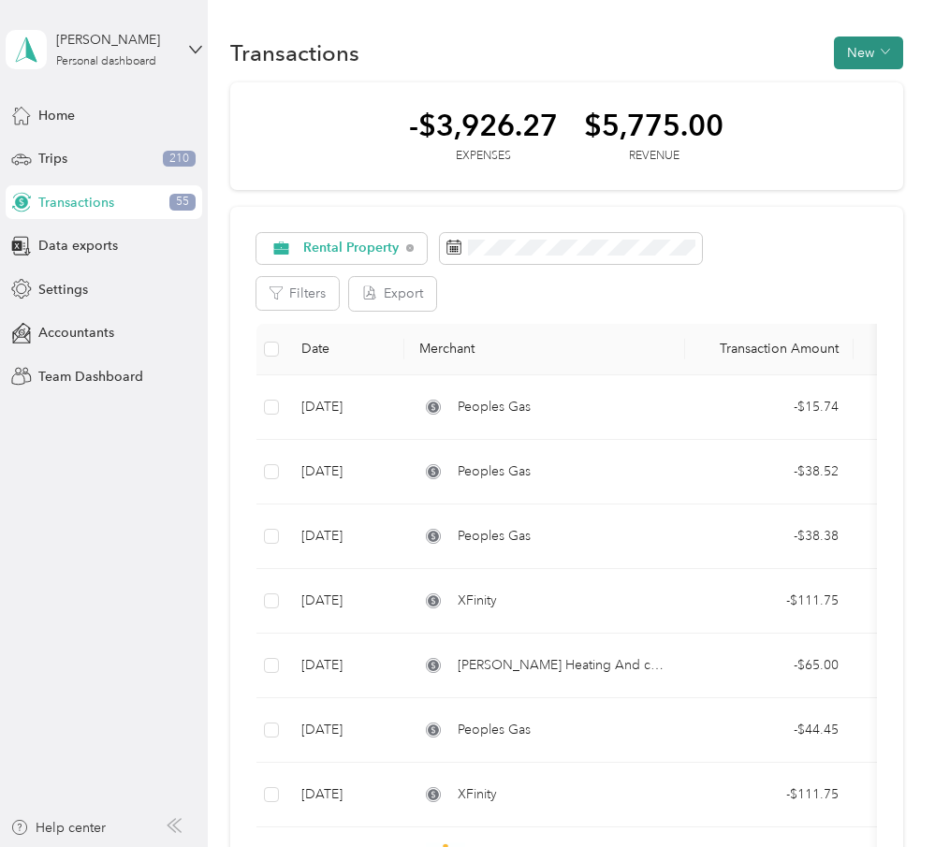
click at [888, 64] on button "New" at bounding box center [868, 53] width 69 height 33
click at [882, 111] on span "Revenue" at bounding box center [873, 121] width 51 height 20
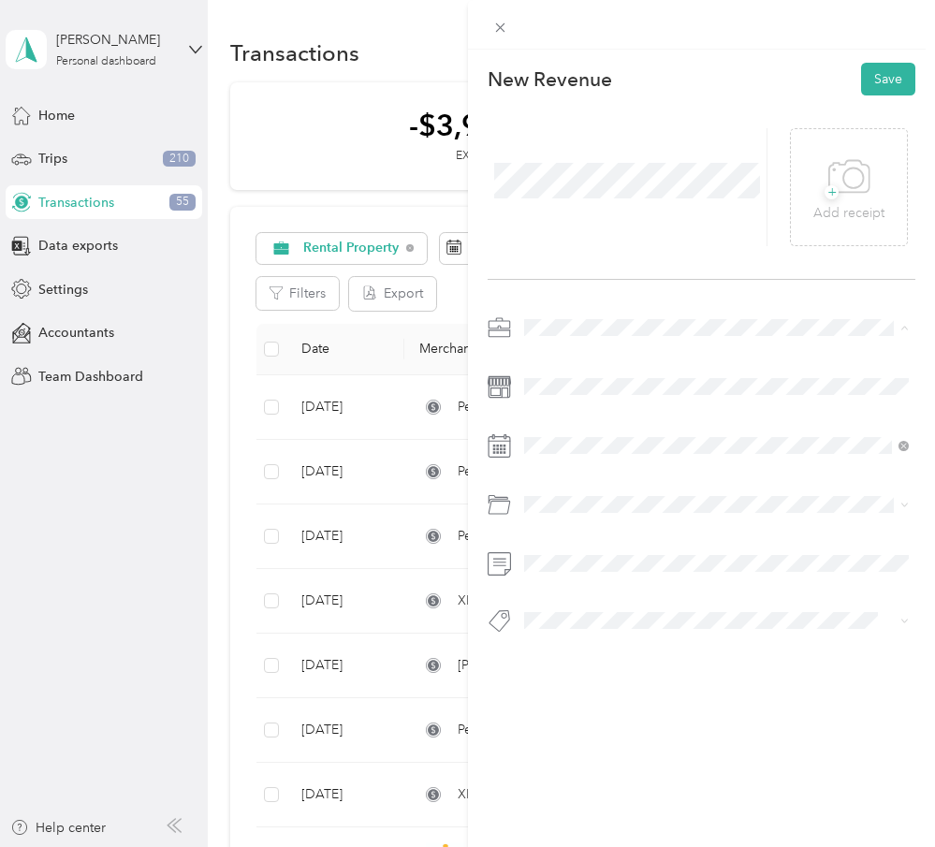
click at [625, 483] on div "Rental Property" at bounding box center [717, 492] width 373 height 20
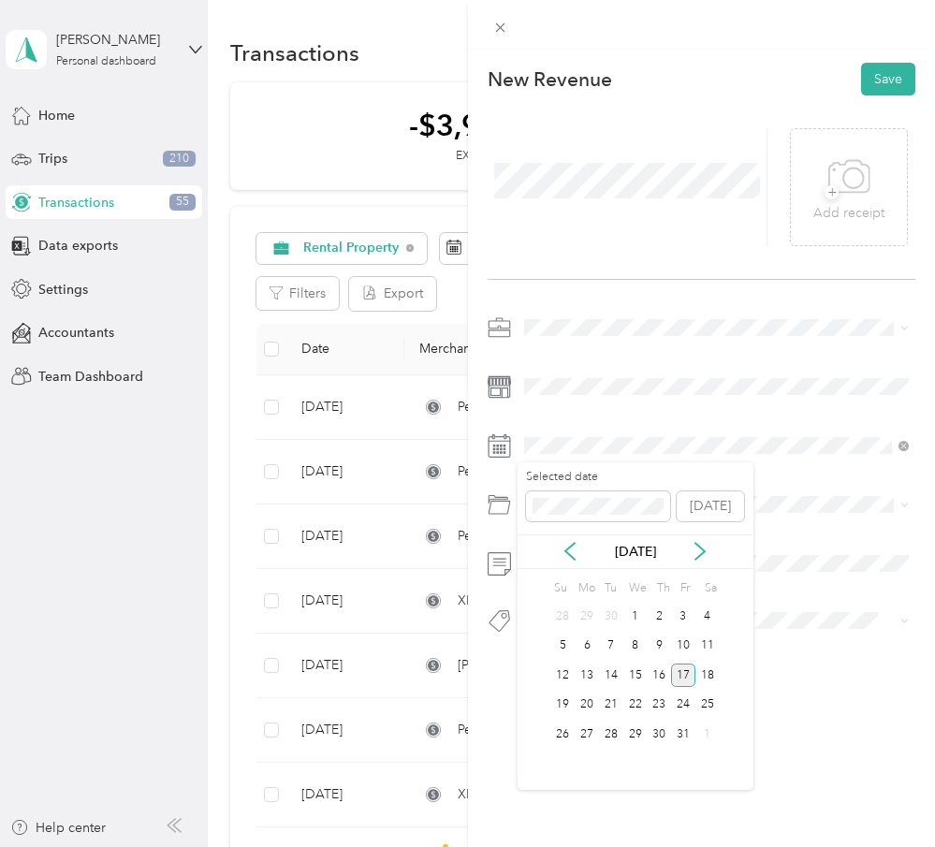
click at [687, 679] on div "17" at bounding box center [683, 675] width 24 height 23
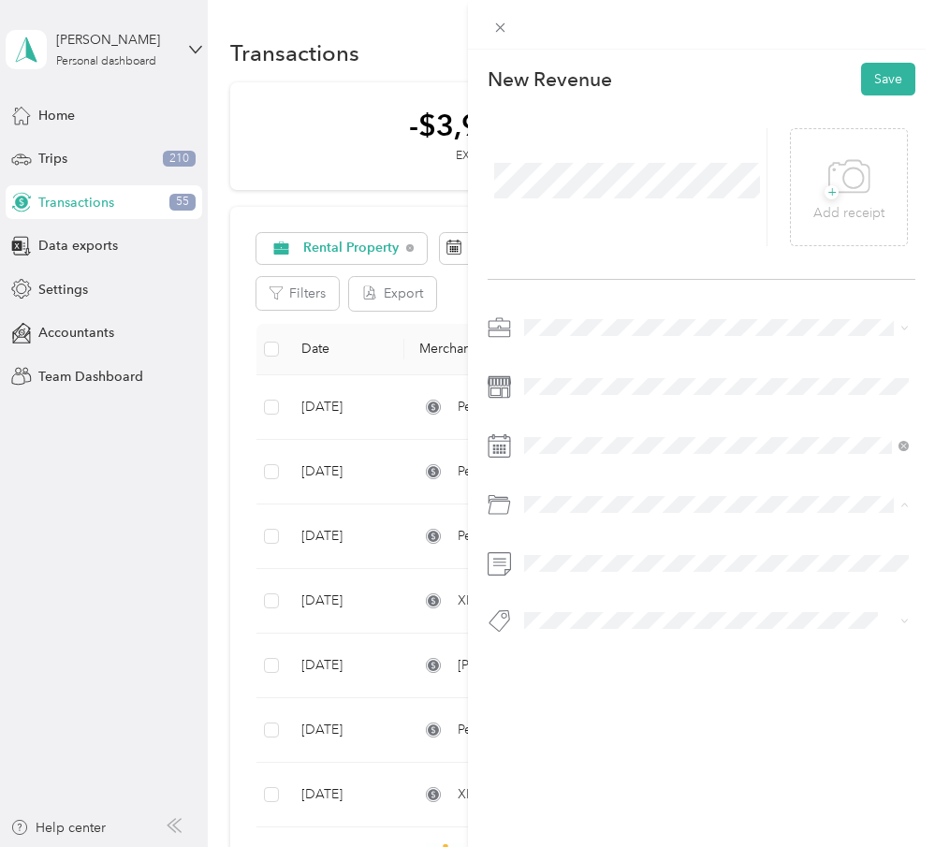
click at [623, 722] on li "Rent" at bounding box center [717, 711] width 399 height 33
click at [879, 80] on button "Save" at bounding box center [888, 79] width 54 height 33
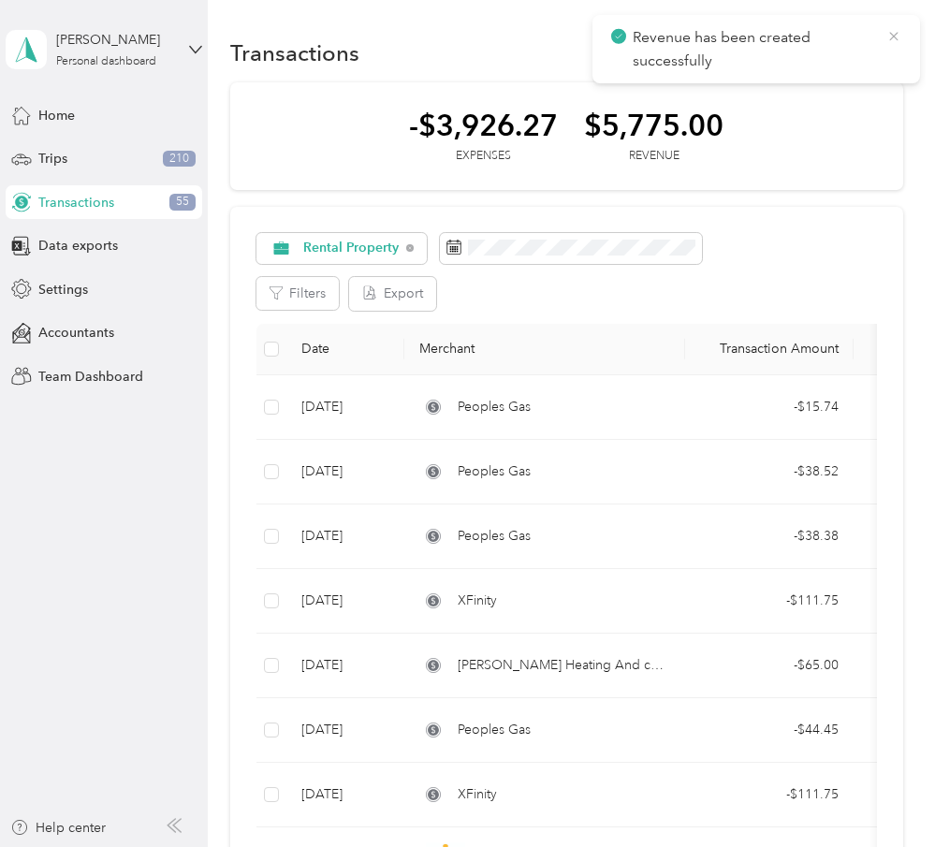
click at [894, 40] on icon at bounding box center [893, 36] width 15 height 17
click at [888, 49] on button "New" at bounding box center [868, 53] width 69 height 33
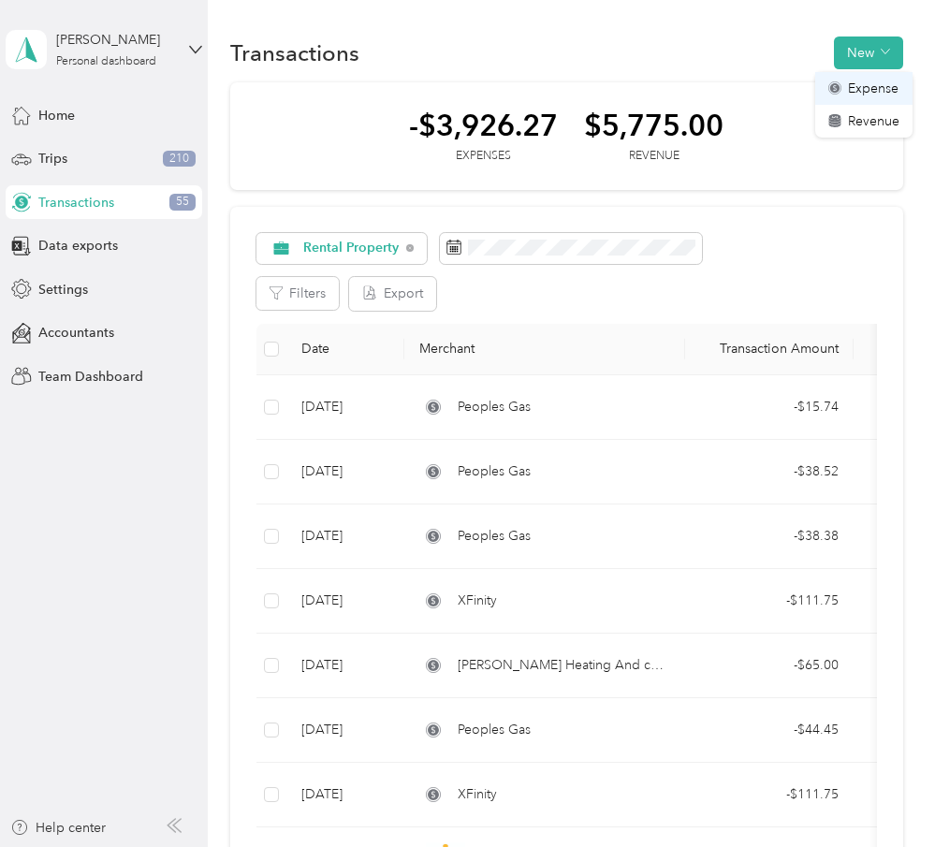
click at [885, 80] on span "Expense" at bounding box center [873, 89] width 51 height 20
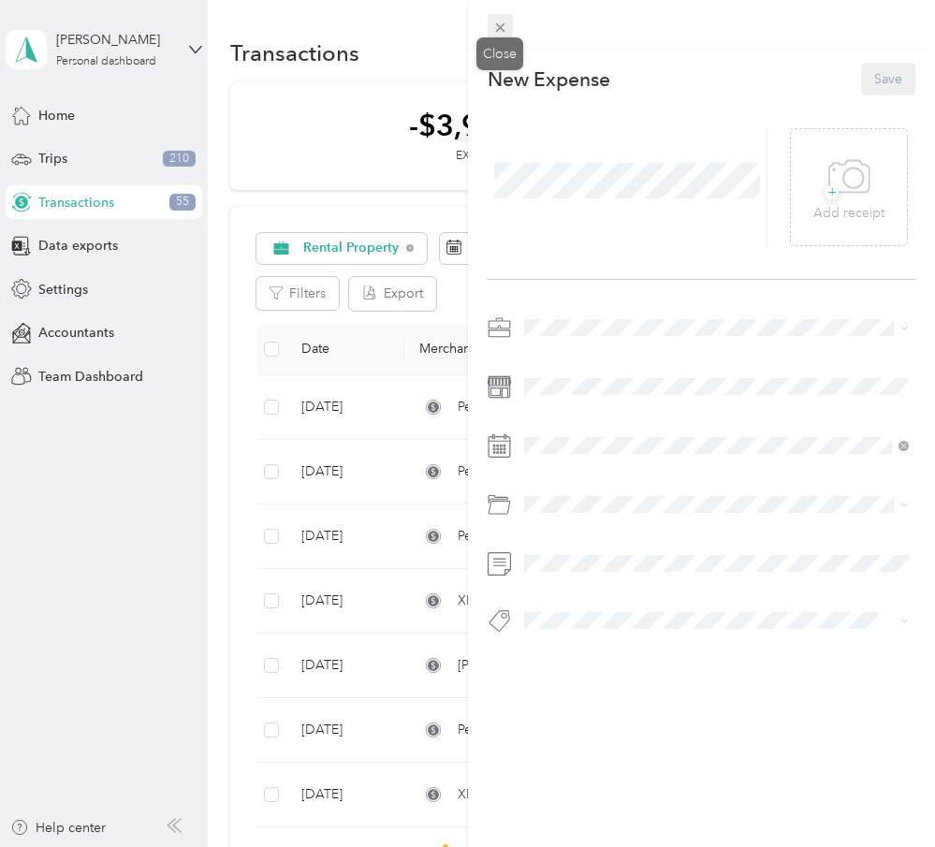
click at [502, 29] on icon at bounding box center [499, 27] width 9 height 9
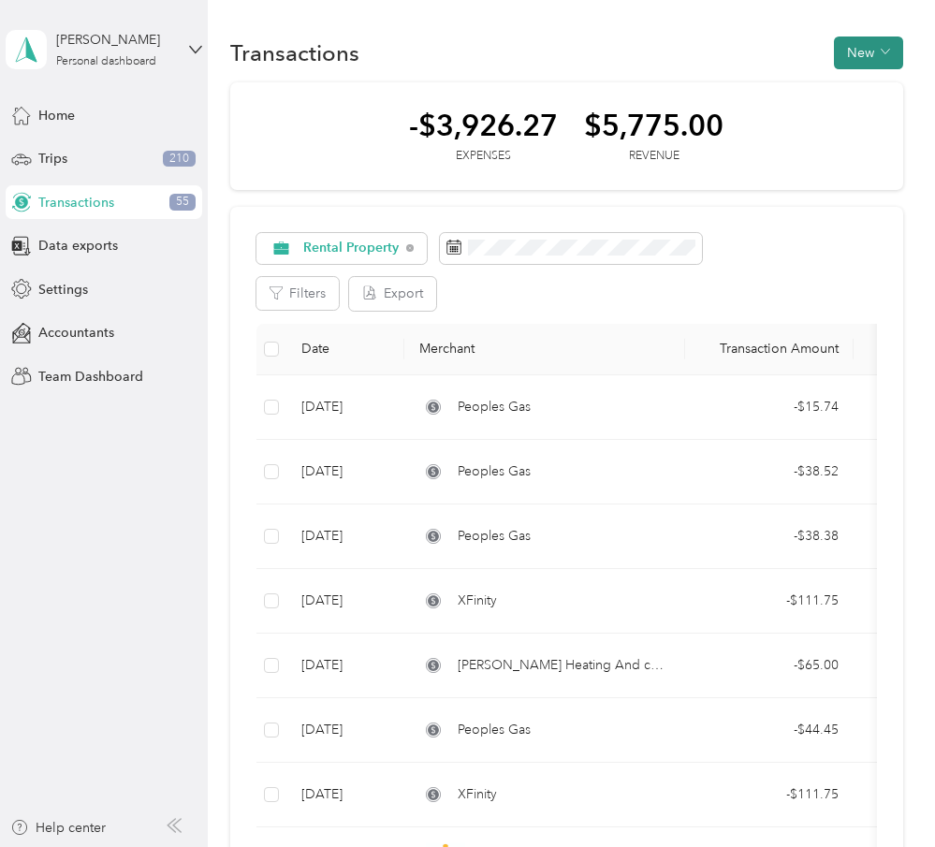
click at [864, 59] on button "New" at bounding box center [868, 53] width 69 height 33
click at [876, 116] on span "Revenue" at bounding box center [873, 121] width 51 height 20
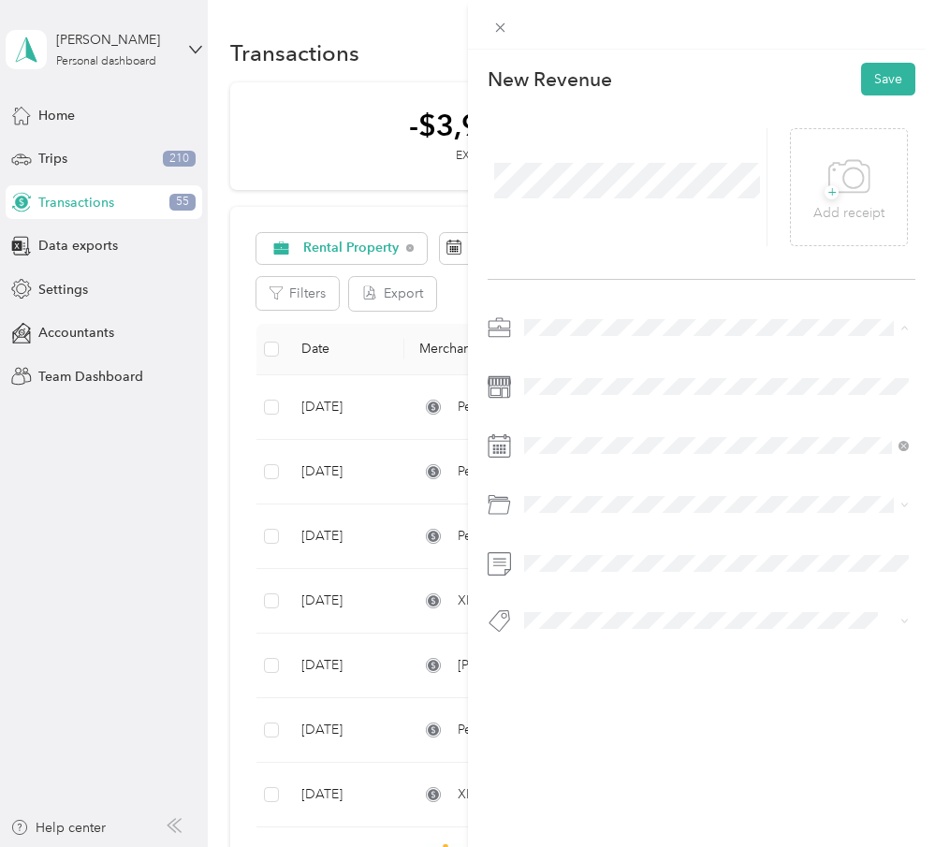
click at [634, 495] on div "Rental Property" at bounding box center [717, 492] width 373 height 20
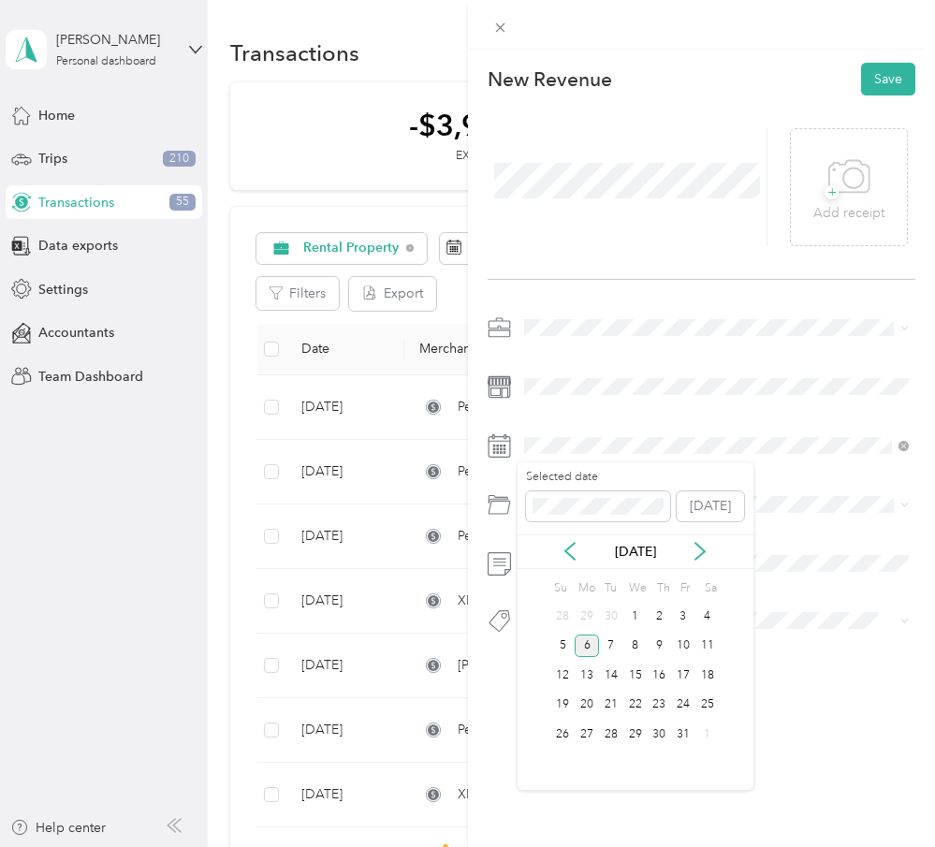
click at [591, 645] on div "6" at bounding box center [587, 646] width 24 height 23
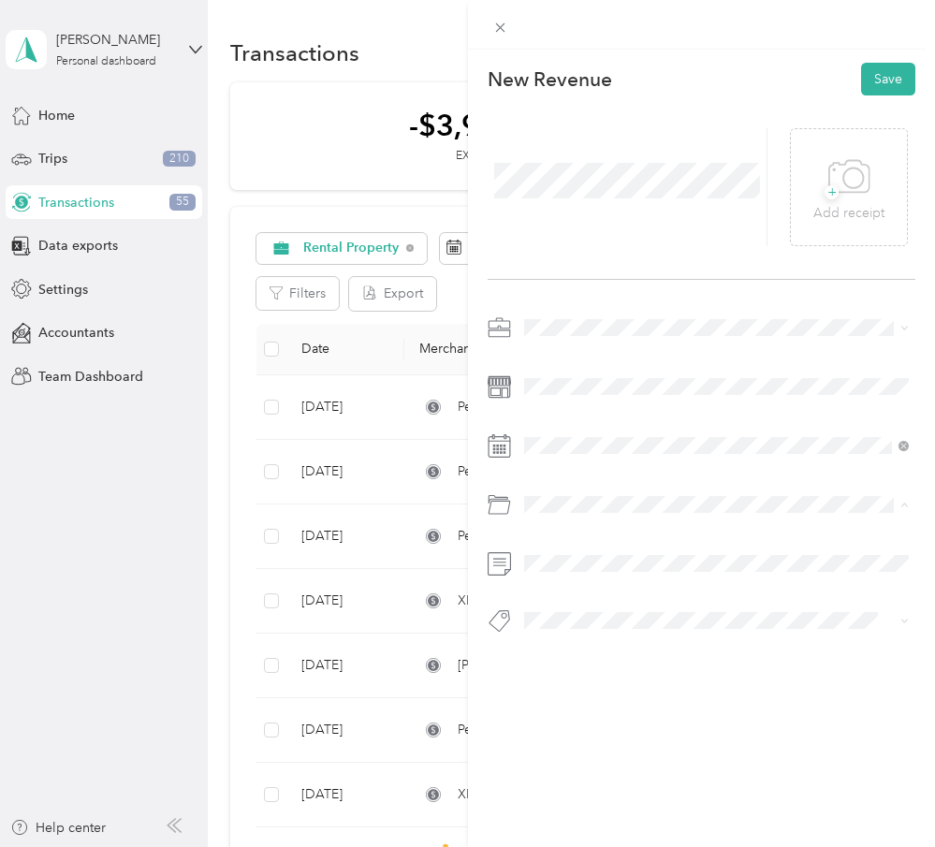
click at [654, 701] on div "Rent" at bounding box center [706, 711] width 350 height 20
click at [898, 81] on button "Save" at bounding box center [888, 79] width 54 height 33
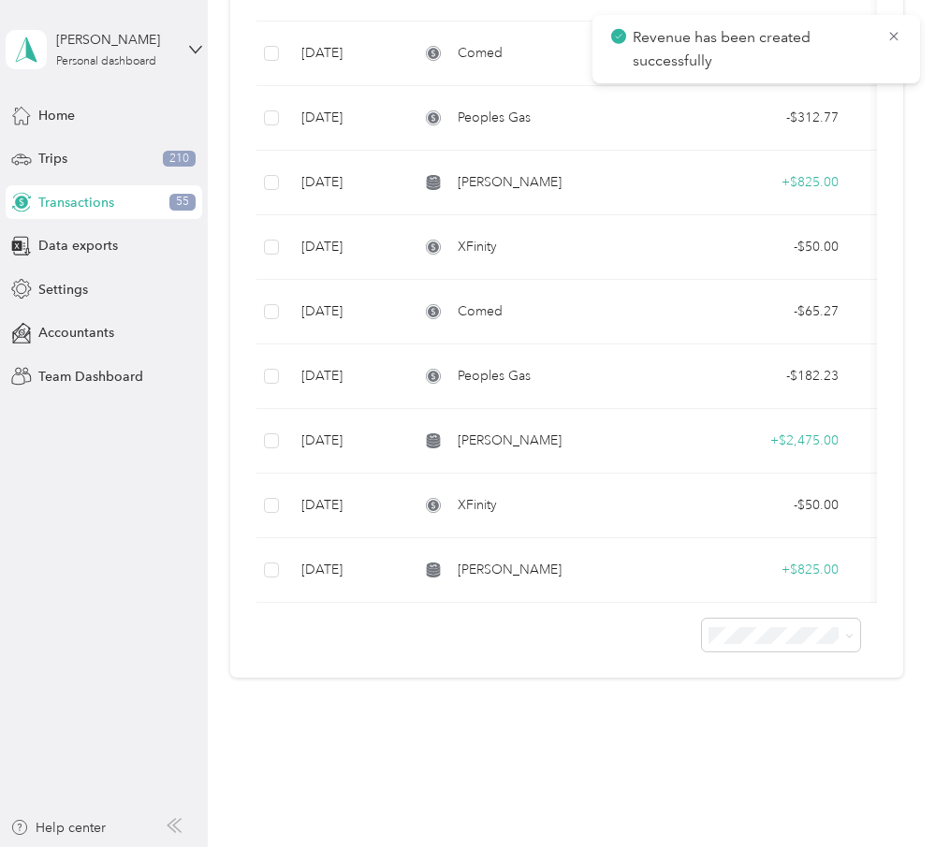
scroll to position [2321, 0]
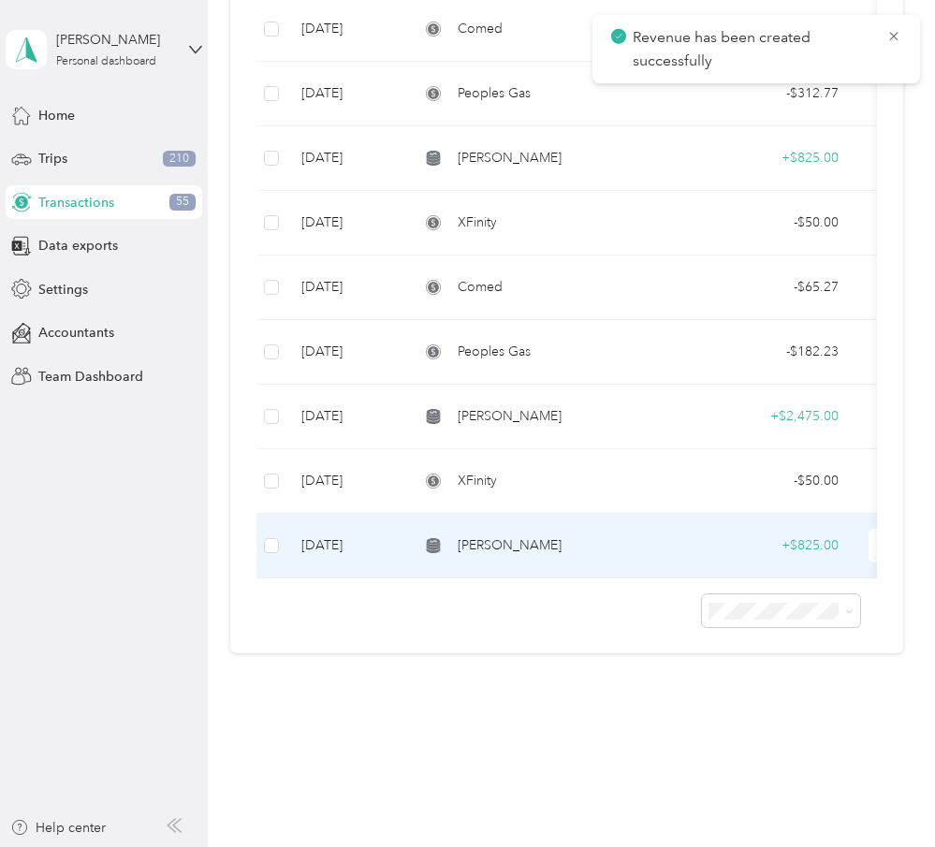
click at [622, 561] on td "[PERSON_NAME]" at bounding box center [544, 546] width 281 height 65
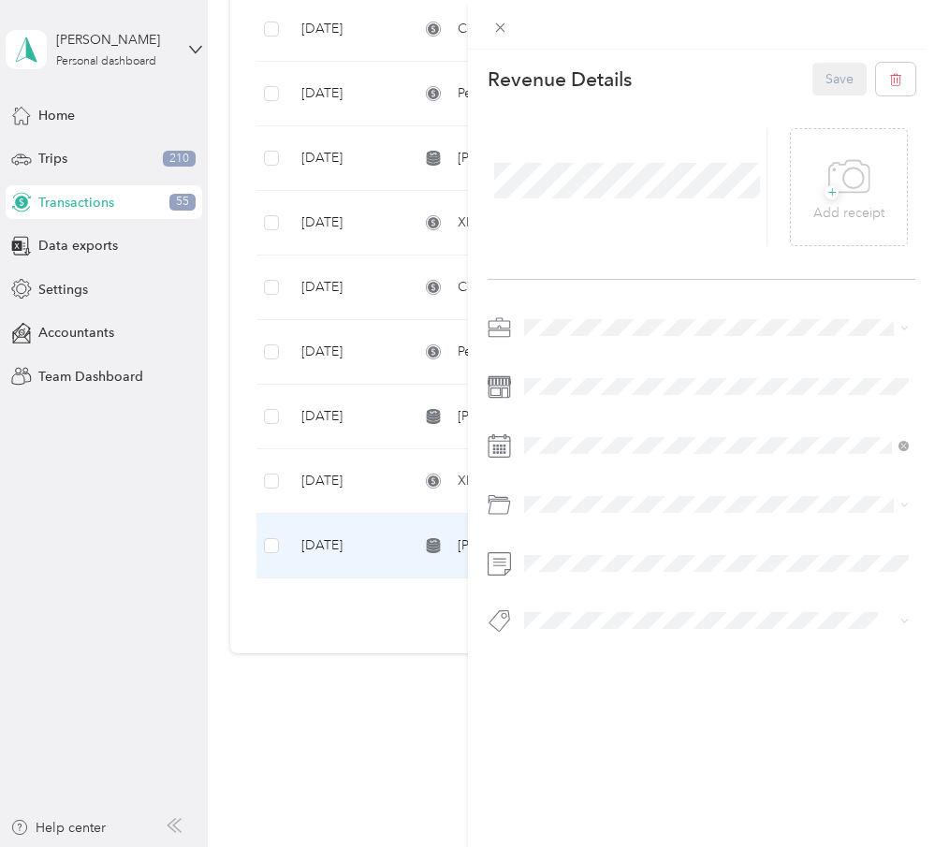
click at [385, 606] on div "This revenue cannot be edited because it is either under review, approved, or p…" at bounding box center [467, 423] width 935 height 847
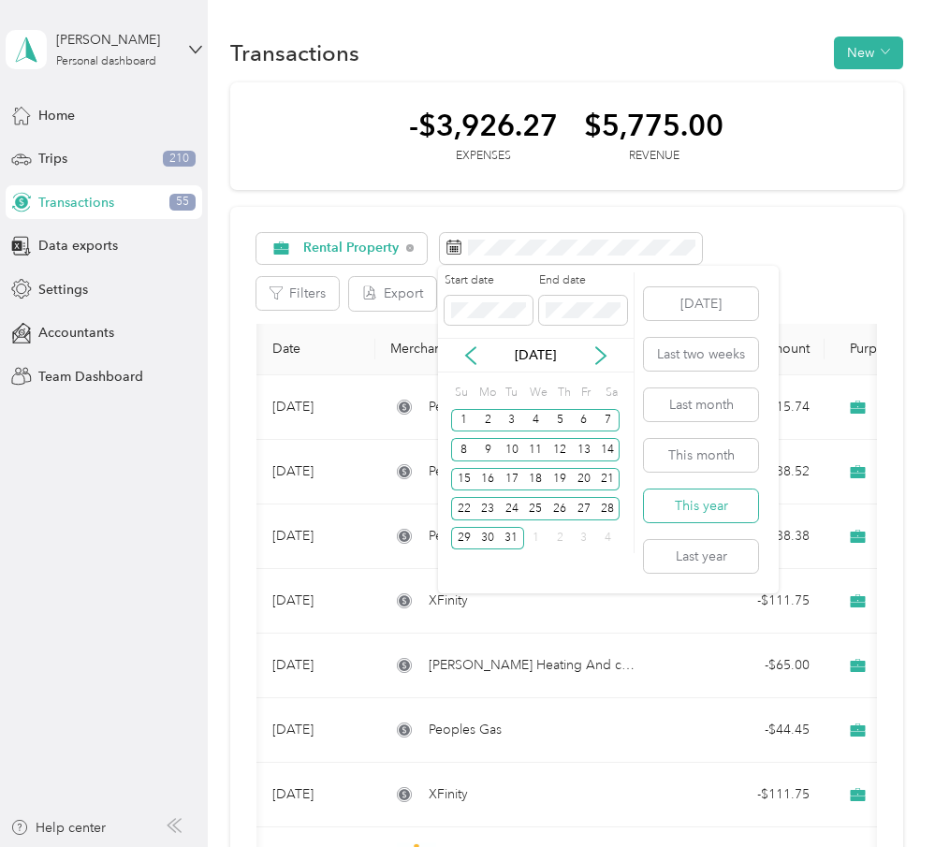
click at [712, 505] on button "This year" at bounding box center [701, 506] width 114 height 33
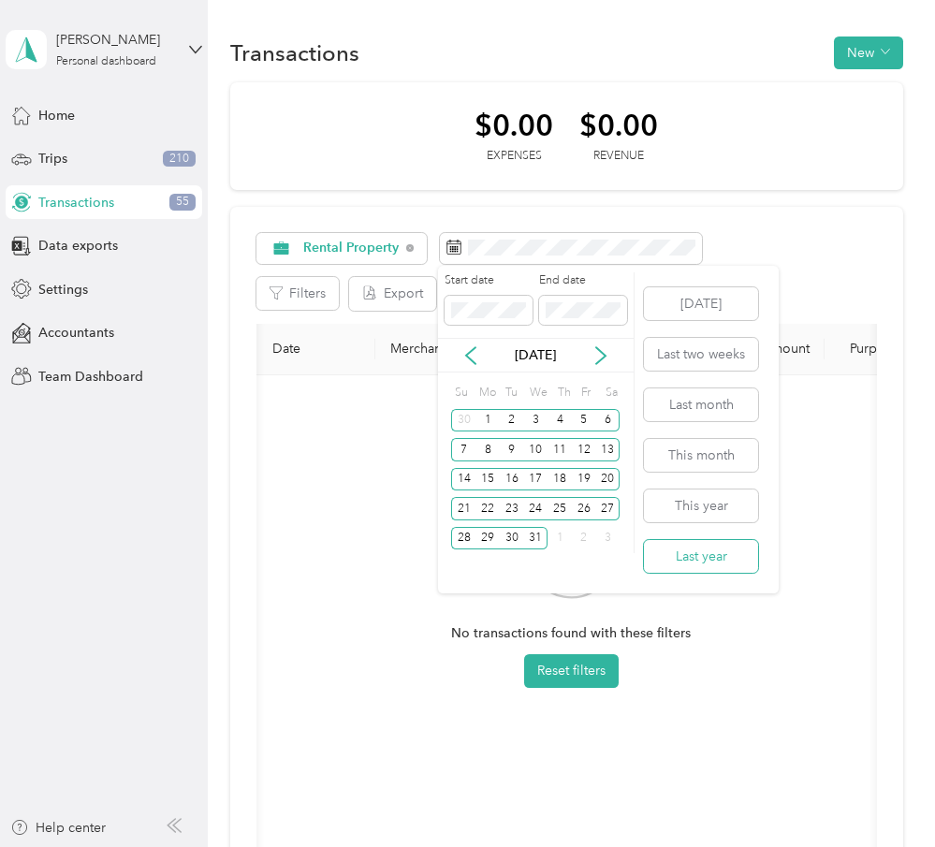
click at [720, 552] on button "Last year" at bounding box center [701, 556] width 114 height 33
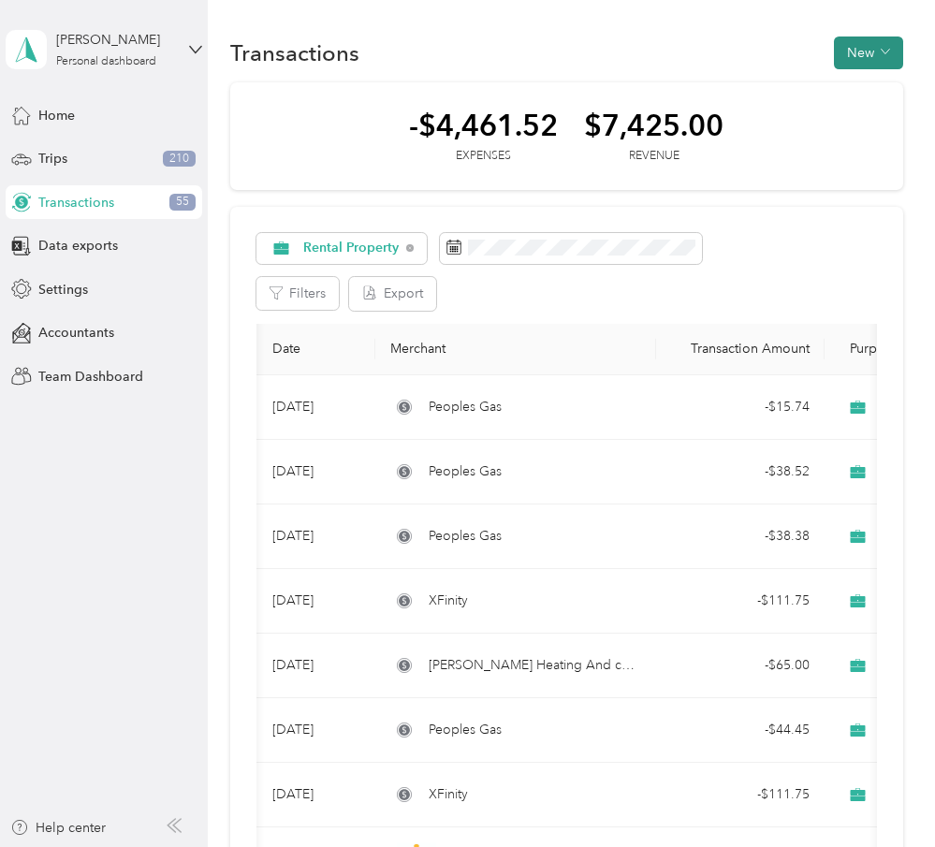
click at [888, 60] on button "New" at bounding box center [868, 53] width 69 height 33
click at [889, 111] on span "Revenue" at bounding box center [873, 121] width 51 height 20
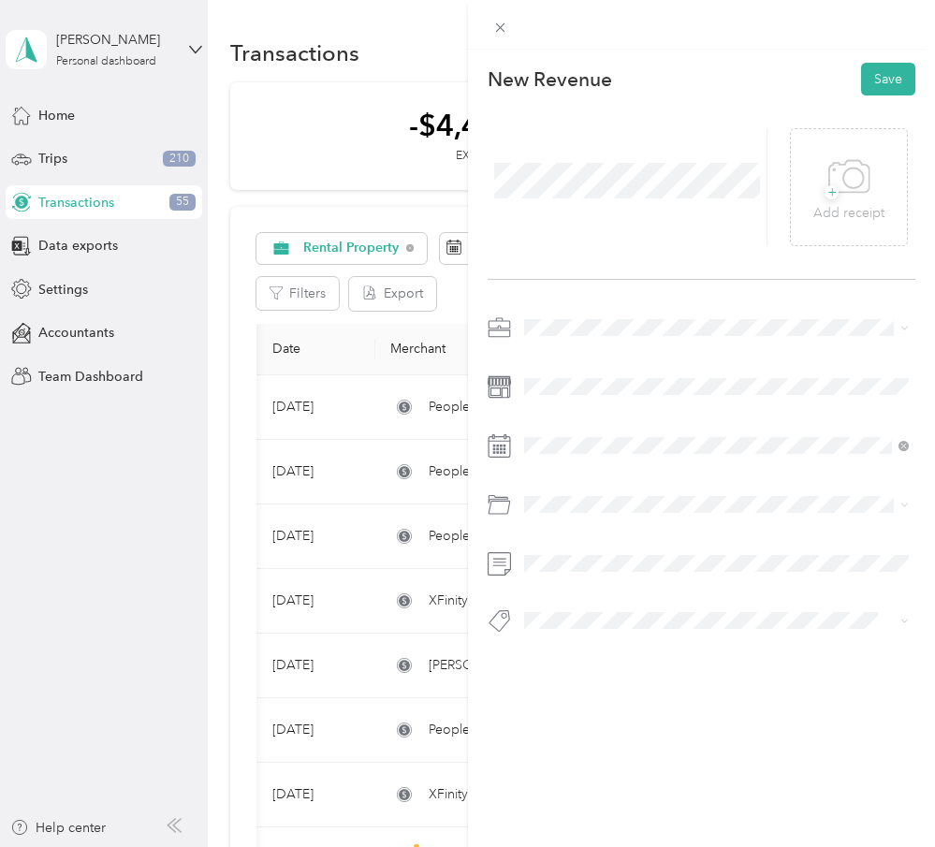
click at [588, 340] on span at bounding box center [717, 328] width 399 height 30
click at [648, 498] on li "Rental Property" at bounding box center [717, 491] width 399 height 33
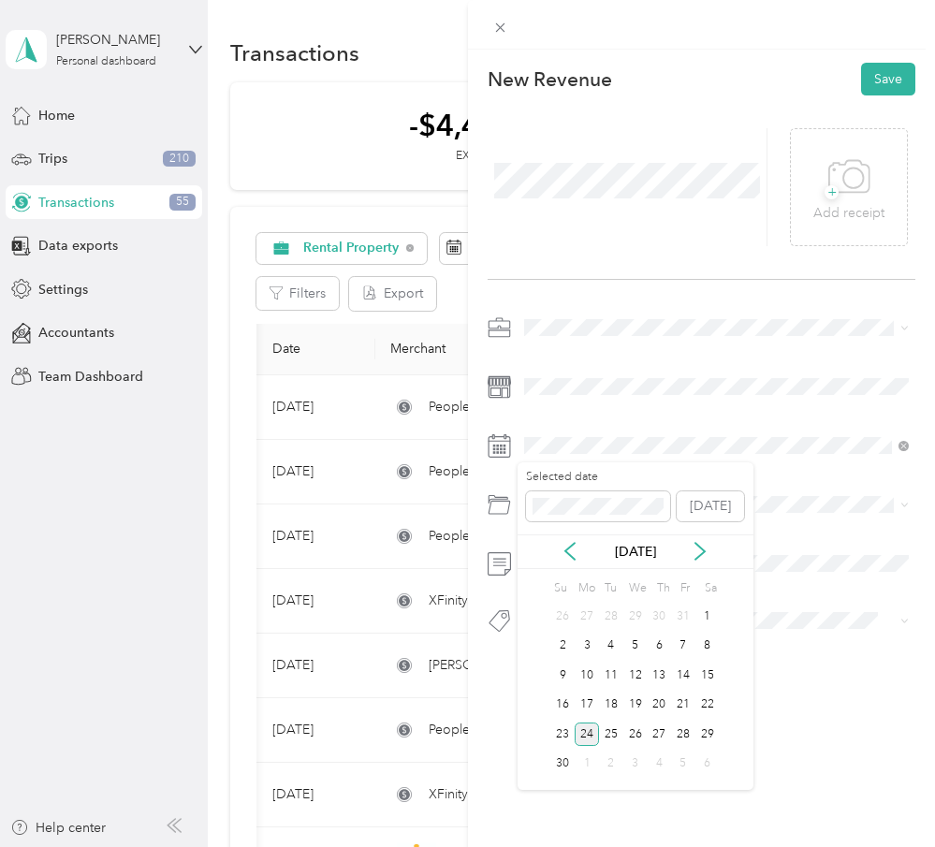
click at [585, 733] on div "24" at bounding box center [587, 734] width 24 height 23
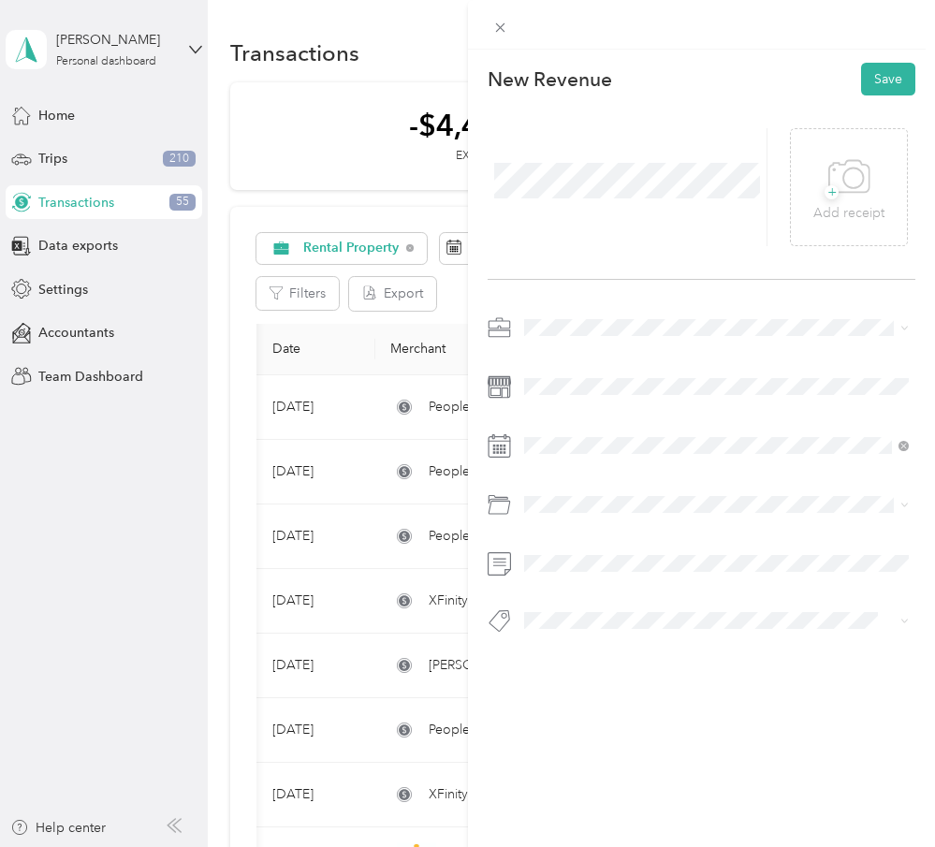
click at [596, 485] on div at bounding box center [702, 480] width 429 height 334
click at [626, 779] on div "Rent" at bounding box center [717, 777] width 373 height 20
click at [885, 86] on button "Save" at bounding box center [888, 79] width 54 height 33
